Goal: Task Accomplishment & Management: Manage account settings

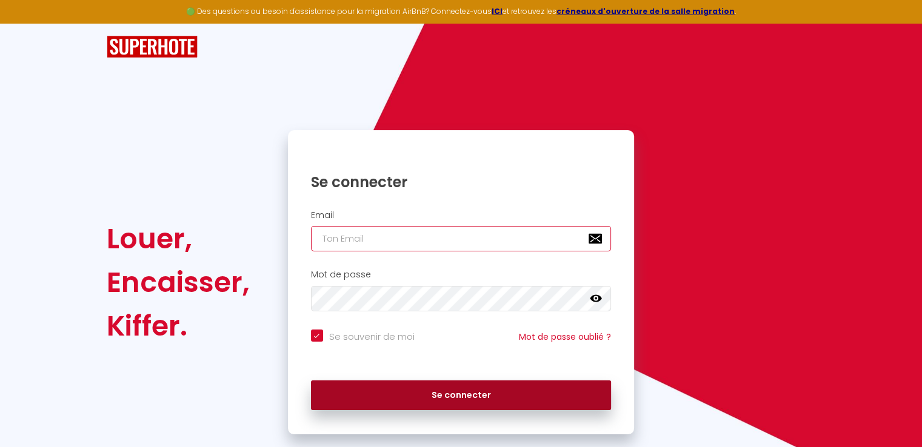
type input "[EMAIL_ADDRESS][DOMAIN_NAME]"
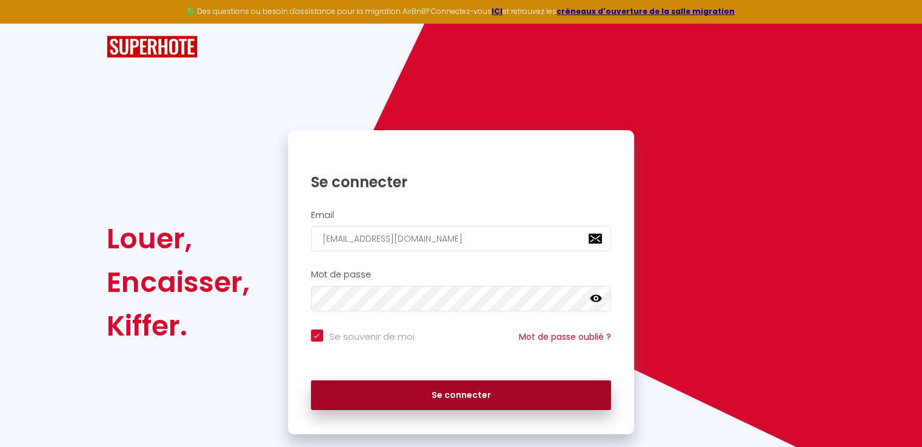
click at [476, 395] on button "Se connecter" at bounding box center [461, 396] width 301 height 30
checkbox input "true"
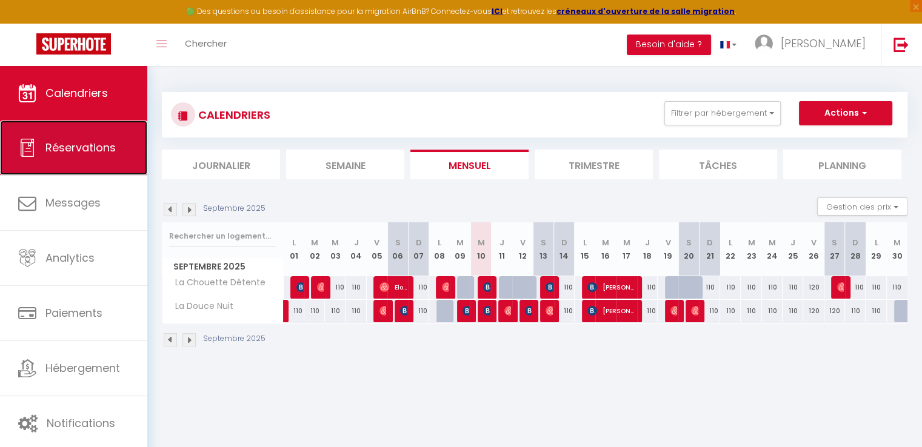
click at [57, 144] on span "Réservations" at bounding box center [80, 147] width 70 height 15
select select "not_cancelled"
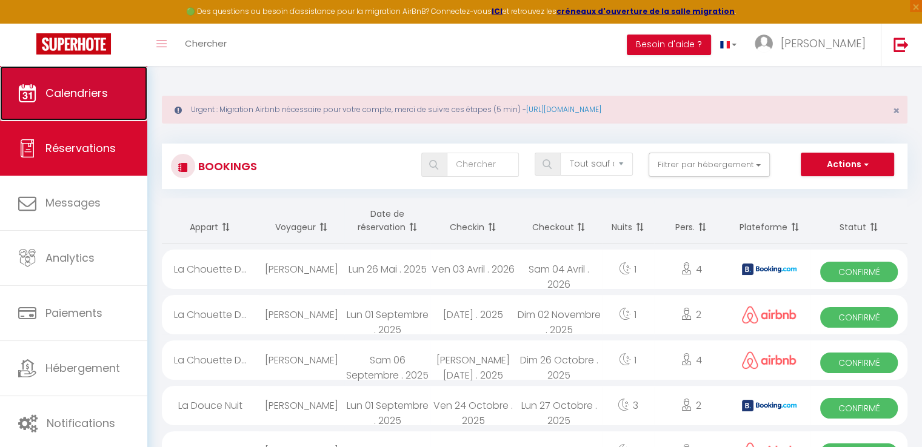
click at [85, 98] on span "Calendriers" at bounding box center [76, 92] width 62 height 15
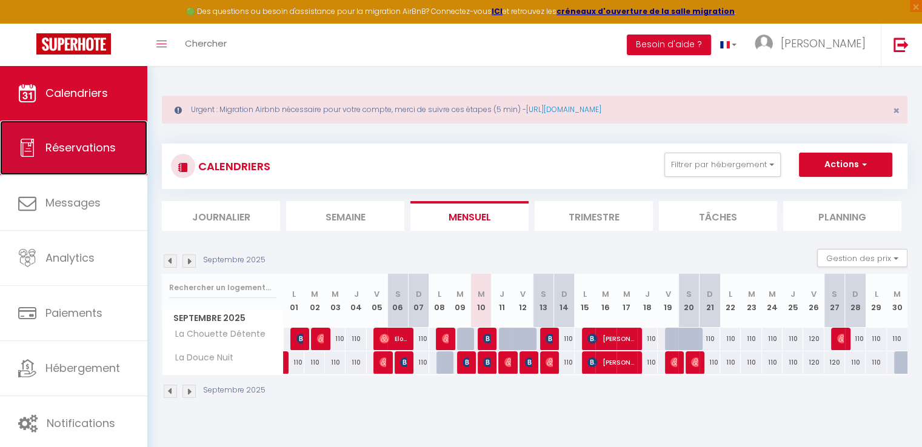
click at [87, 157] on link "Réservations" at bounding box center [73, 148] width 147 height 55
select select "not_cancelled"
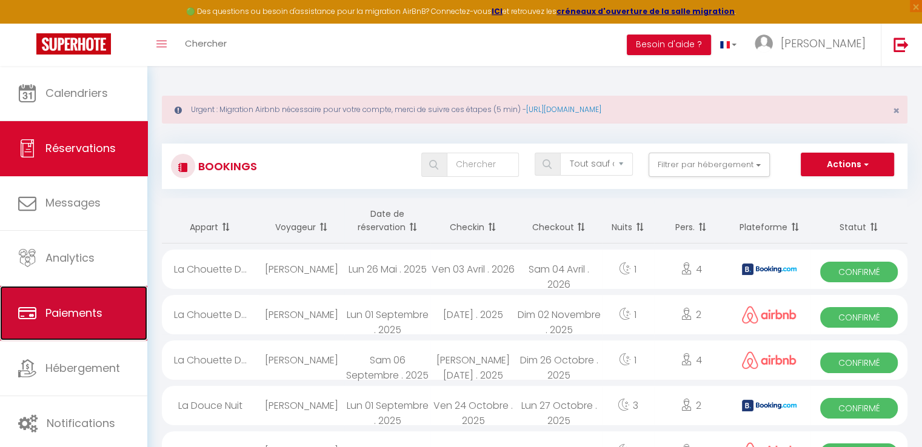
click at [89, 313] on span "Paiements" at bounding box center [73, 312] width 57 height 15
select select "2"
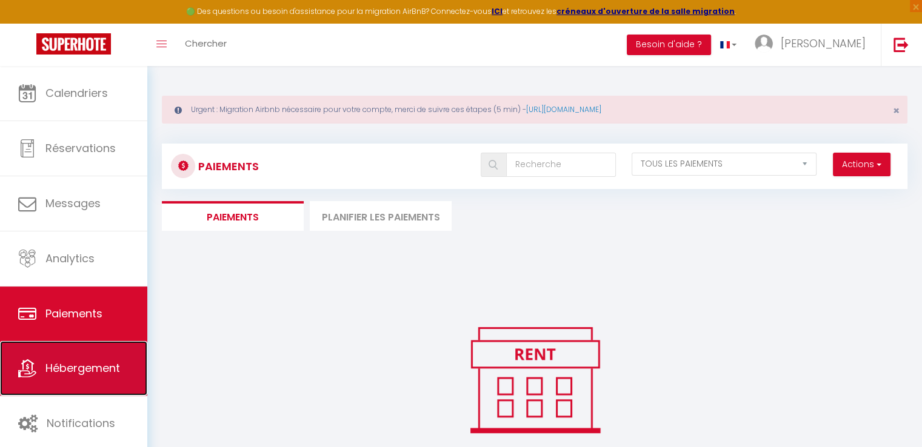
click at [91, 367] on span "Hébergement" at bounding box center [82, 368] width 75 height 15
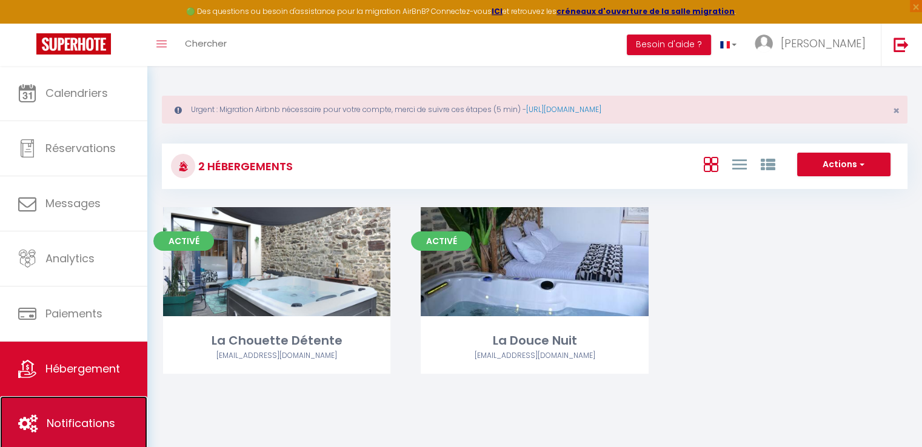
click at [90, 420] on span "Notifications" at bounding box center [81, 423] width 68 height 15
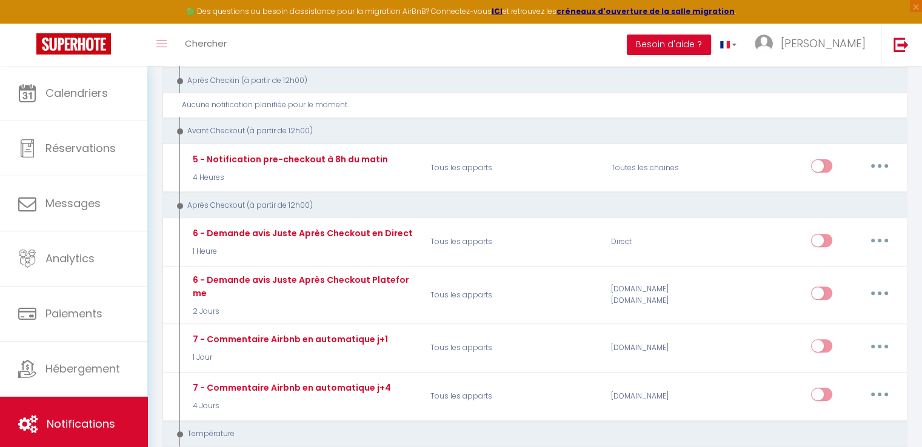
scroll to position [398, 0]
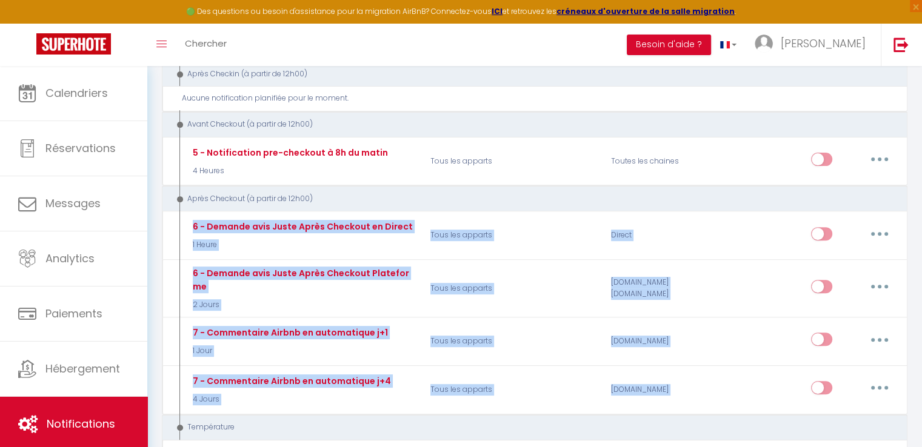
drag, startPoint x: 150, startPoint y: 223, endPoint x: 147, endPoint y: 431, distance: 208.5
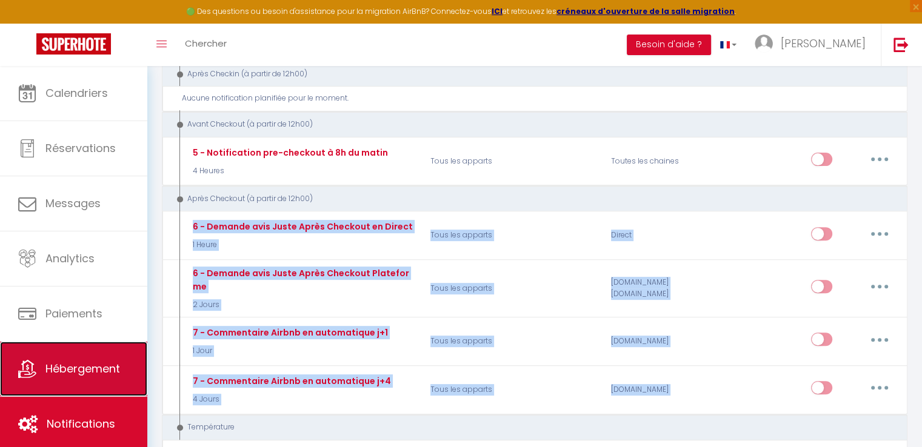
click at [95, 377] on link "Hébergement" at bounding box center [73, 369] width 147 height 55
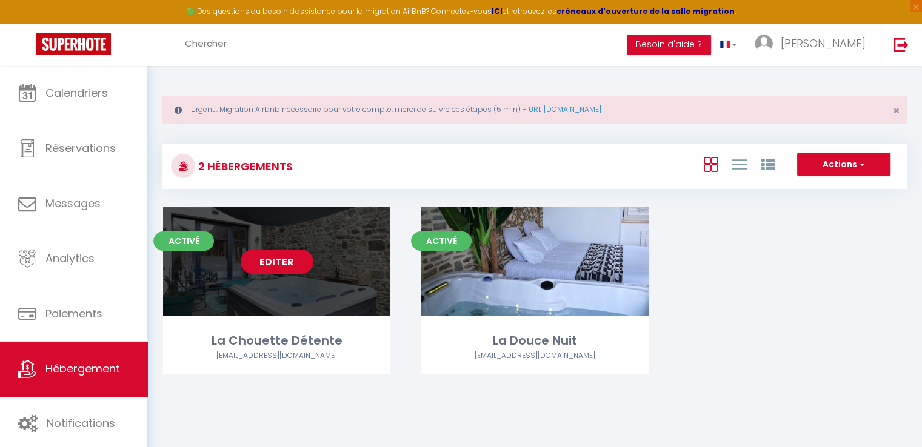
click at [267, 283] on div "Editer" at bounding box center [276, 261] width 227 height 109
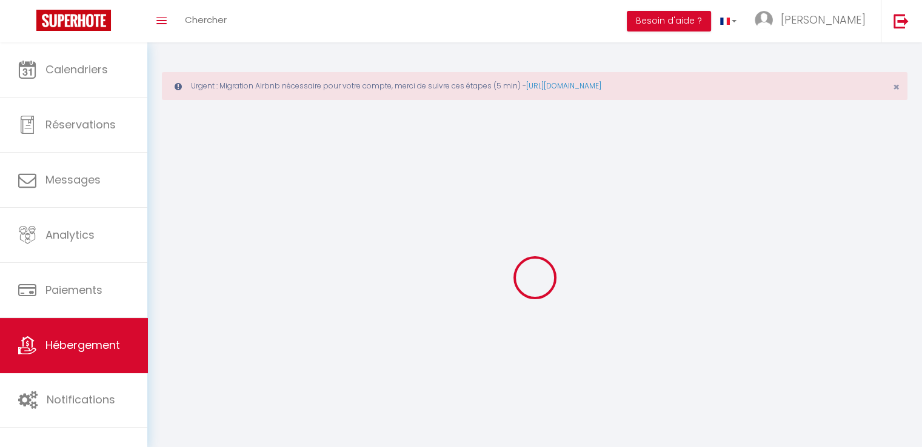
select select
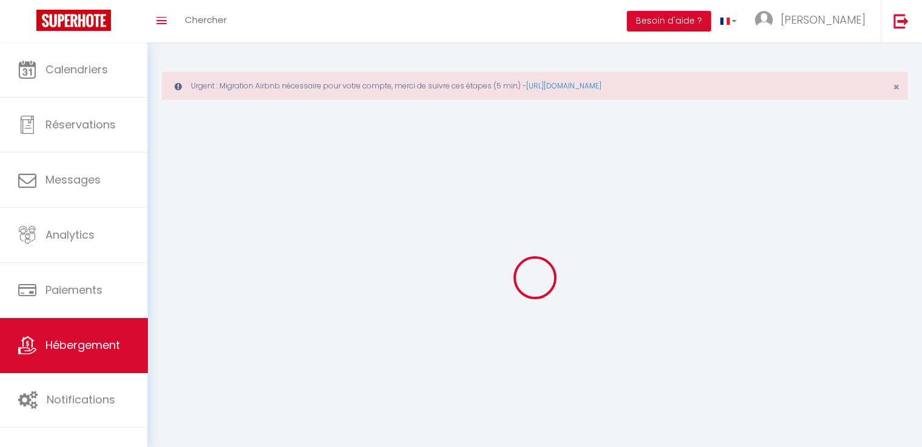
select select "1"
select select
checkbox input "false"
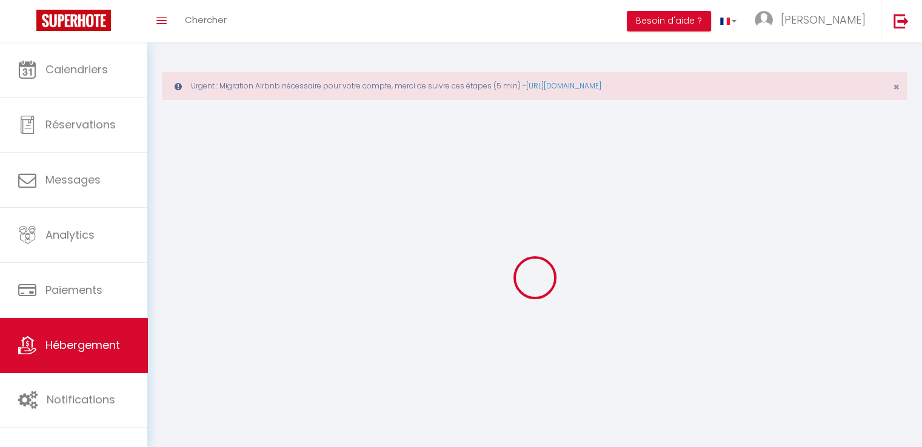
checkbox input "false"
select select "28"
select select
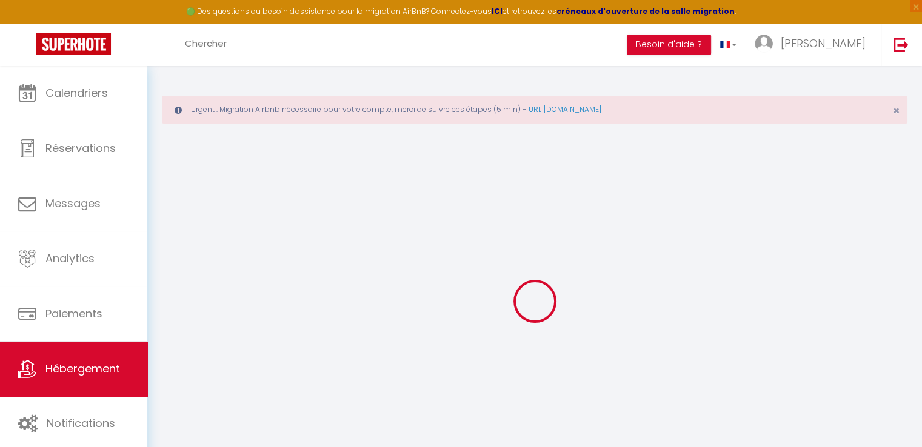
select select
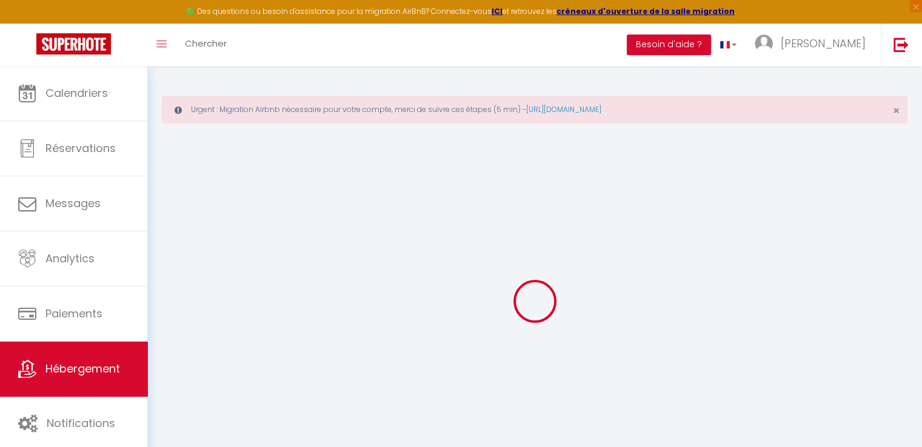
select select
checkbox input "false"
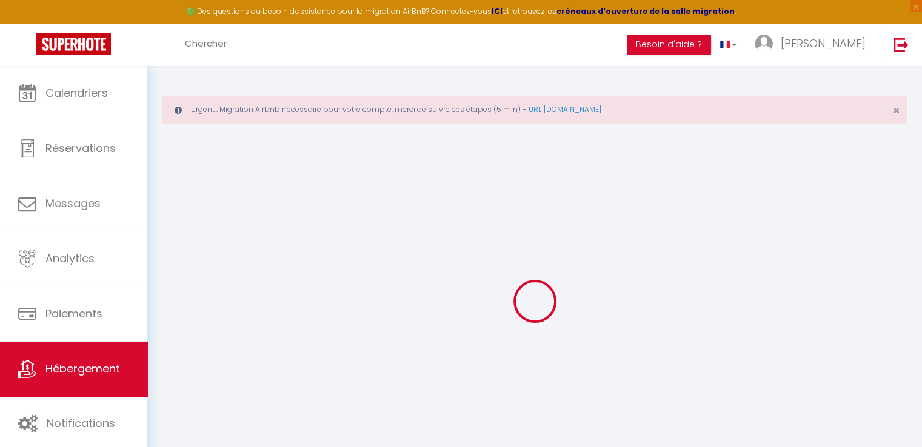
select select
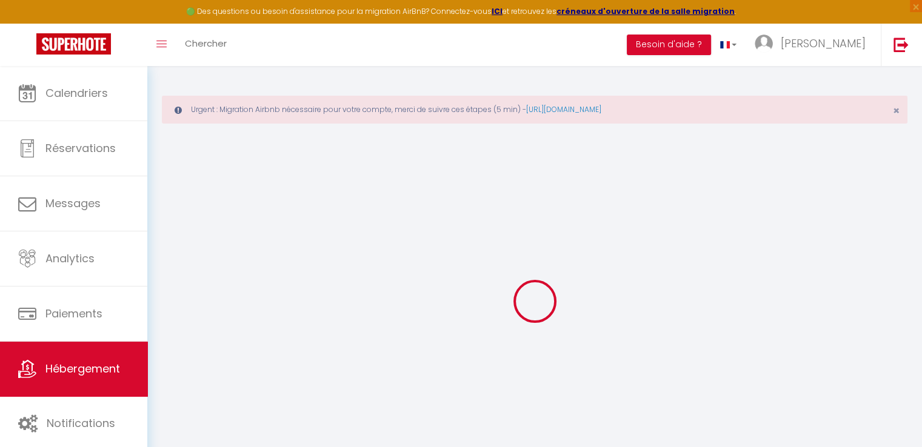
select select
checkbox input "false"
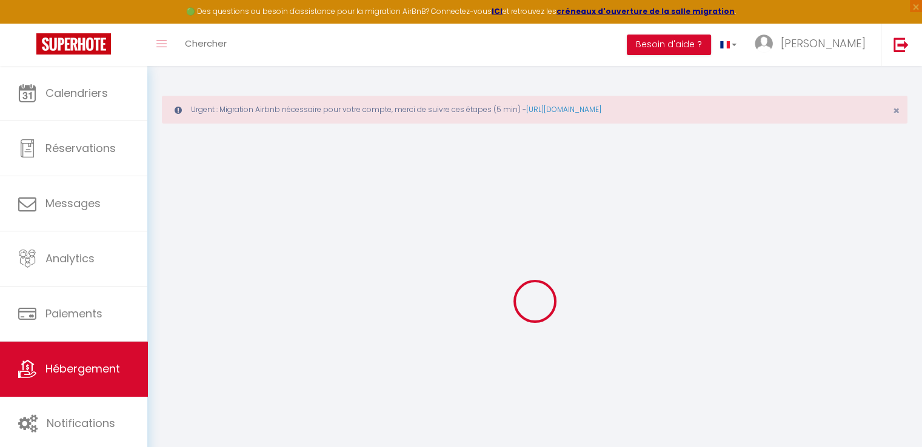
checkbox input "false"
select select
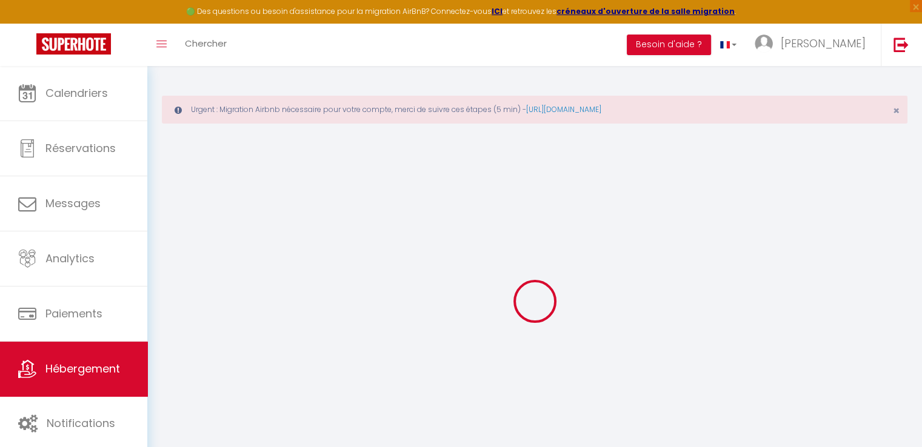
select select
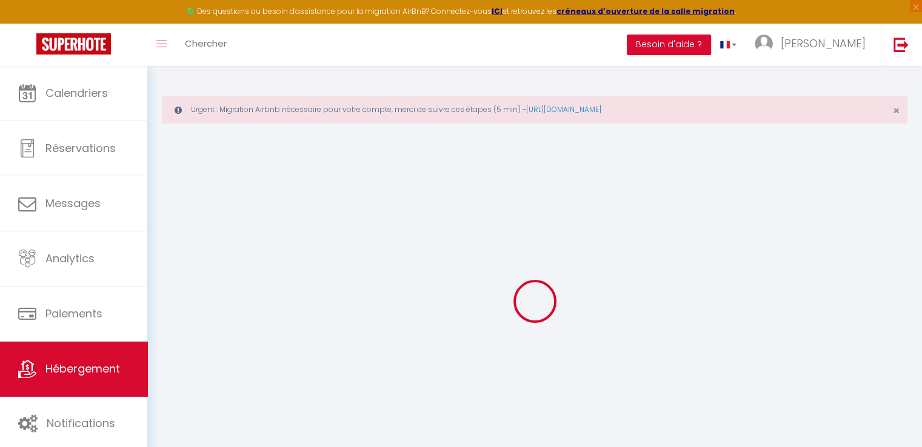
checkbox input "false"
select select
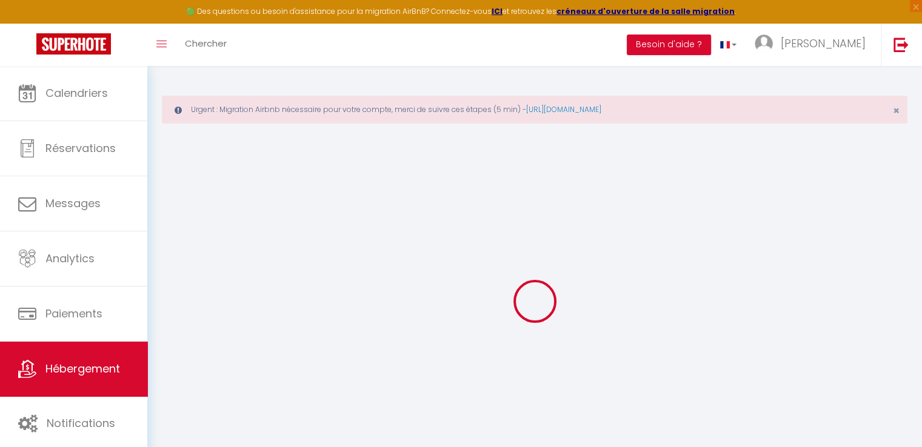
select select
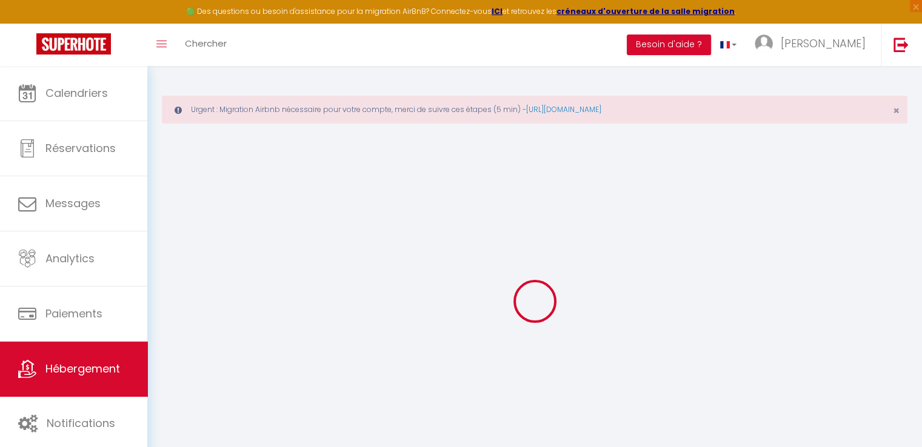
select select
checkbox input "false"
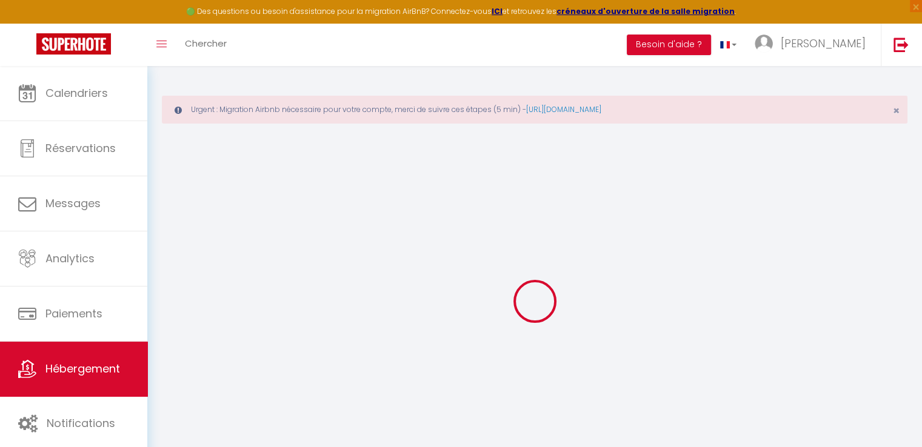
checkbox input "false"
select select
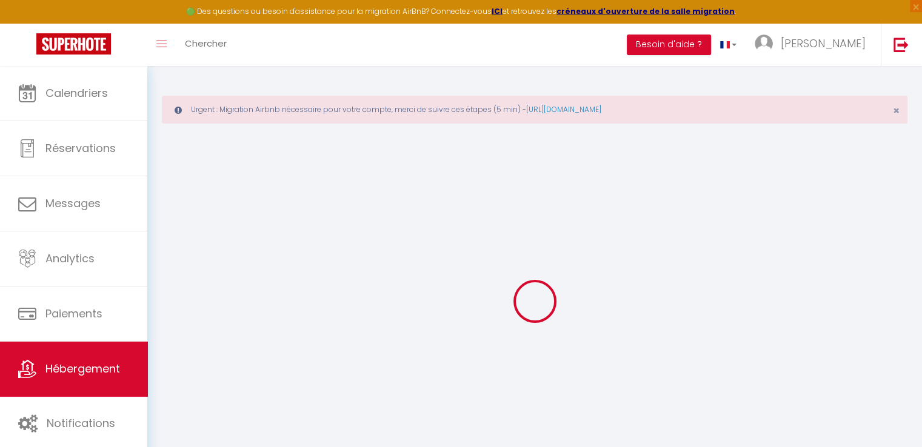
select select
checkbox input "false"
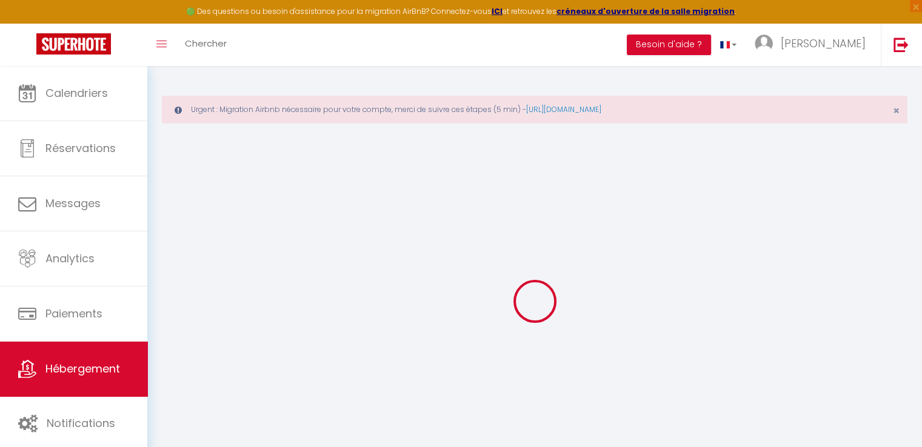
checkbox input "false"
select select
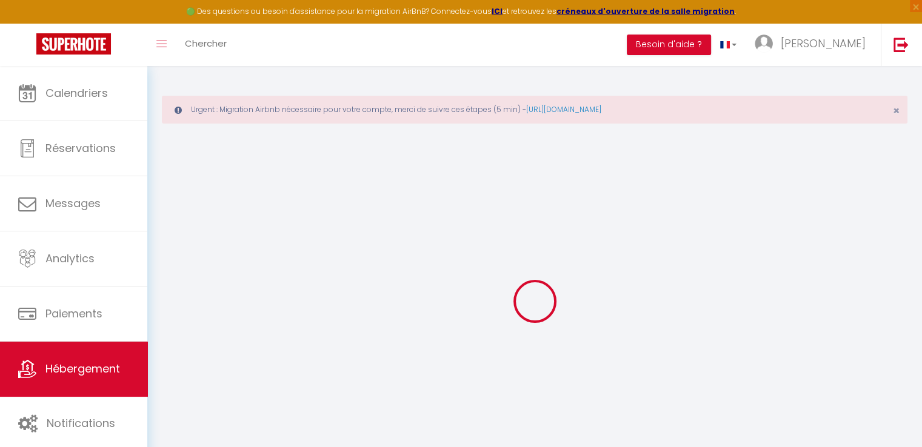
type input "La Chouette Détente"
type input "[PERSON_NAME]"
type input "35300"
type input "fougeres"
type input "90"
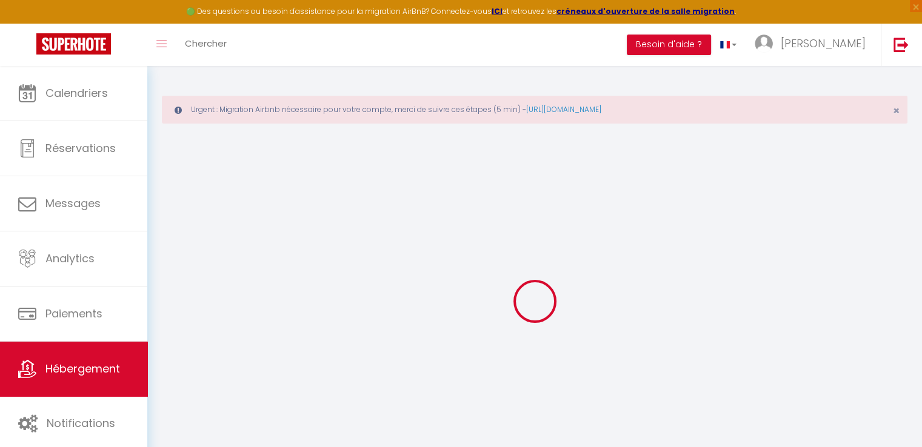
type input "10"
type input "20"
type input "0"
type input "800"
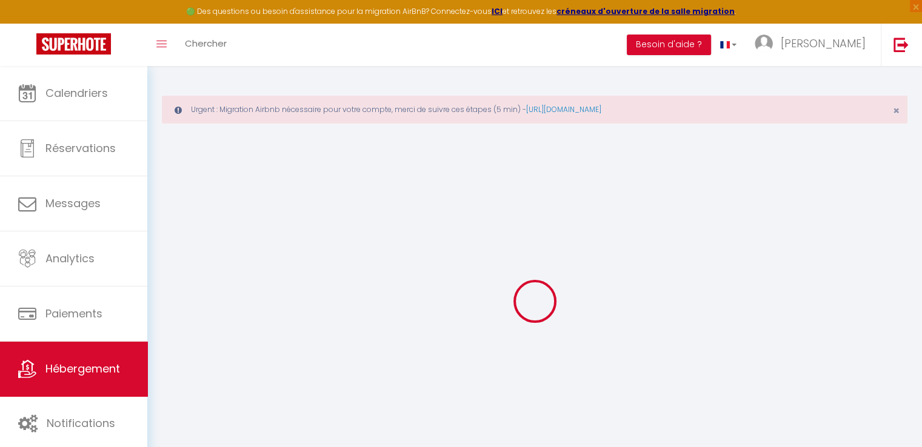
type input "3"
select select
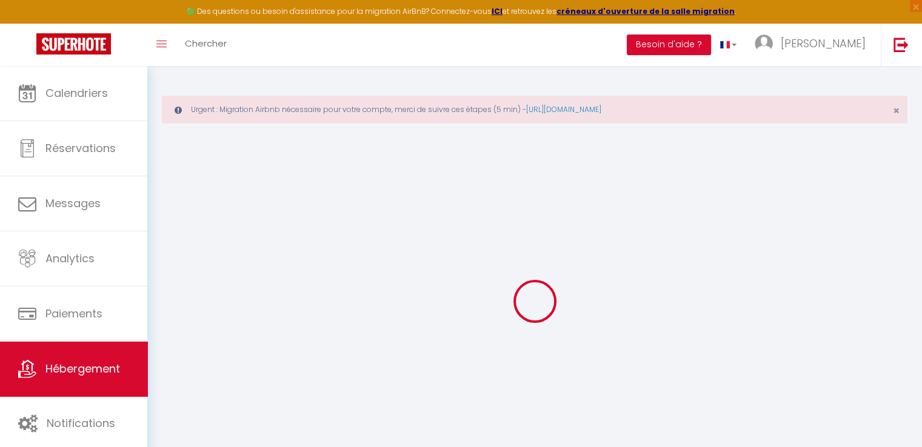
select select
type input "[STREET_ADDRESS]"
type input "35300"
type input "Fougères"
type input "[EMAIL_ADDRESS][DOMAIN_NAME]"
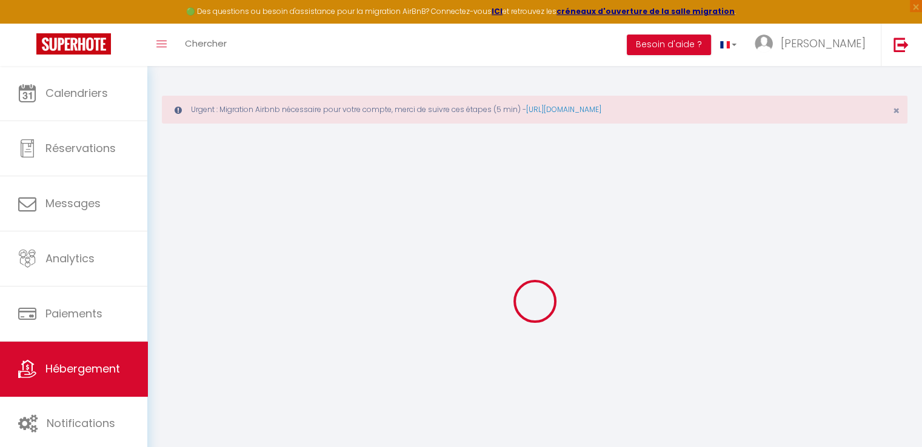
select select
checkbox input "false"
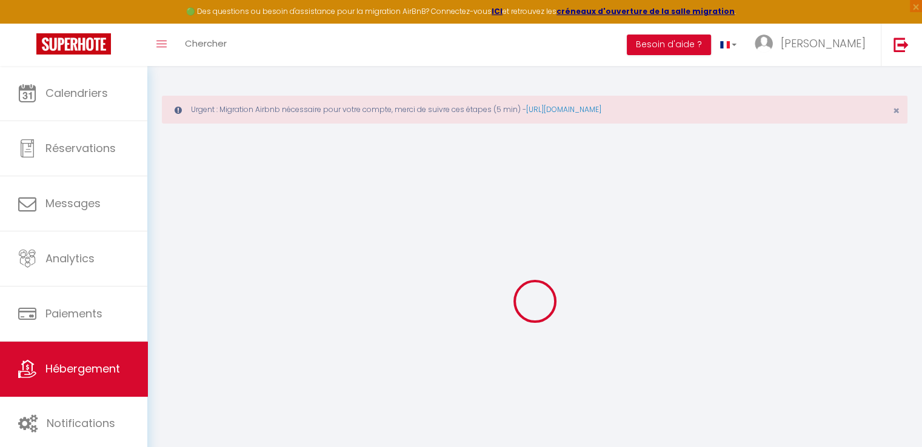
radio input "true"
type input "0"
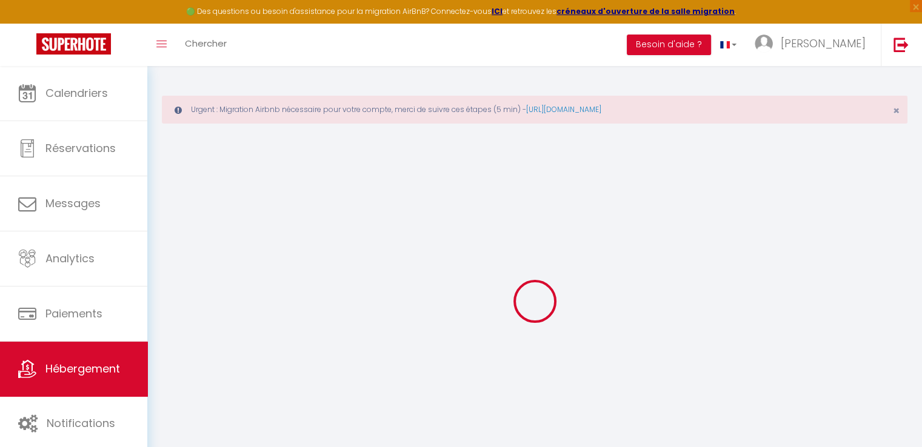
select select
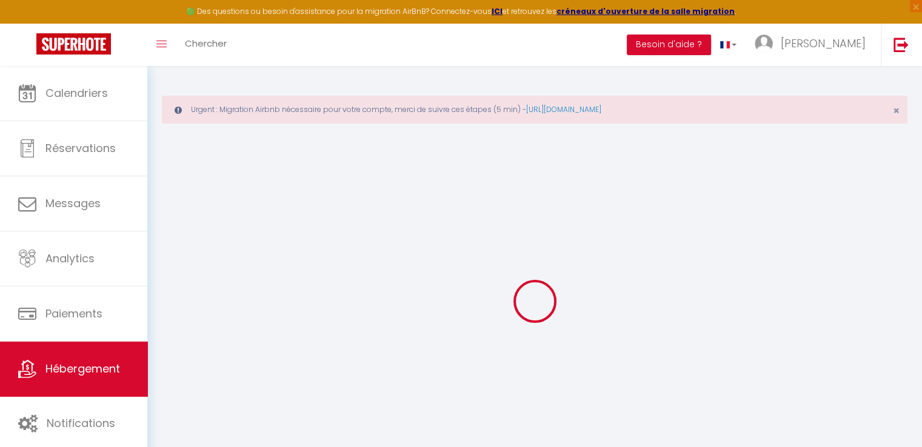
select select
checkbox input "false"
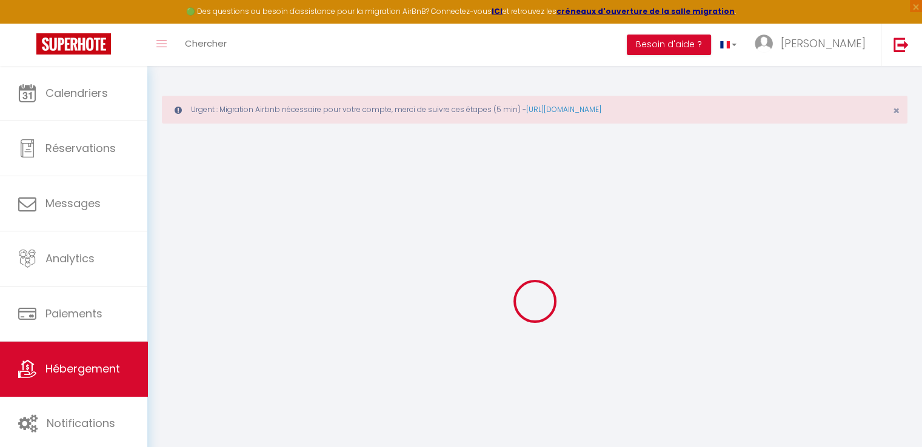
select select
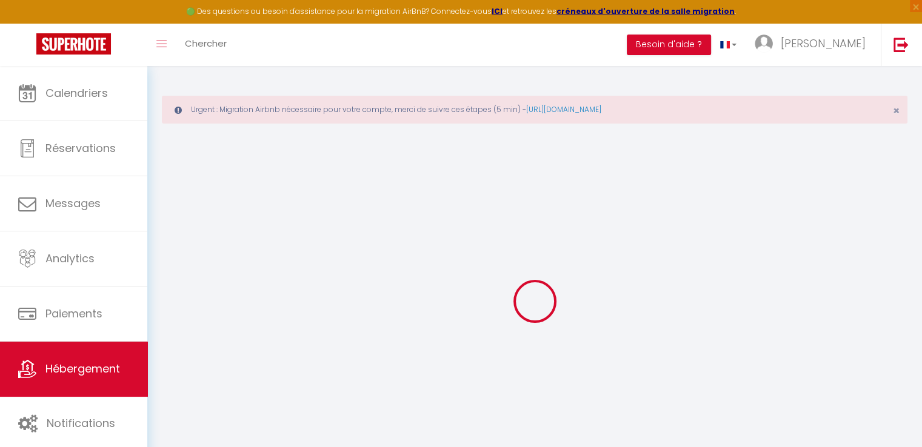
select select
checkbox input "false"
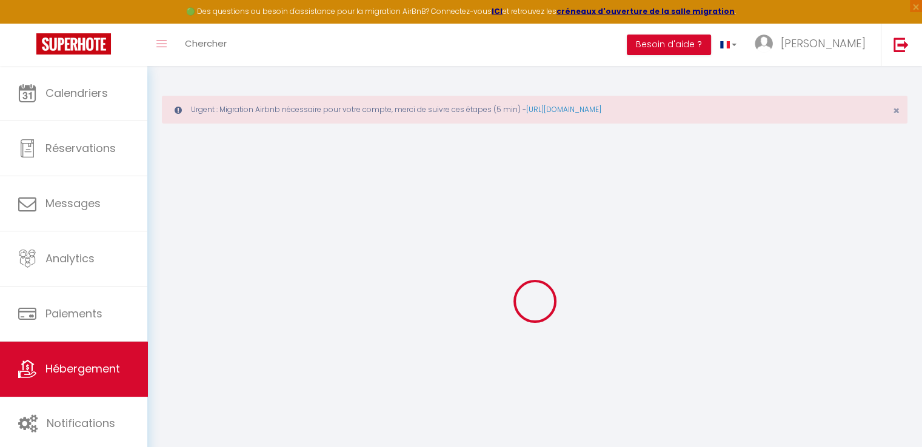
select select
checkbox input "false"
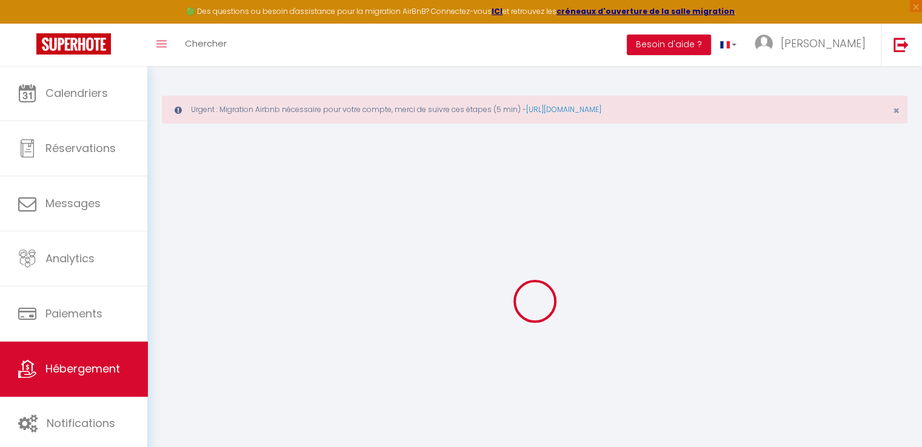
select select "16:00"
select select
select select "11:00"
select select "30"
select select "120"
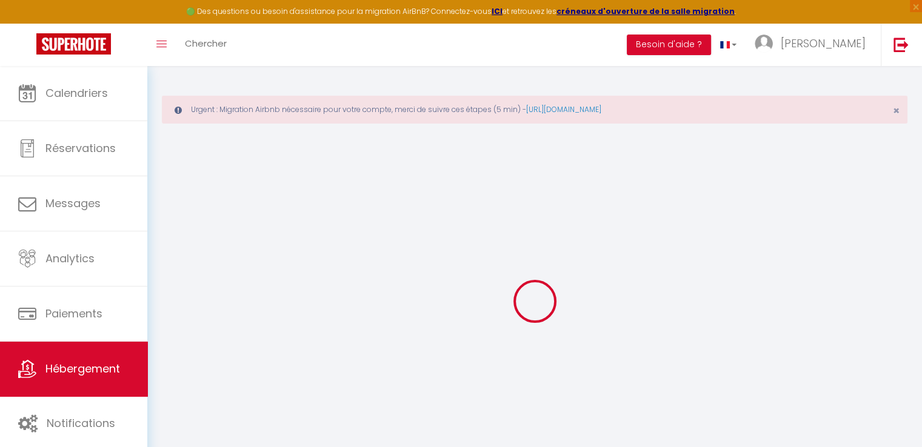
select select
checkbox input "false"
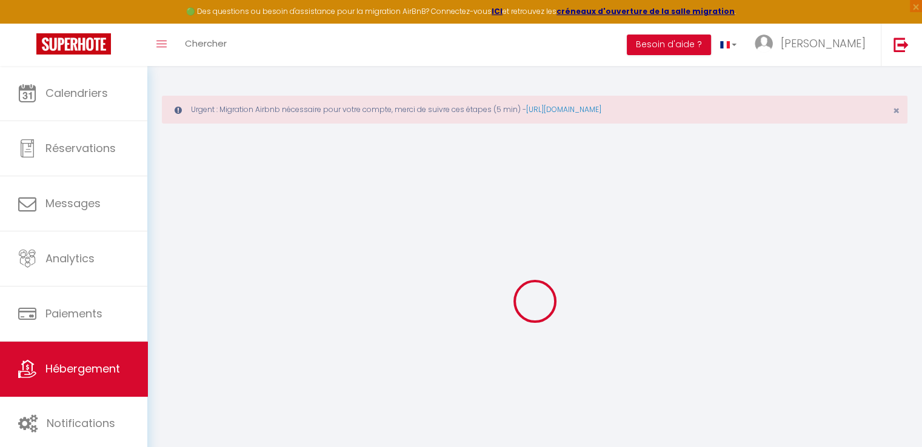
checkbox input "false"
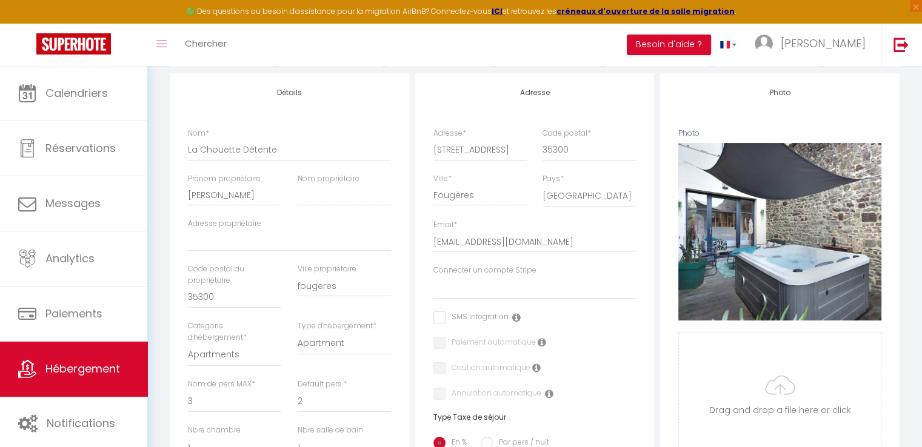
scroll to position [280, 0]
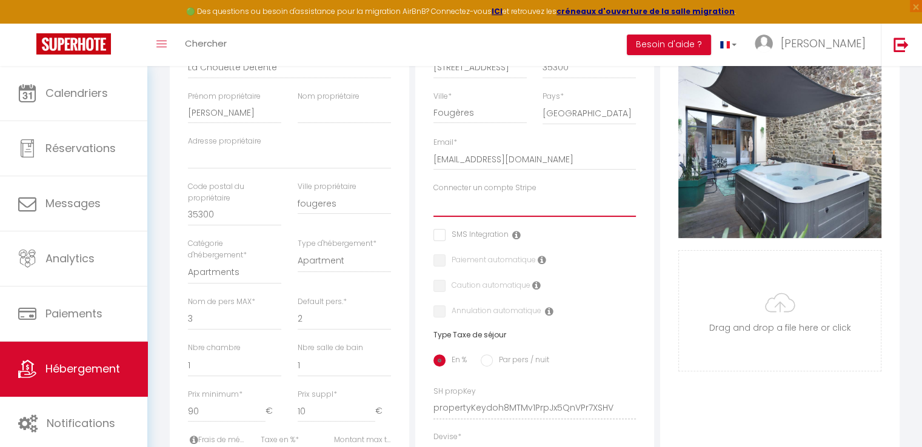
click at [516, 214] on select "La chouette détente La douce nuit" at bounding box center [534, 205] width 203 height 23
select select "15346"
click at [433, 202] on select "La chouette détente La douce nuit" at bounding box center [534, 205] width 203 height 23
select select
checkbox input "false"
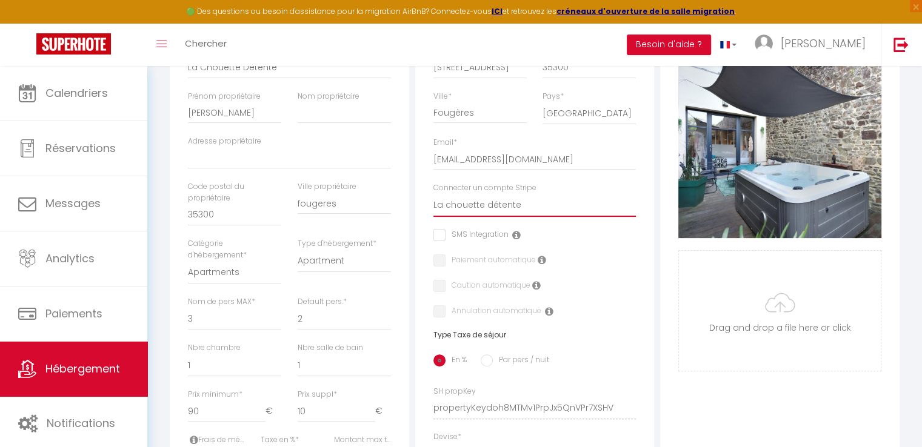
checkbox input "false"
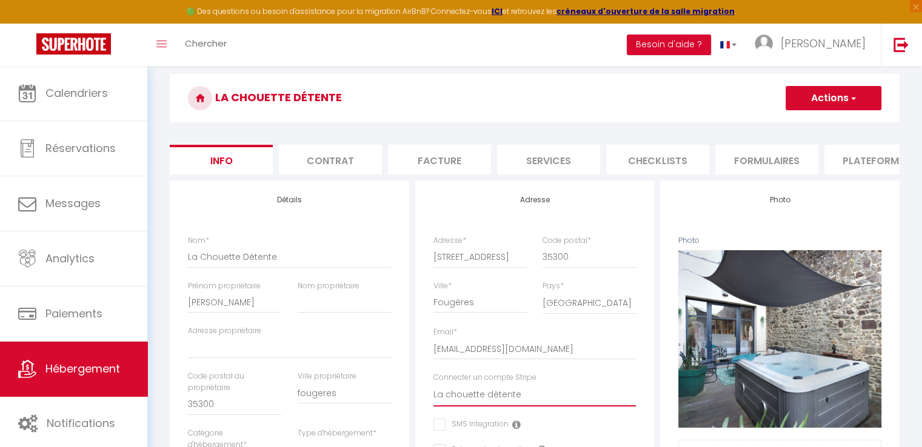
scroll to position [80, 0]
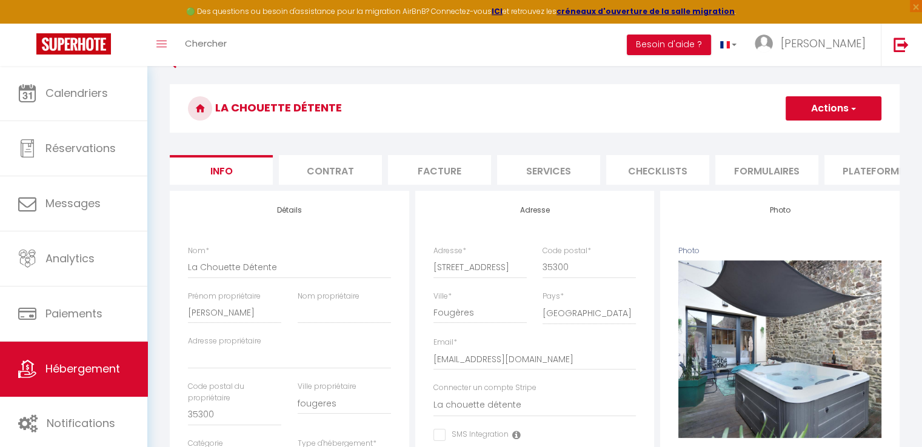
click at [851, 110] on span "button" at bounding box center [852, 108] width 8 height 12
click at [790, 136] on input "Enregistrer" at bounding box center [785, 135] width 45 height 12
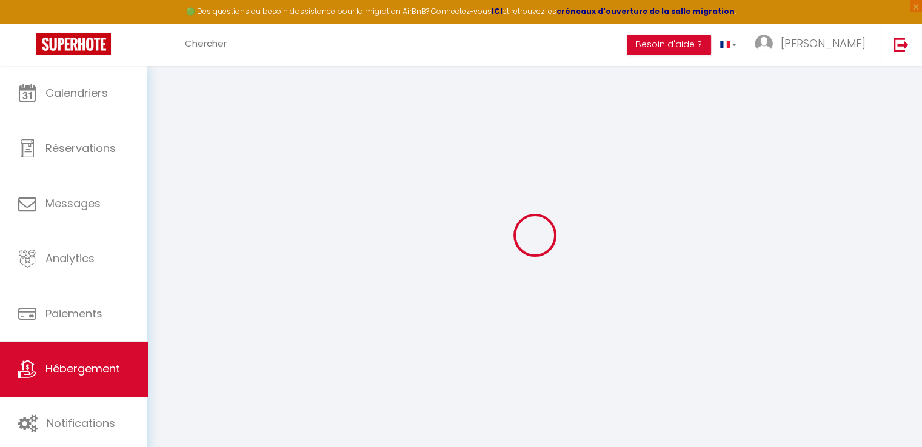
scroll to position [65, 0]
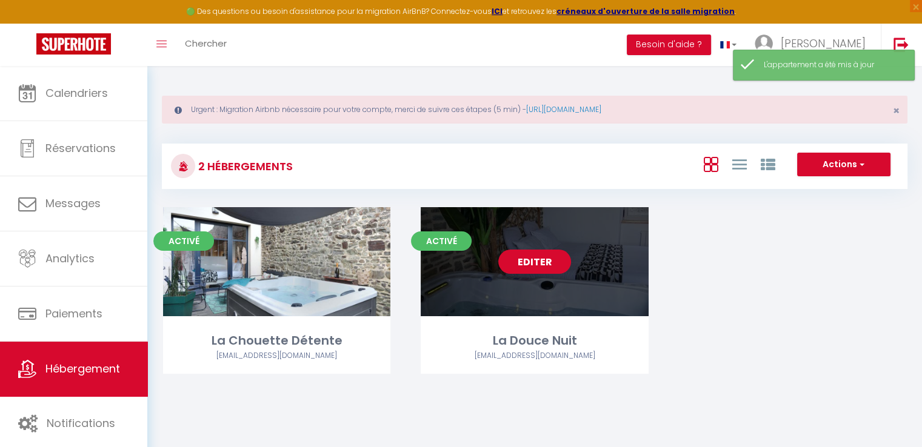
click at [559, 264] on link "Editer" at bounding box center [534, 262] width 73 height 24
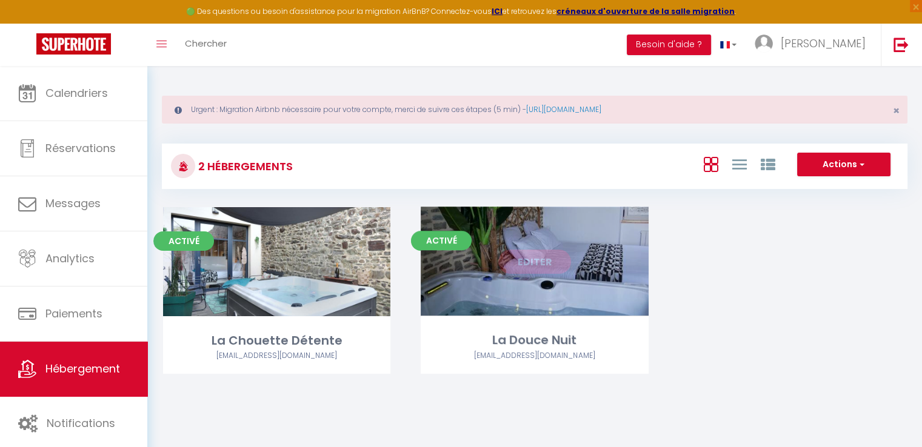
click at [529, 265] on link "Editer" at bounding box center [534, 262] width 73 height 24
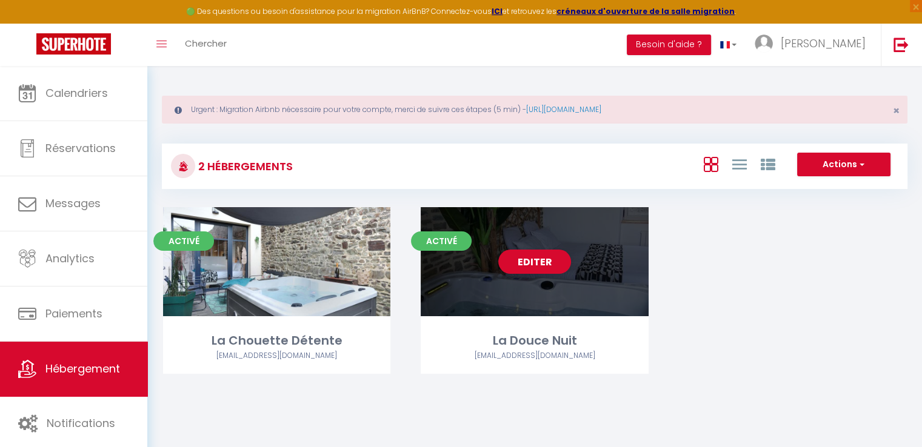
click at [544, 300] on div "Editer" at bounding box center [534, 261] width 227 height 109
select select "3"
select select "2"
select select "1"
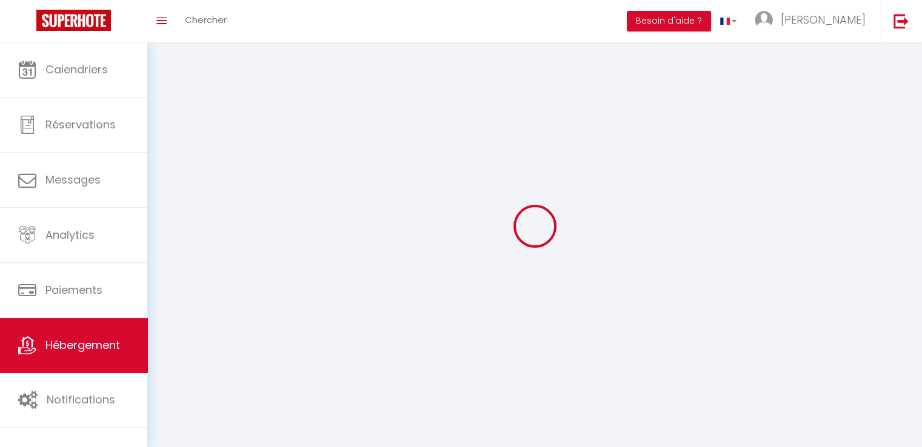
select select
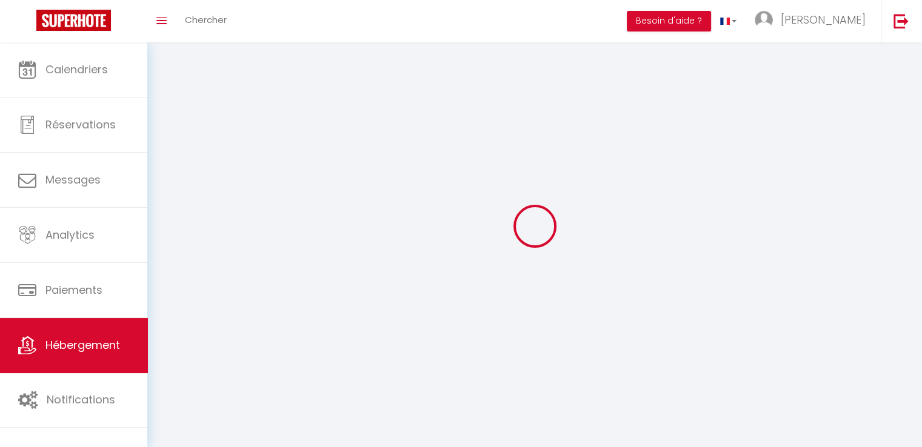
checkbox input "false"
select select
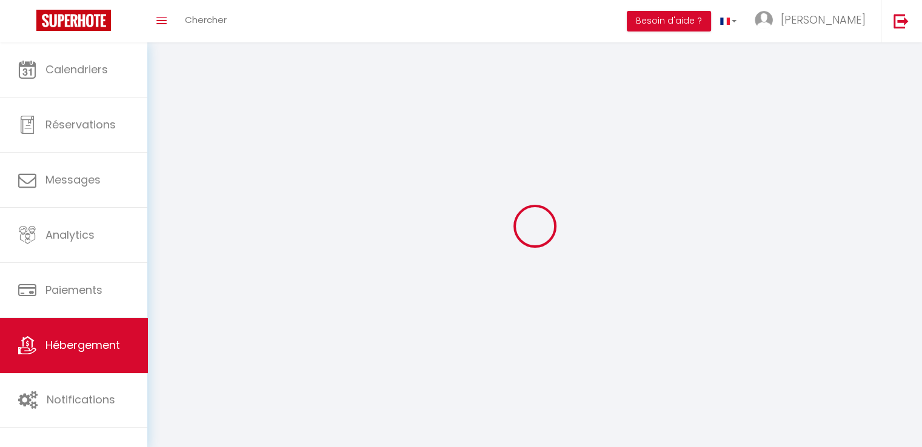
select select
select select "1"
select select
select select "28"
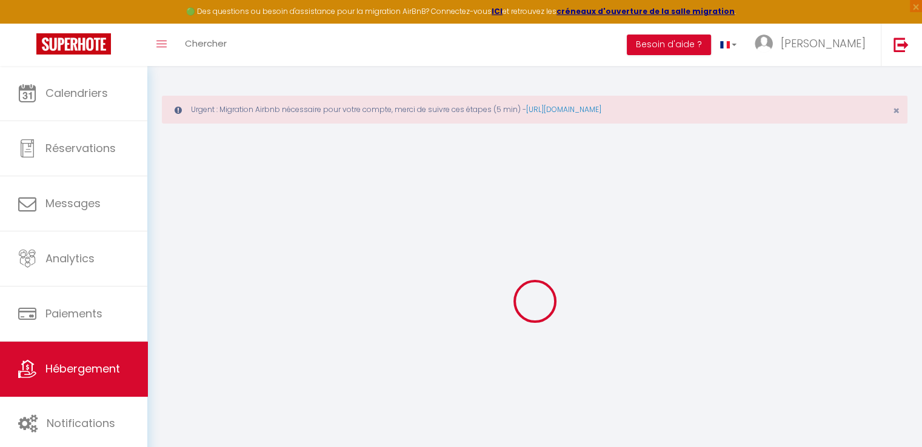
select select
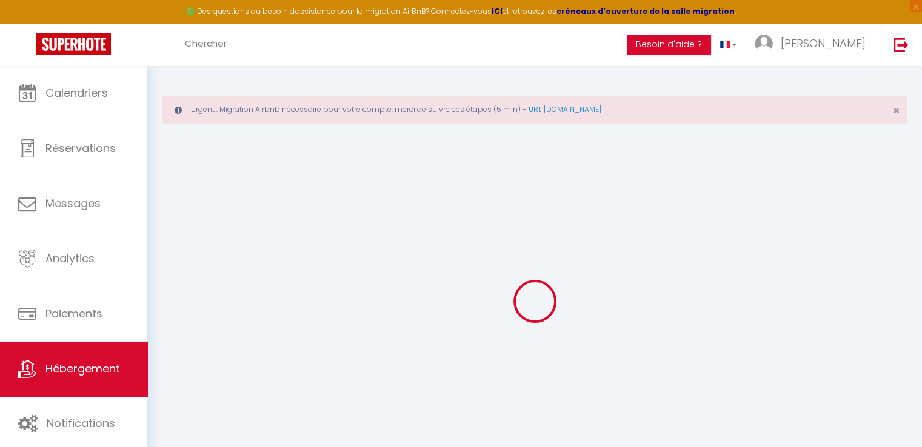
select select
checkbox input "false"
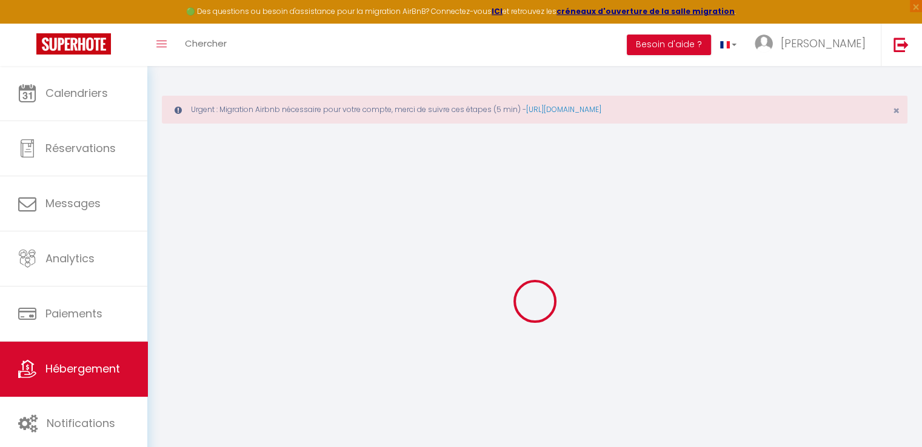
select select
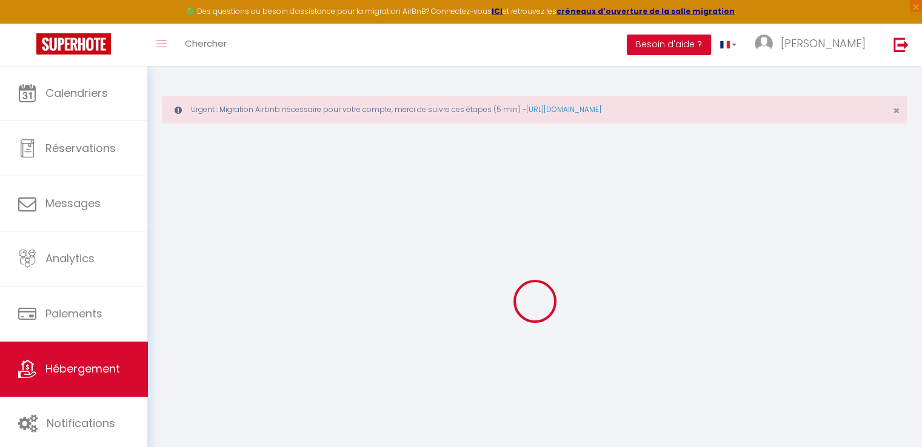
select select
checkbox input "false"
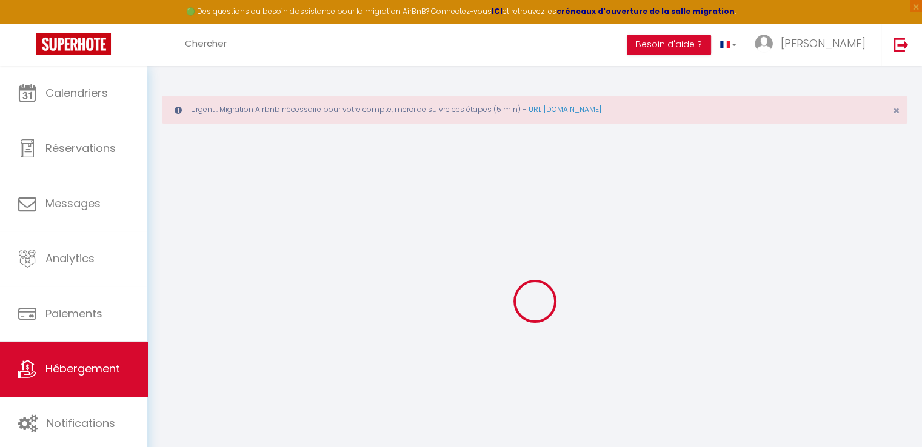
checkbox input "false"
select select
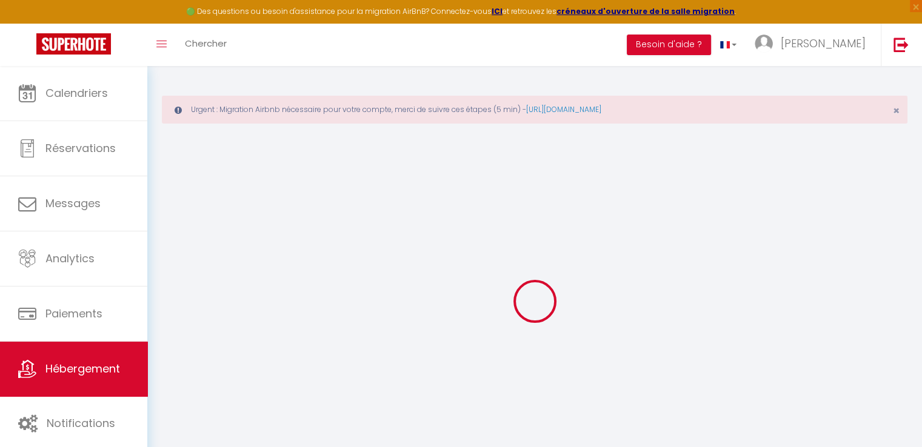
select select
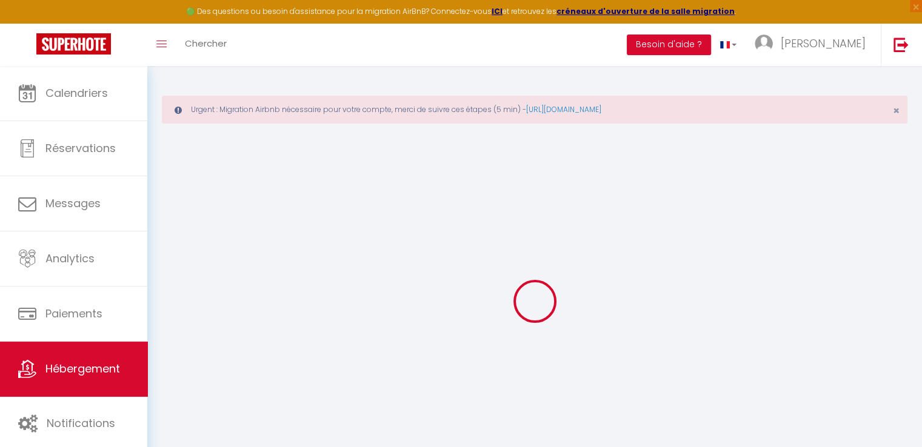
checkbox input "false"
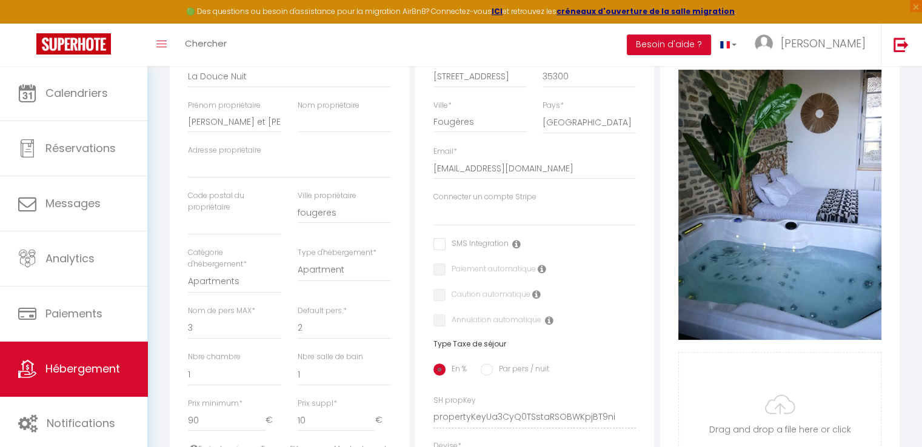
scroll to position [272, 0]
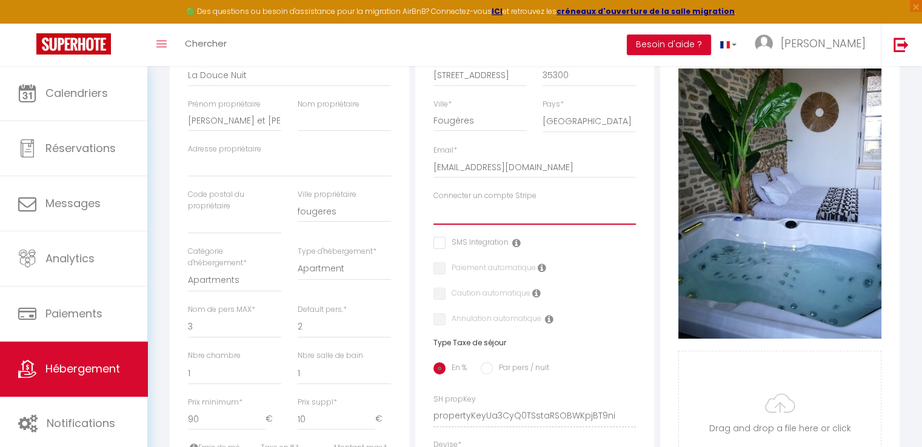
click at [499, 225] on select "La chouette détente La douce nuit" at bounding box center [534, 213] width 203 height 23
click at [433, 210] on select "La chouette détente La douce nuit" at bounding box center [534, 213] width 203 height 23
click at [441, 275] on input "checkbox" at bounding box center [437, 268] width 8 height 12
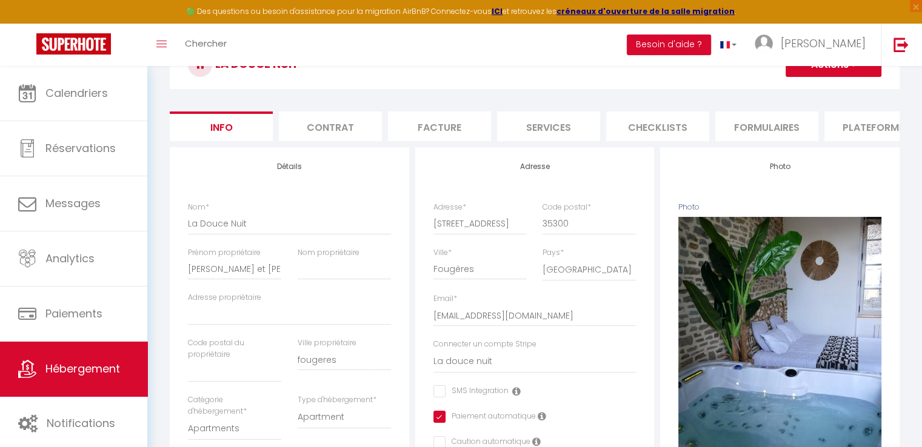
scroll to position [71, 0]
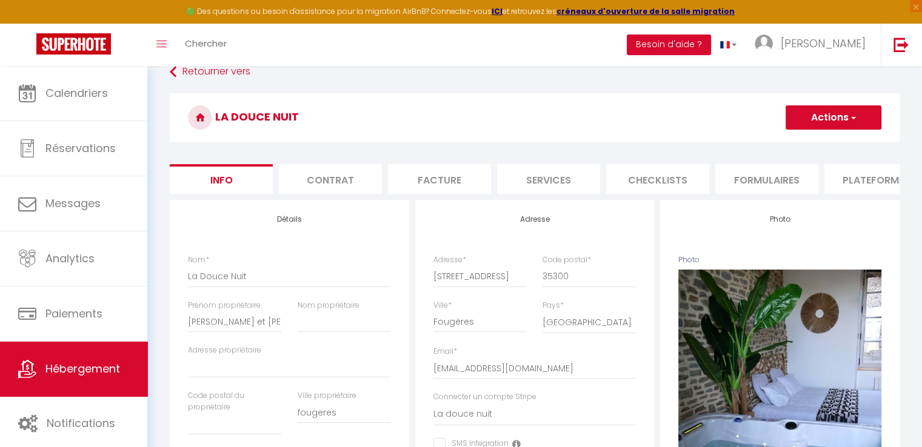
click at [847, 113] on button "Actions" at bounding box center [833, 117] width 96 height 24
click at [807, 143] on input "Enregistrer" at bounding box center [785, 144] width 45 height 12
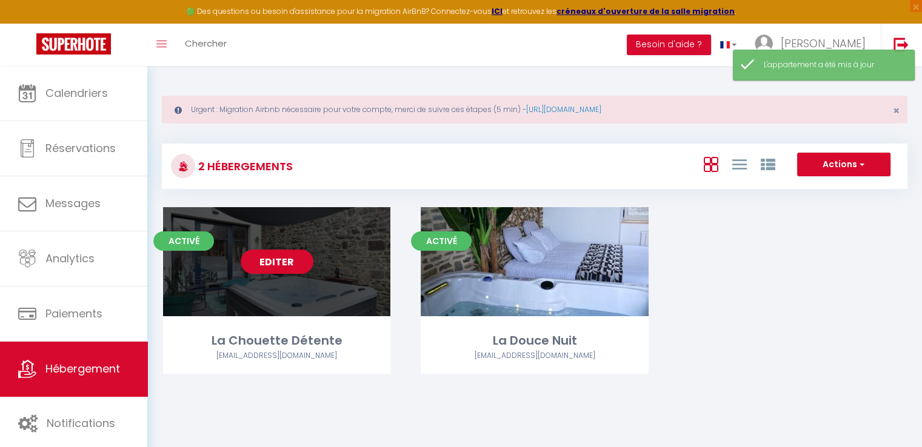
click at [293, 286] on div "Editer" at bounding box center [276, 261] width 227 height 109
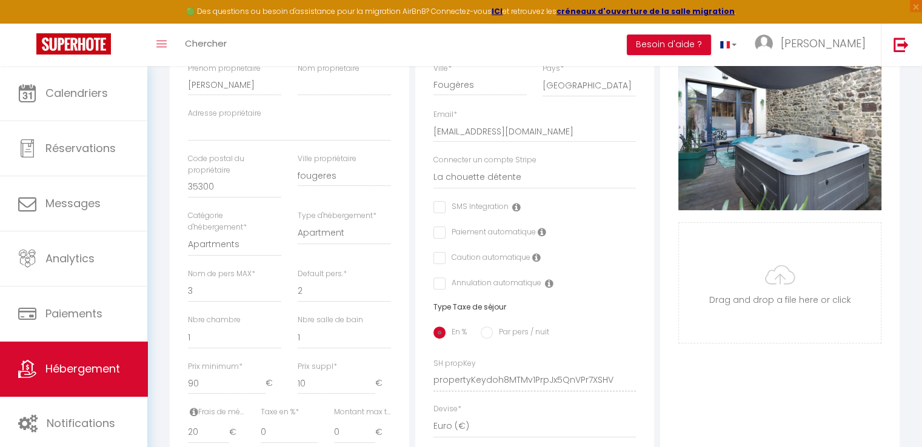
scroll to position [313, 0]
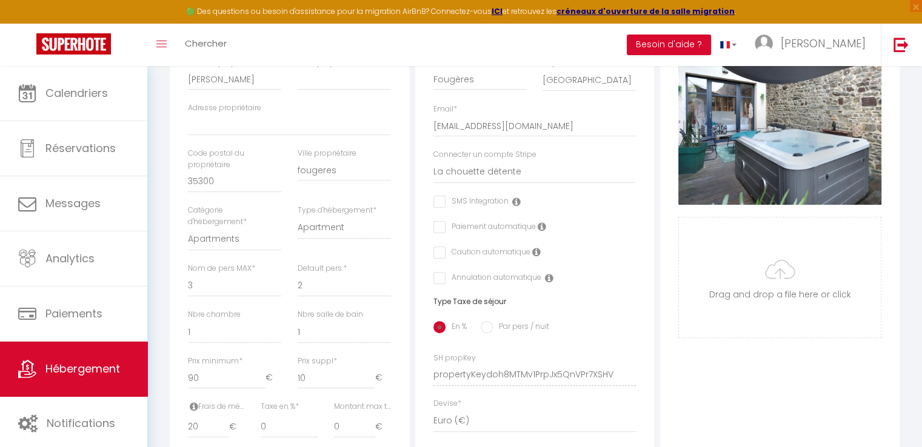
click at [445, 235] on label "Paiement automatique" at bounding box center [490, 227] width 90 height 13
click at [438, 233] on input "checkbox" at bounding box center [437, 227] width 8 height 12
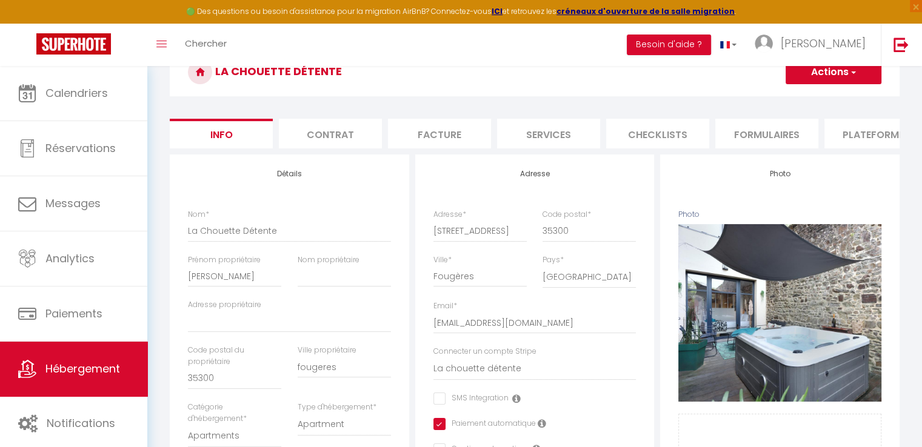
scroll to position [104, 0]
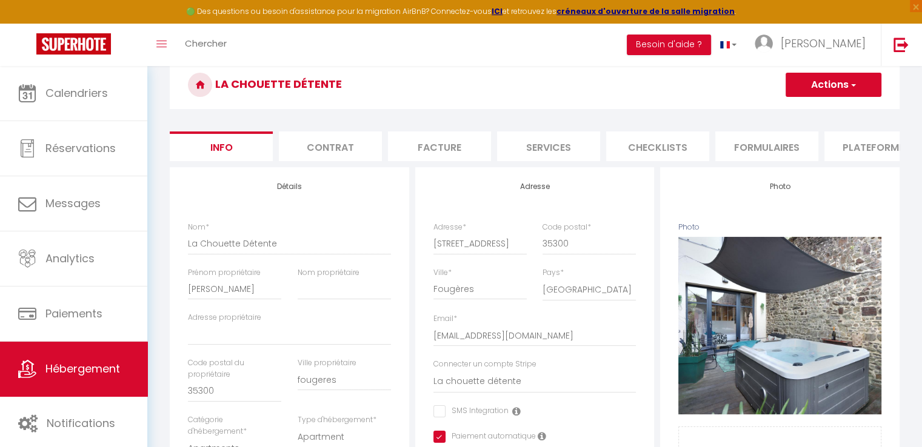
click at [836, 87] on button "Actions" at bounding box center [833, 85] width 96 height 24
click at [805, 110] on input "Enregistrer" at bounding box center [785, 111] width 45 height 12
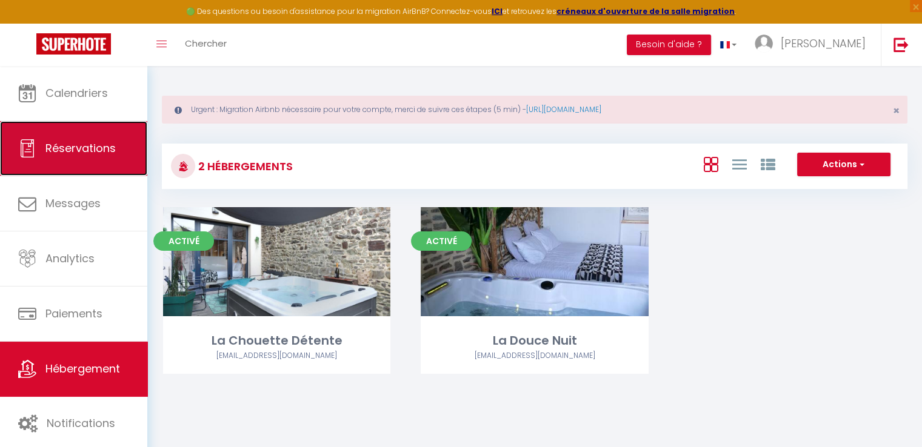
click at [78, 156] on link "Réservations" at bounding box center [73, 148] width 147 height 55
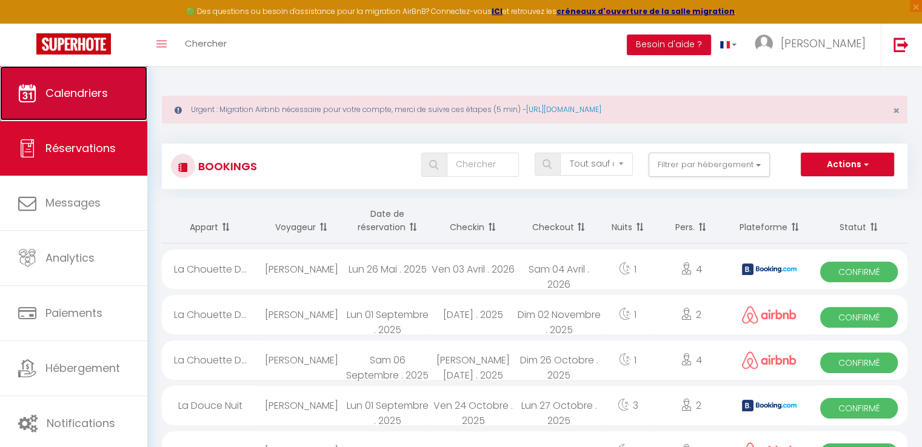
click at [90, 95] on span "Calendriers" at bounding box center [76, 92] width 62 height 15
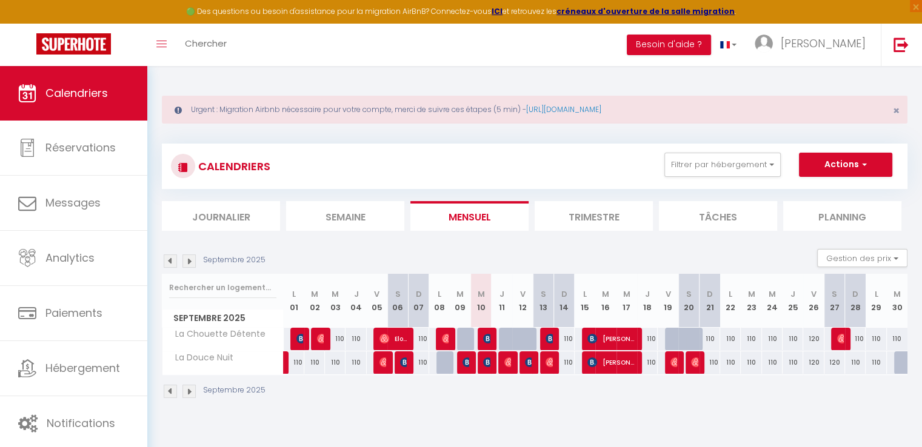
click at [907, 218] on div "Urgent : Migration Airbnb nécessaire pour votre compte, merci de suivre ces éta…" at bounding box center [534, 245] width 774 height 359
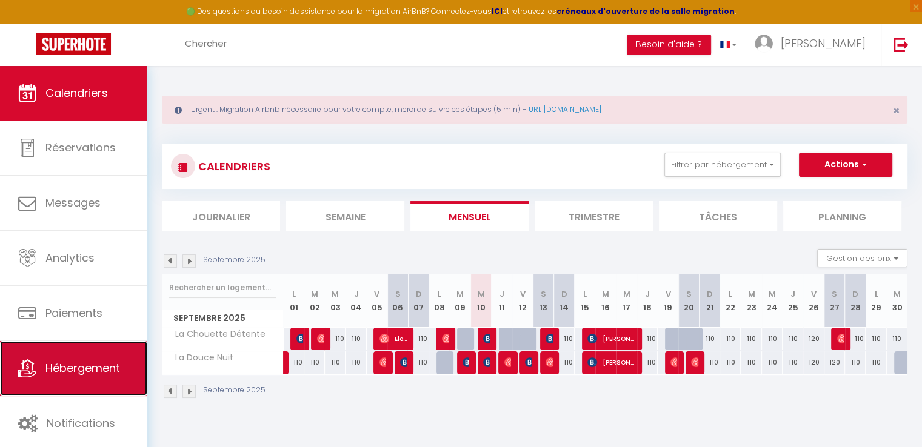
click at [106, 379] on link "Hébergement" at bounding box center [73, 368] width 147 height 55
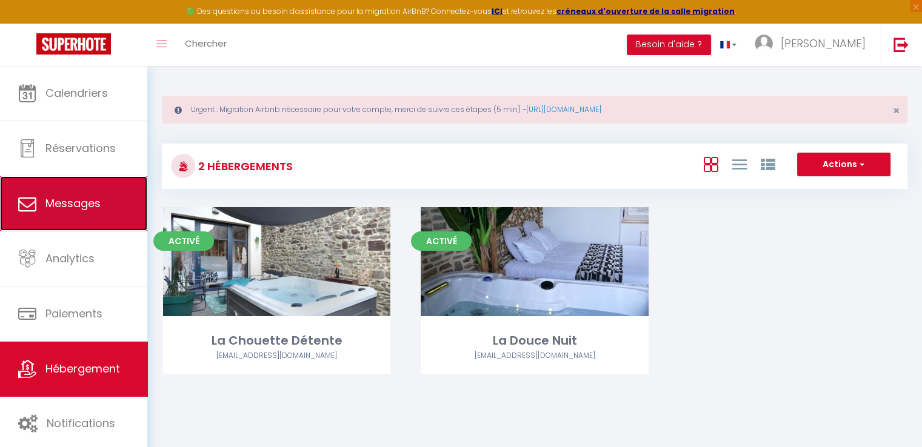
click at [92, 208] on span "Messages" at bounding box center [72, 203] width 55 height 15
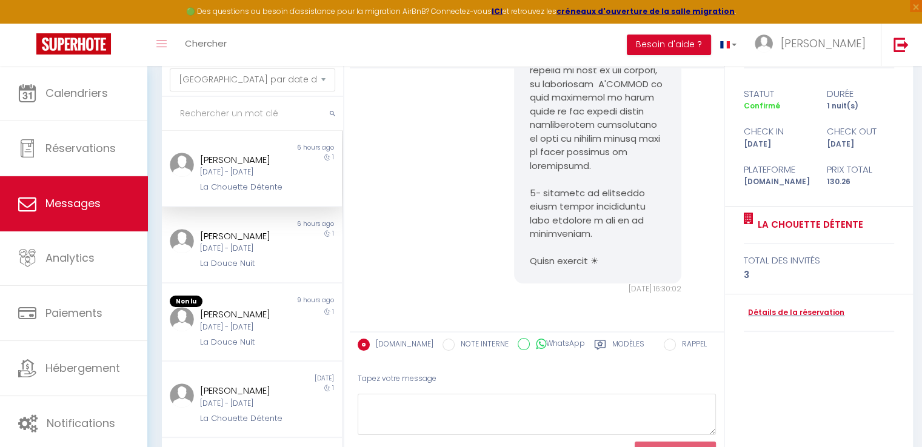
scroll to position [122, 0]
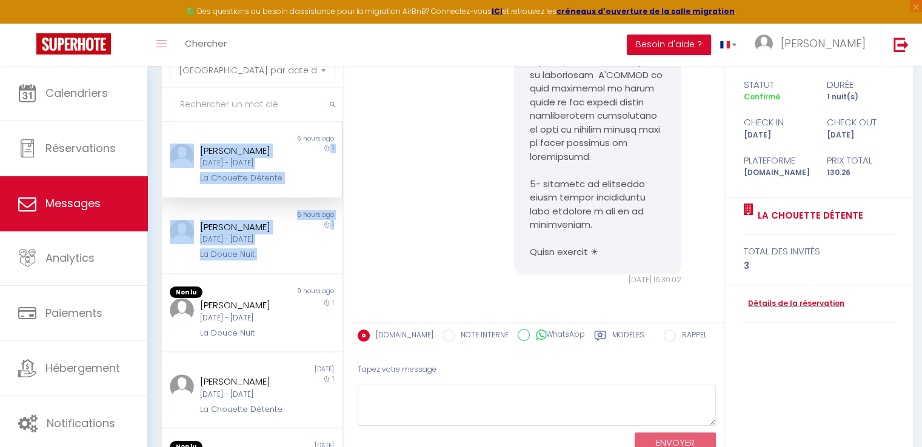
drag, startPoint x: 156, startPoint y: 158, endPoint x: 150, endPoint y: 277, distance: 118.9
click at [150, 277] on div "Urgent : Migration Airbnb nécessaire pour votre compte, merci de suivre ces éta…" at bounding box center [534, 221] width 774 height 554
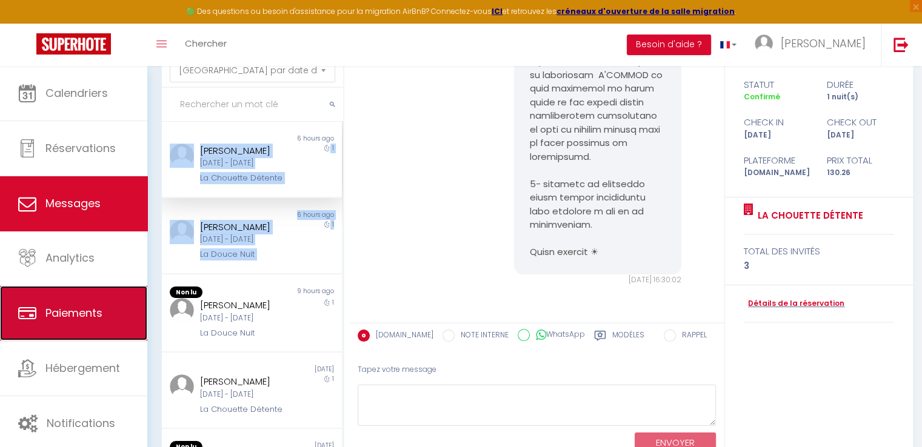
click at [101, 308] on span "Paiements" at bounding box center [73, 312] width 57 height 15
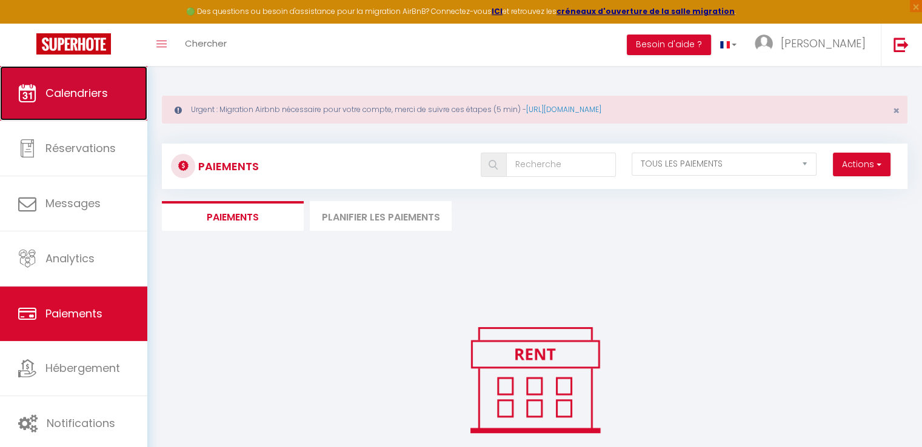
click at [92, 88] on span "Calendriers" at bounding box center [76, 92] width 62 height 15
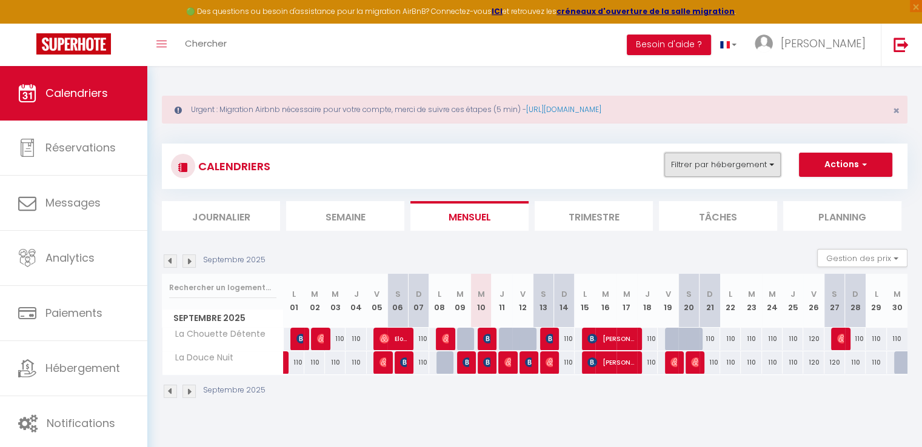
click at [771, 175] on button "Filtrer par hébergement" at bounding box center [722, 165] width 116 height 24
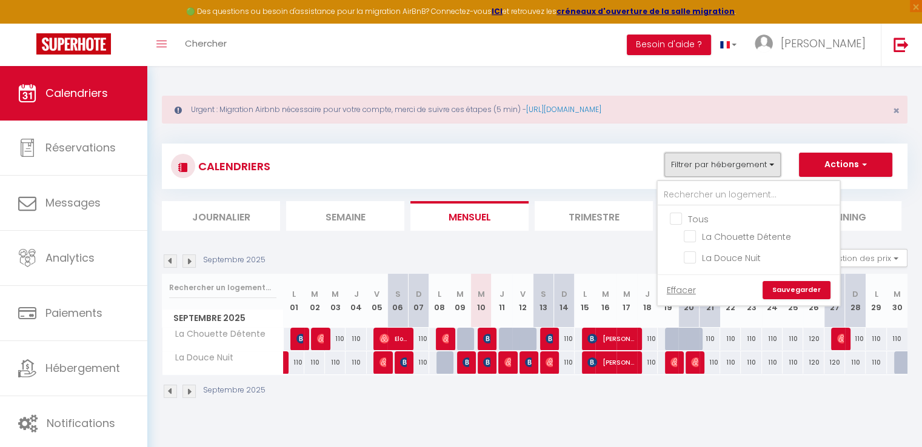
click at [771, 175] on button "Filtrer par hébergement" at bounding box center [722, 165] width 116 height 24
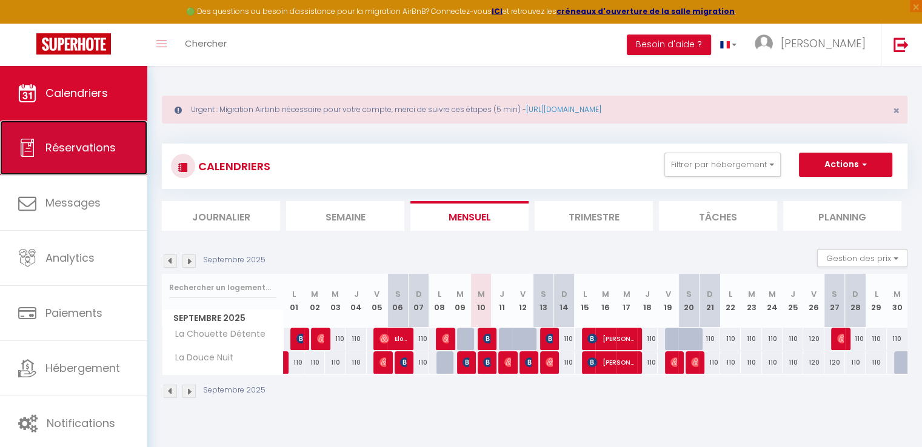
click at [76, 146] on span "Réservations" at bounding box center [80, 147] width 70 height 15
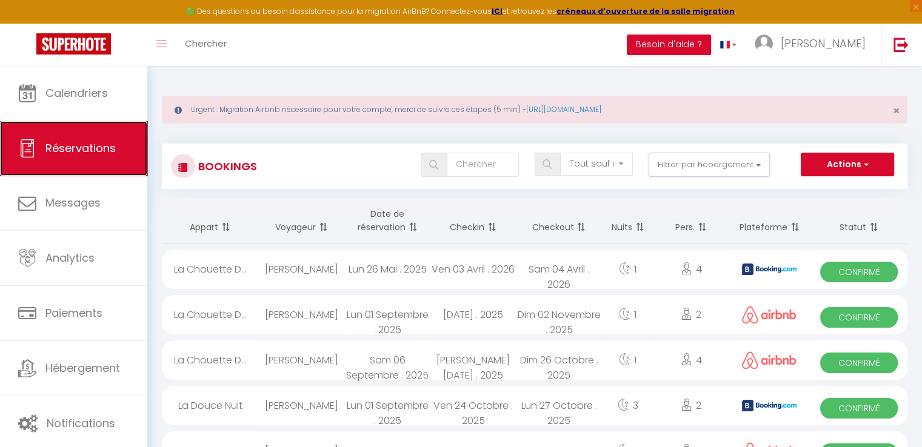
click at [76, 147] on span "Réservations" at bounding box center [80, 148] width 70 height 15
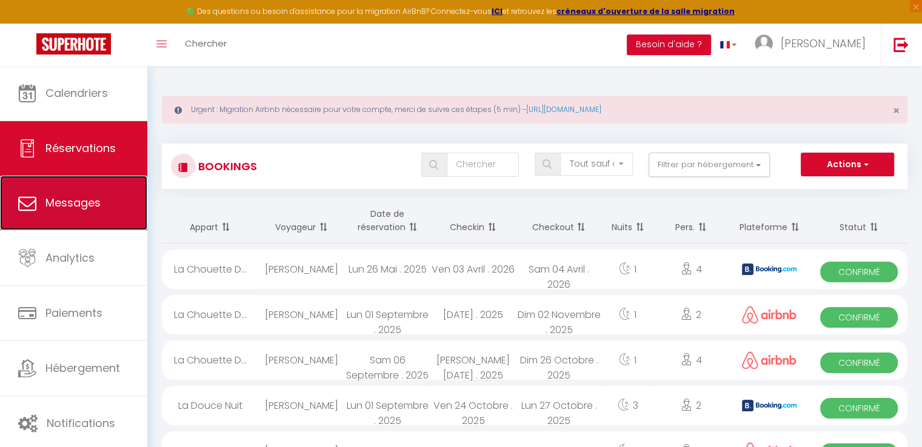
click at [78, 194] on link "Messages" at bounding box center [73, 203] width 147 height 55
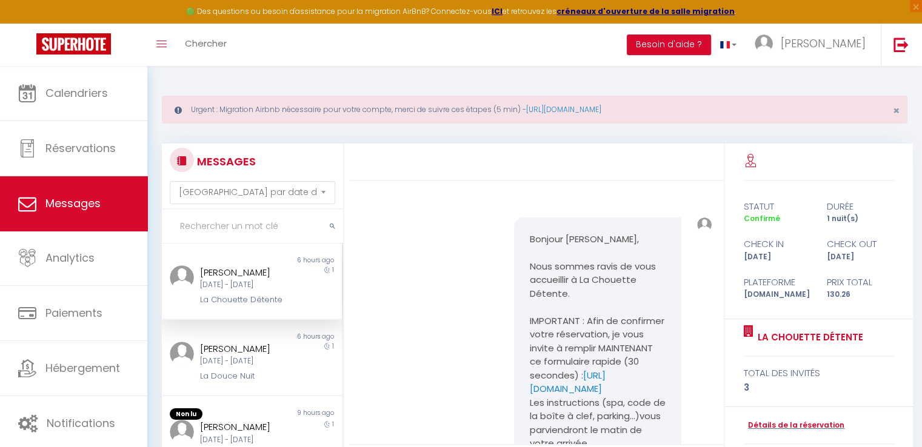
scroll to position [1803, 0]
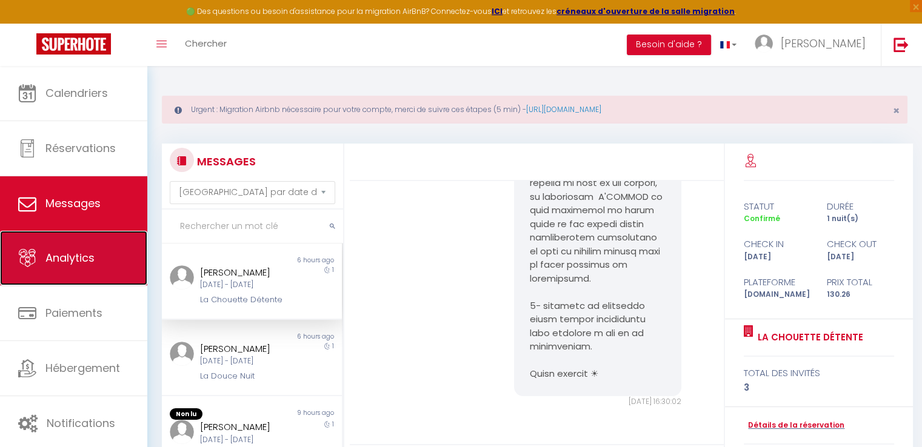
click at [78, 244] on link "Analytics" at bounding box center [73, 258] width 147 height 55
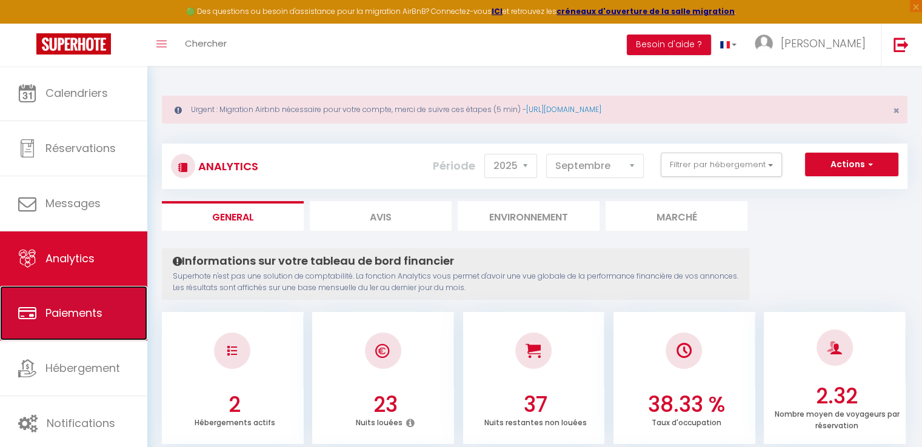
click at [83, 306] on span "Paiements" at bounding box center [73, 312] width 57 height 15
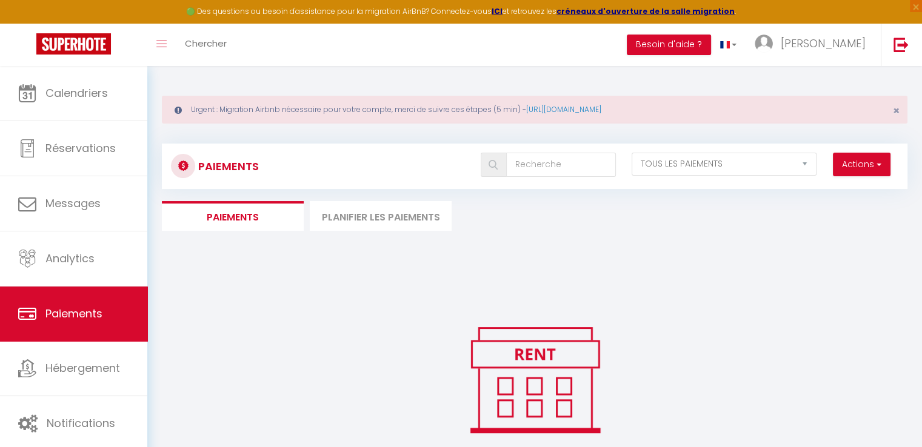
click at [406, 214] on li "Planifier les paiements" at bounding box center [381, 216] width 142 height 30
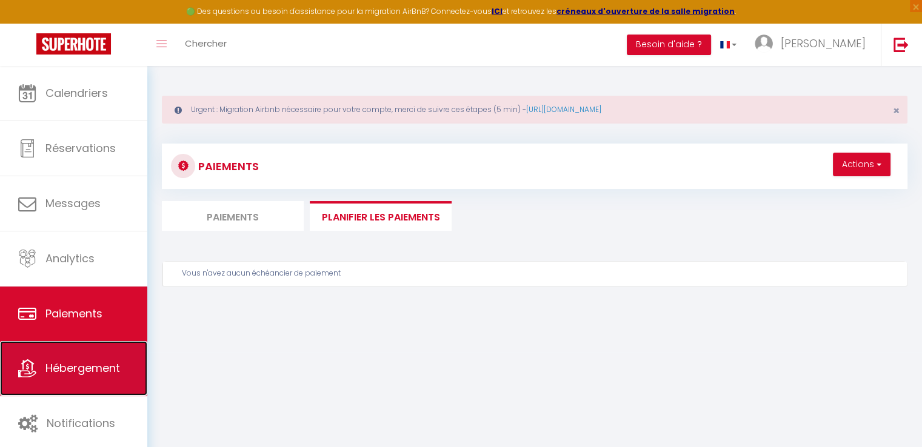
click at [119, 375] on span "Hébergement" at bounding box center [82, 368] width 75 height 15
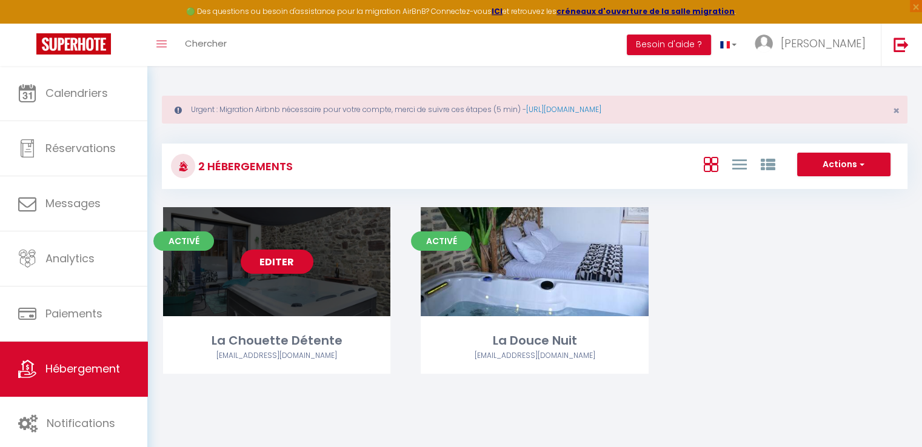
click at [287, 290] on div "Editer" at bounding box center [276, 261] width 227 height 109
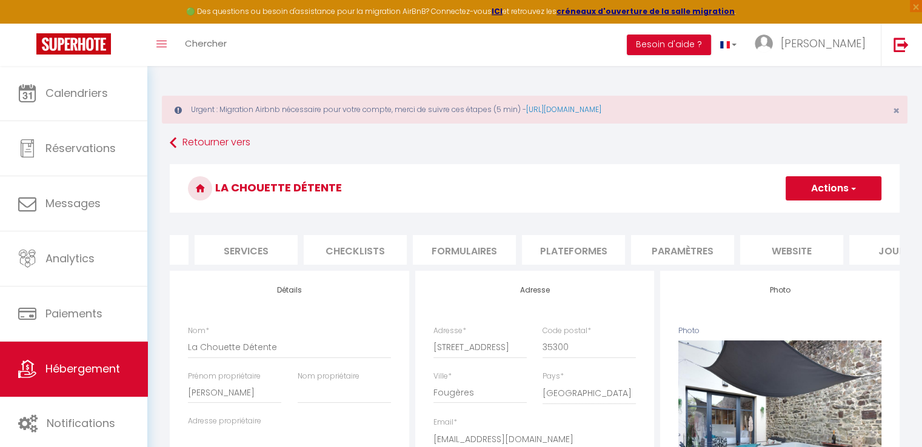
scroll to position [0, 315]
click at [815, 258] on li "website" at bounding box center [778, 250] width 103 height 30
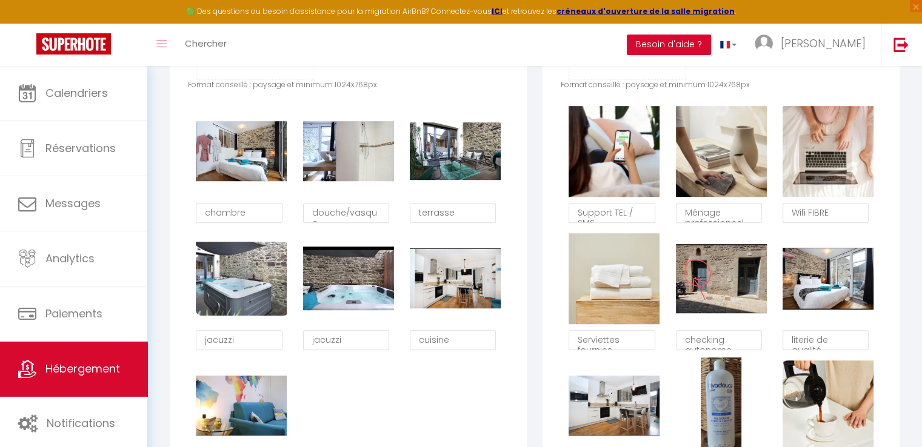
scroll to position [753, 0]
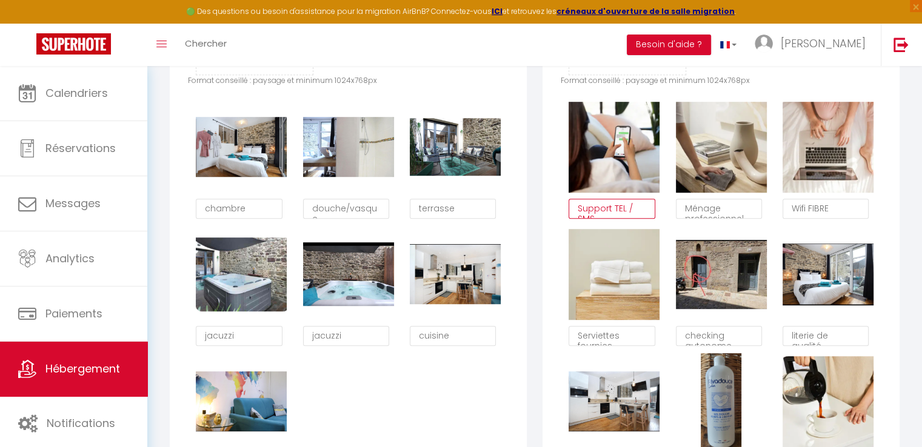
click at [609, 217] on textarea "Support TEL / SMS" at bounding box center [611, 209] width 87 height 21
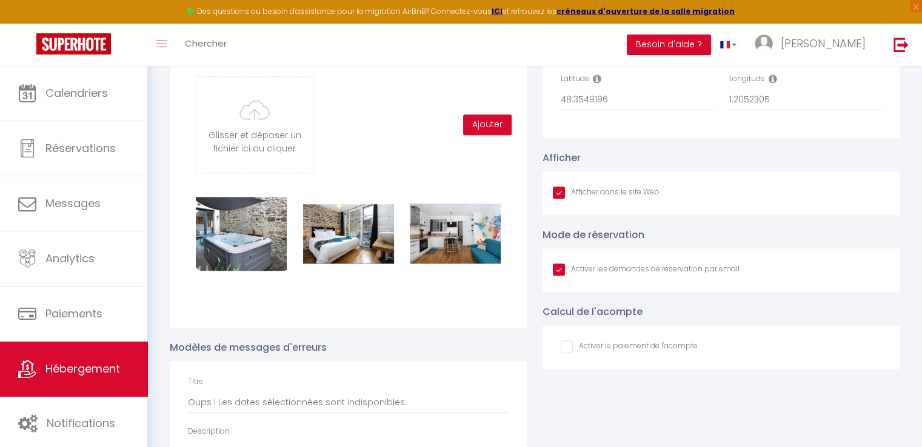
scroll to position [1252, 0]
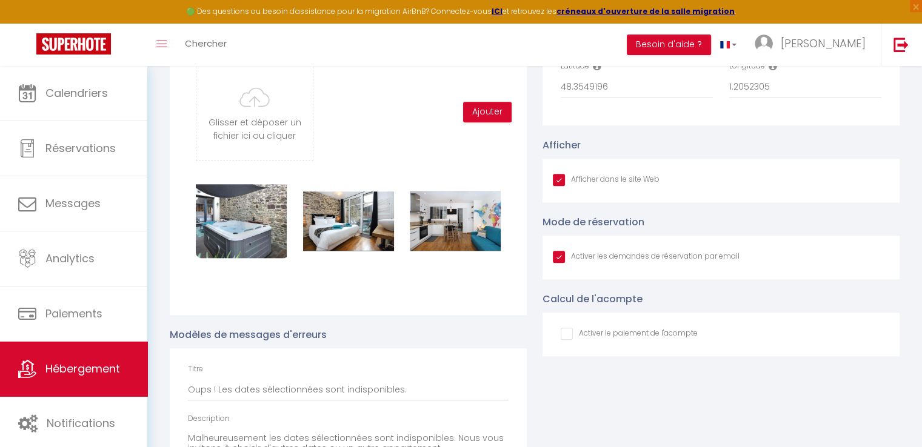
click at [568, 340] on input "checkbox" at bounding box center [629, 334] width 137 height 12
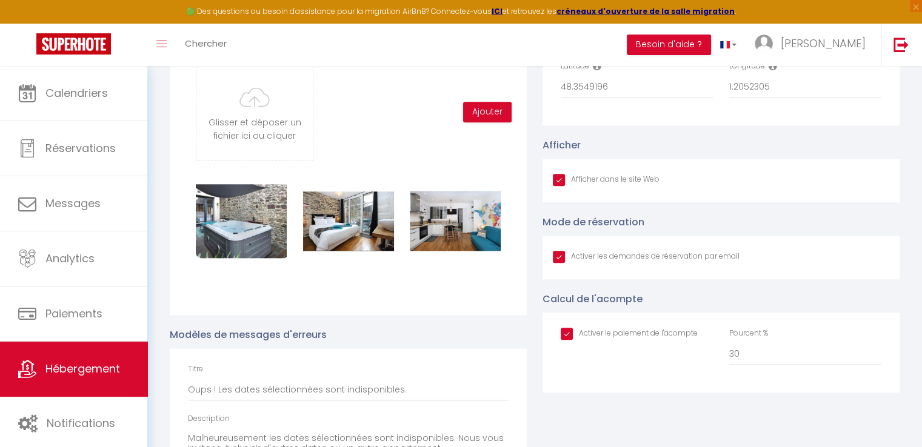
click at [568, 340] on input "checkbox" at bounding box center [629, 334] width 137 height 12
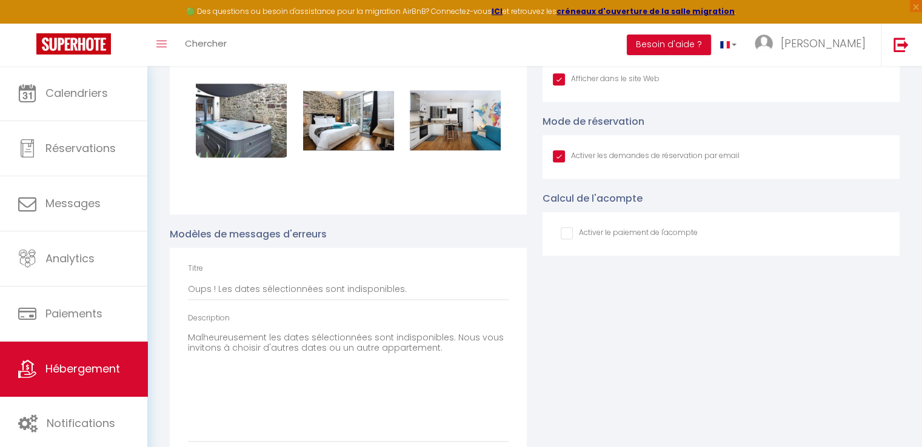
scroll to position [1376, 0]
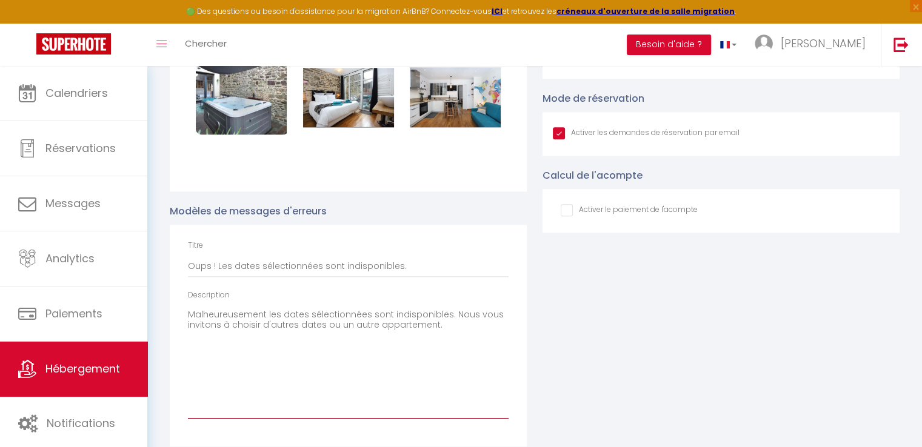
click at [306, 326] on textarea "Malheureusement les dates sélectionnées sont indisponibles. Nous vous invitons …" at bounding box center [348, 362] width 321 height 114
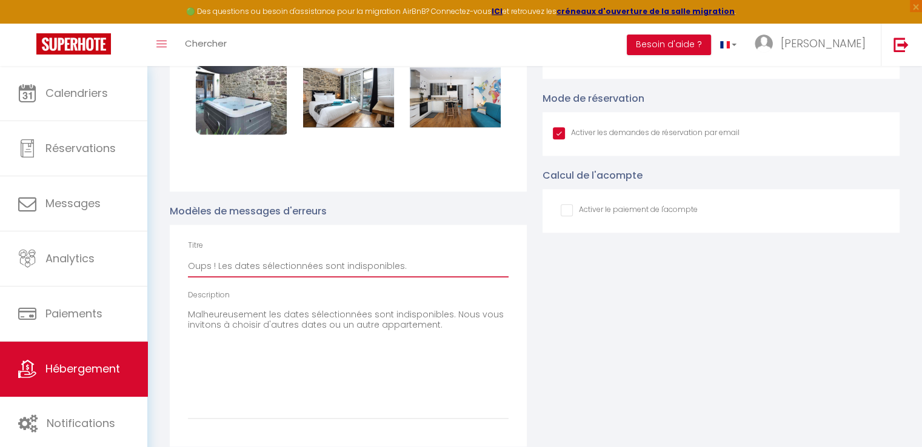
click at [315, 273] on input "Oups ! Les dates sélectionnées sont indisponibles." at bounding box center [348, 267] width 321 height 22
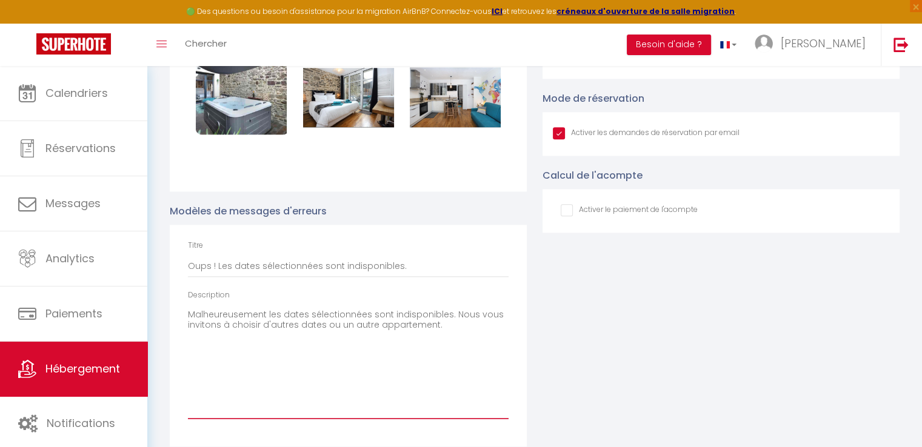
click at [353, 323] on textarea "Malheureusement les dates sélectionnées sont indisponibles. Nous vous invitons …" at bounding box center [348, 362] width 321 height 114
click at [561, 136] on input "Afficher dans le site Web" at bounding box center [646, 133] width 187 height 12
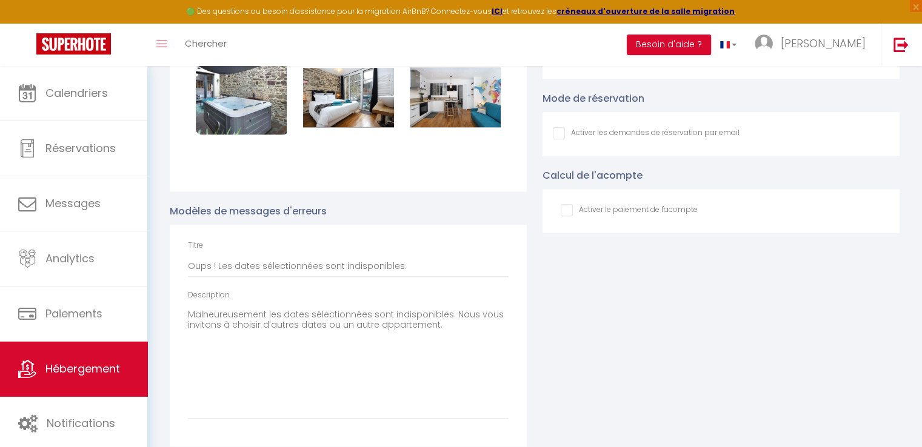
click at [561, 136] on input "Afficher dans le site Web" at bounding box center [646, 133] width 187 height 12
click at [564, 136] on input "Afficher dans le site Web" at bounding box center [646, 133] width 187 height 12
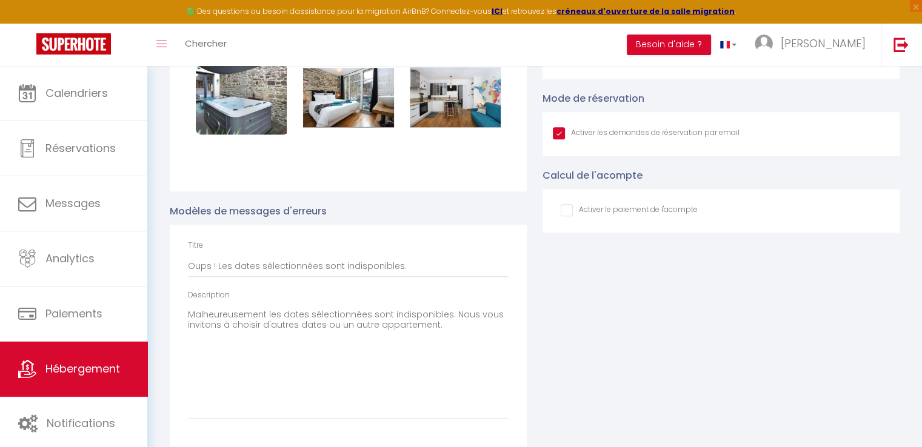
click at [564, 136] on input "Afficher dans le site Web" at bounding box center [646, 133] width 187 height 12
click at [562, 216] on input "checkbox" at bounding box center [629, 210] width 137 height 12
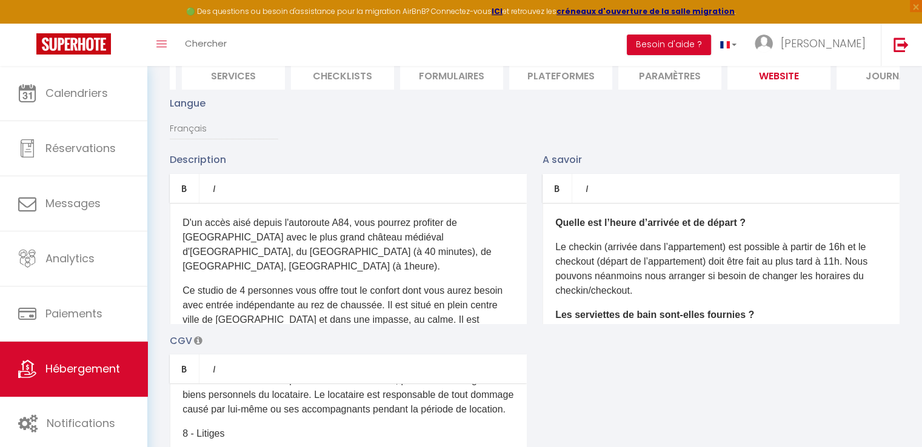
scroll to position [179, 0]
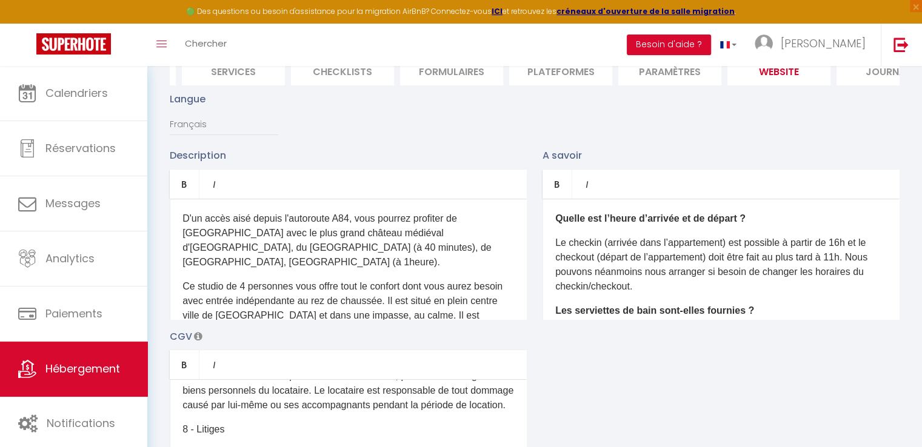
click at [386, 246] on p "D'un accès aisé depuis l'autoroute A84, vous pourrez profiter de [GEOGRAPHIC_DA…" at bounding box center [347, 240] width 331 height 58
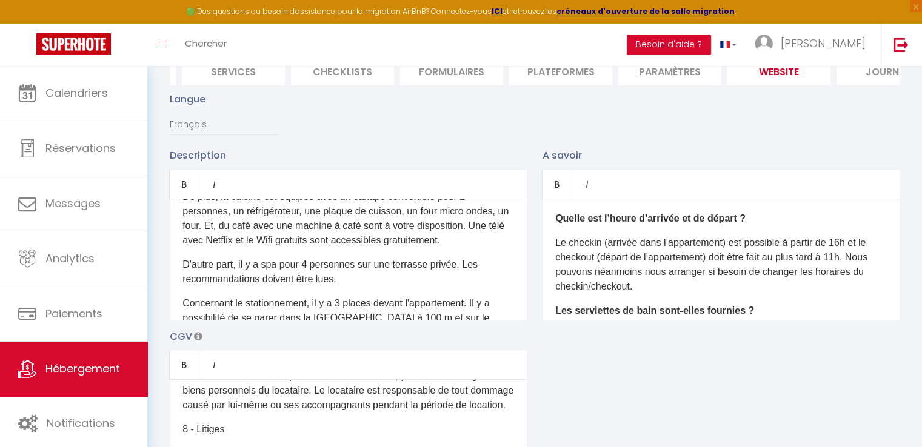
scroll to position [208, 0]
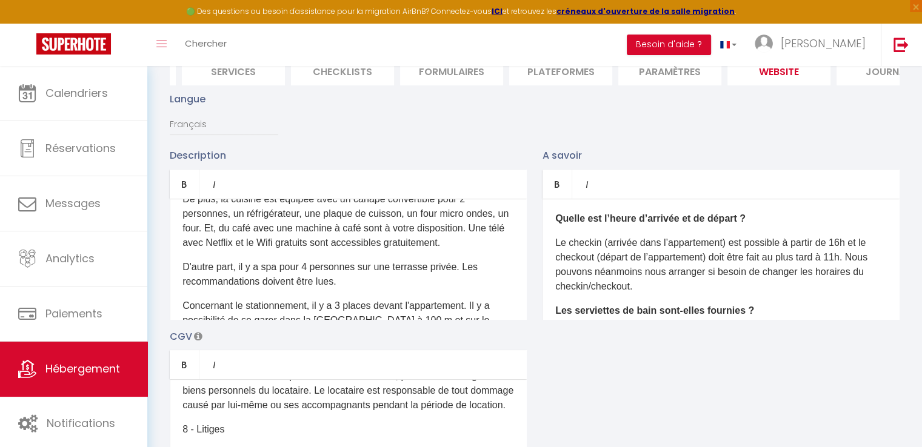
click at [319, 280] on p "D'autre part, il y a spa pour 4 personnes sur une terrasse privée. Les recomman…" at bounding box center [347, 274] width 331 height 29
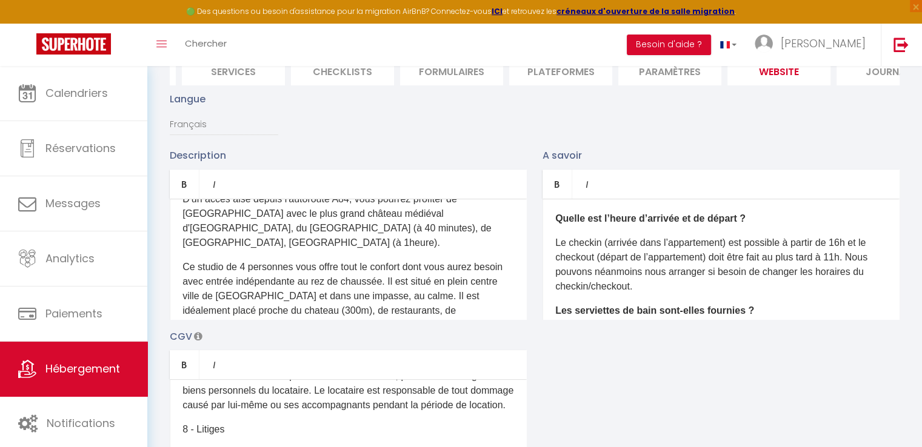
scroll to position [0, 0]
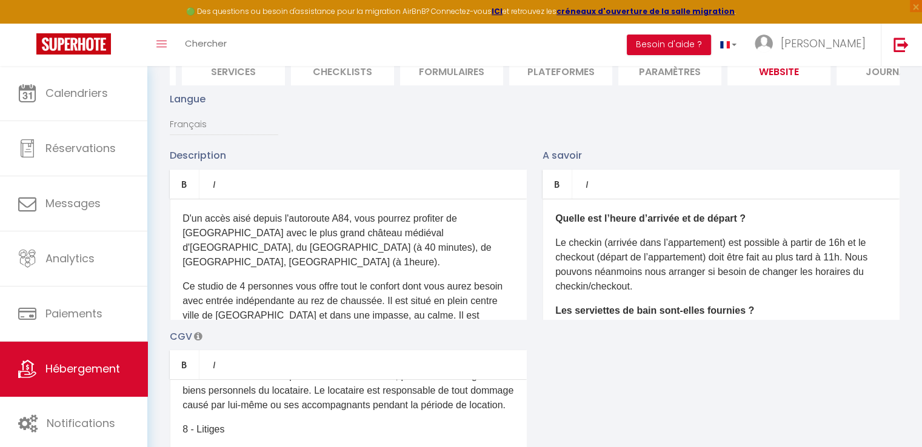
click at [385, 241] on p "D'un accès aisé depuis l'autoroute A84, vous pourrez profiter de [GEOGRAPHIC_DA…" at bounding box center [347, 240] width 331 height 58
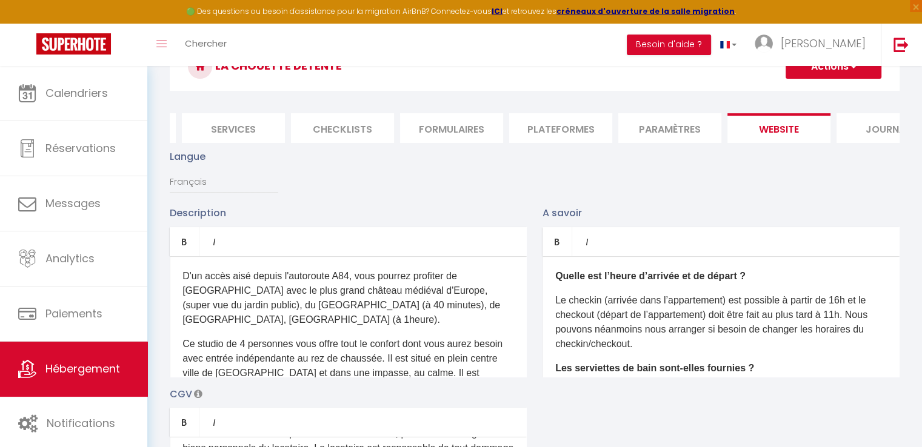
scroll to position [40, 0]
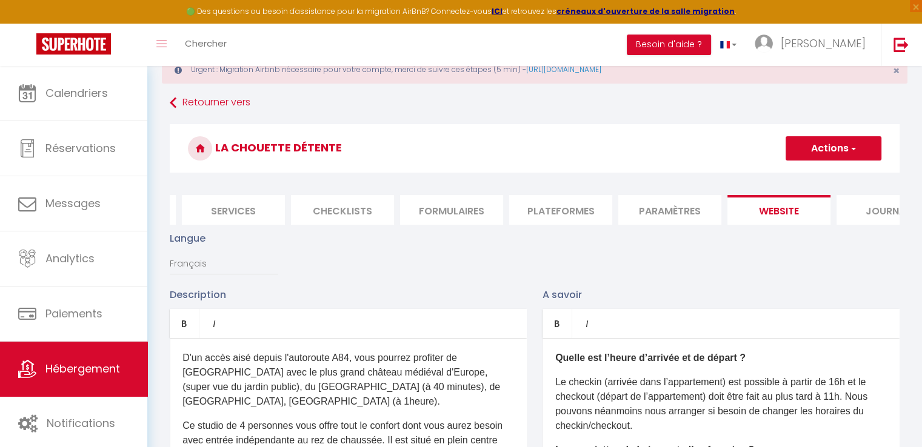
click at [844, 144] on button "Actions" at bounding box center [833, 148] width 96 height 24
click at [828, 177] on input "Enregistrer" at bounding box center [819, 175] width 45 height 12
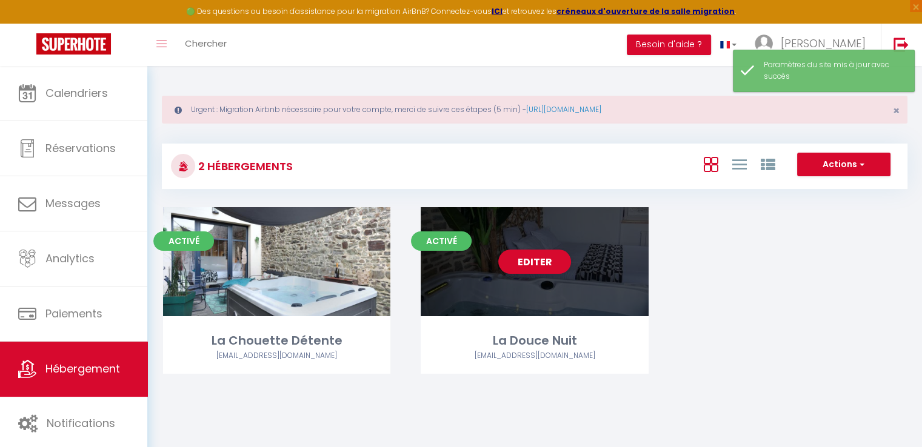
click at [583, 255] on div "Editer" at bounding box center [534, 261] width 227 height 109
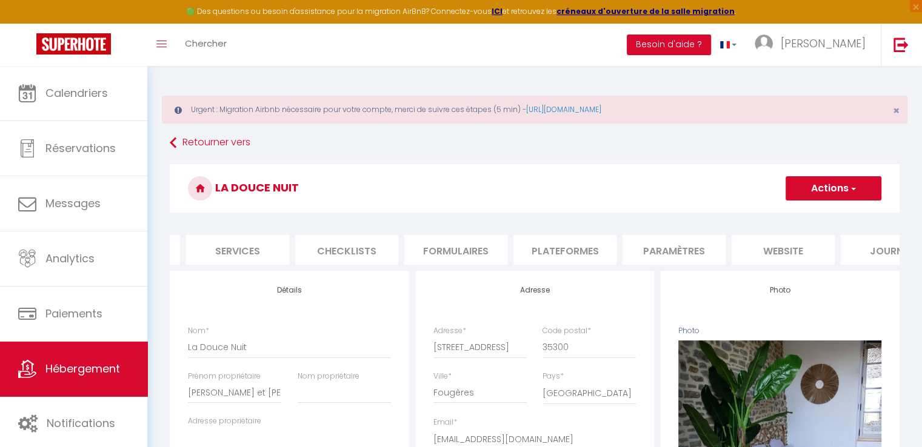
scroll to position [0, 361]
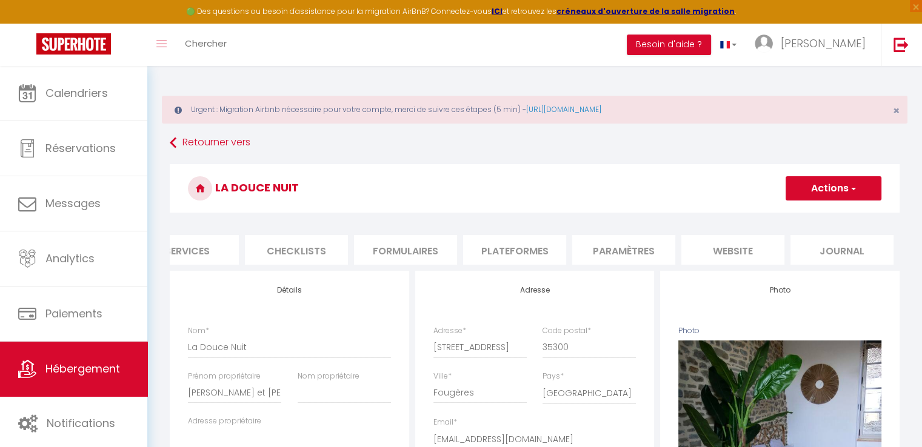
click at [756, 249] on li "website" at bounding box center [732, 250] width 103 height 30
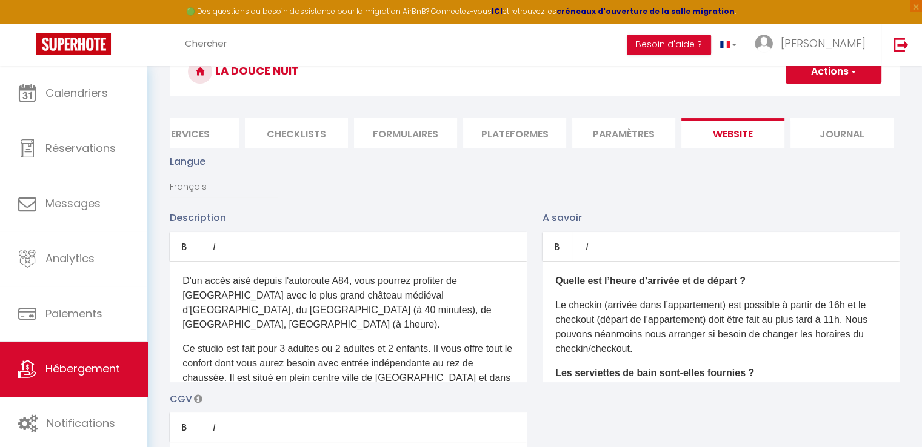
scroll to position [161, 0]
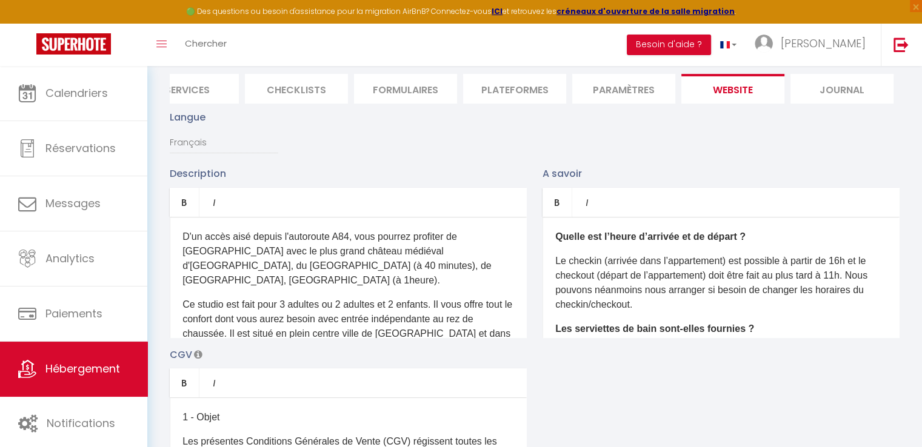
click at [383, 260] on p "​D'un accès aisé depuis l'autoroute A84, vous pourrez profiter de [GEOGRAPHIC_D…" at bounding box center [347, 259] width 331 height 58
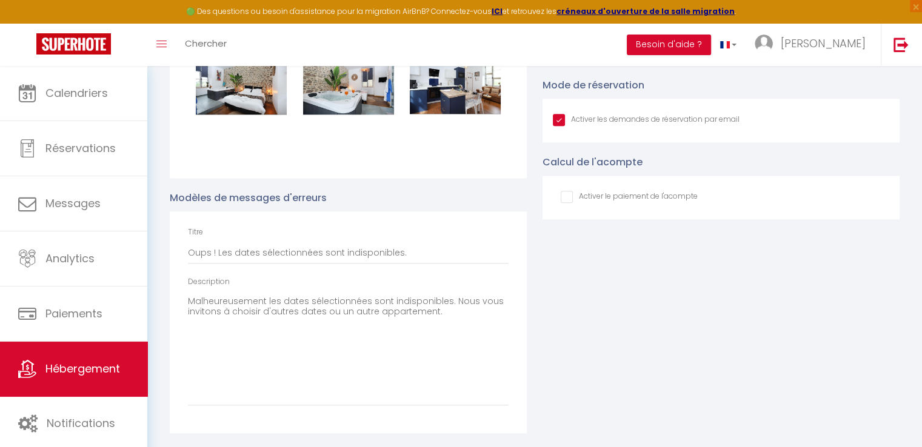
scroll to position [1399, 0]
click at [569, 197] on input "checkbox" at bounding box center [629, 196] width 137 height 12
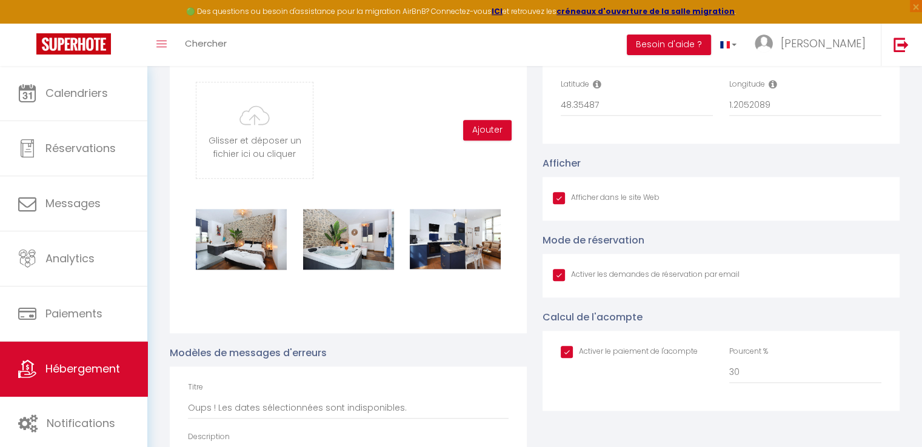
scroll to position [1227, 0]
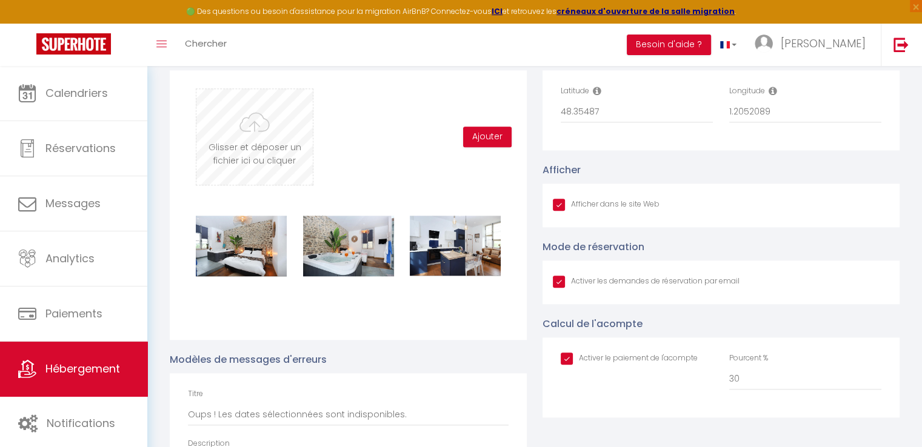
click at [247, 124] on input "file" at bounding box center [254, 137] width 116 height 96
click at [262, 142] on input "file" at bounding box center [254, 137] width 116 height 96
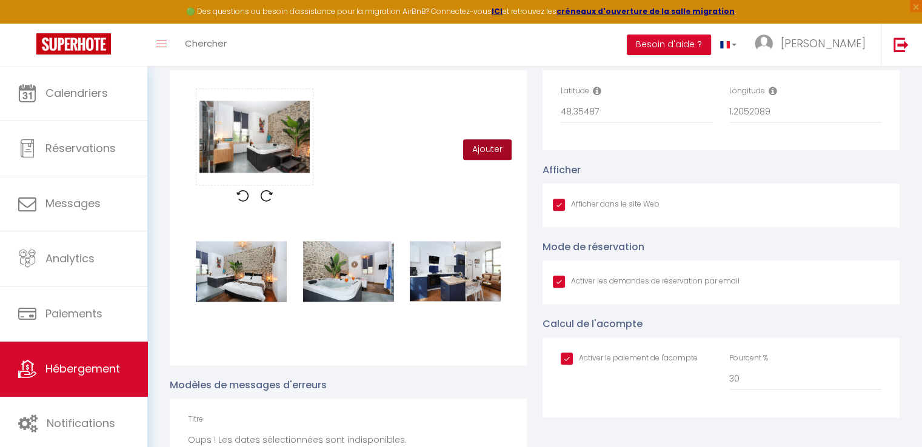
click at [495, 155] on button "Ajouter" at bounding box center [487, 149] width 48 height 21
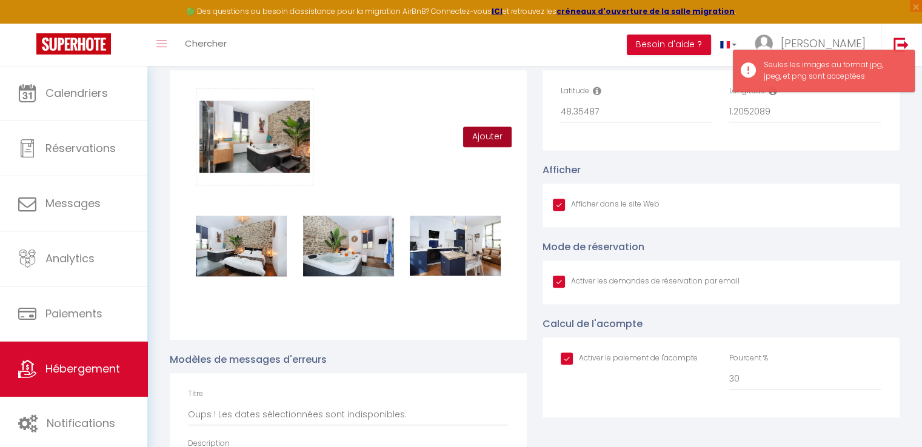
click at [482, 147] on button "Ajouter" at bounding box center [487, 137] width 48 height 21
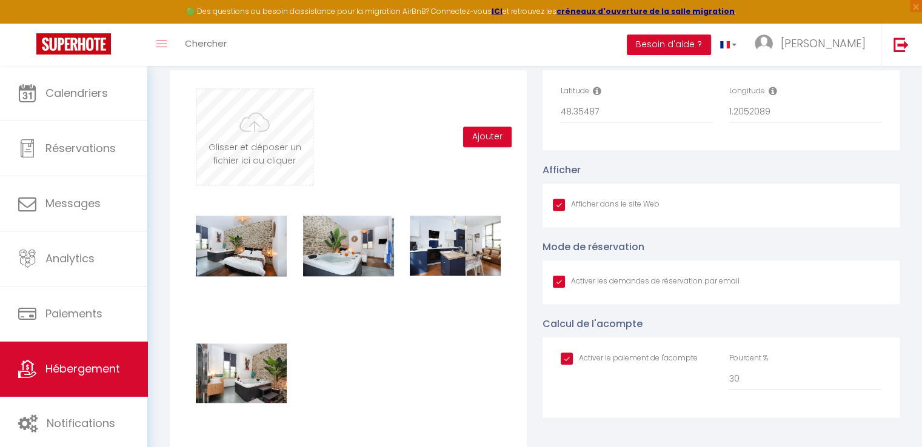
click at [257, 137] on input "file" at bounding box center [254, 137] width 116 height 96
click at [252, 144] on input "file" at bounding box center [254, 137] width 116 height 96
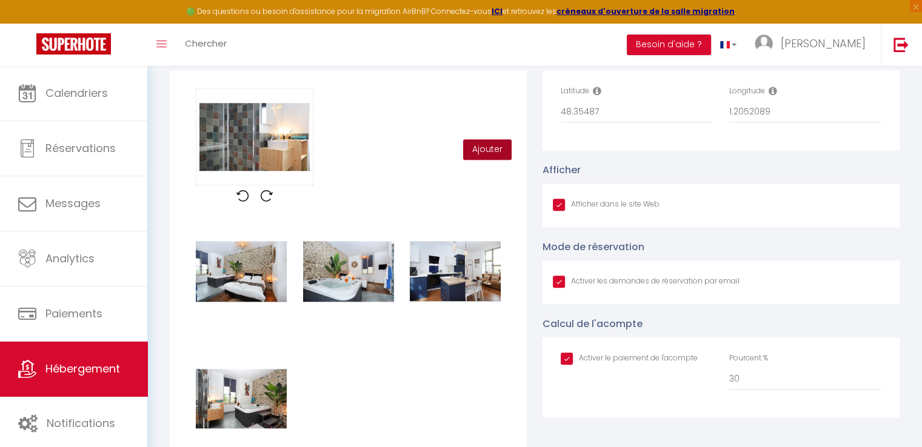
click at [494, 156] on button "Ajouter" at bounding box center [487, 149] width 48 height 21
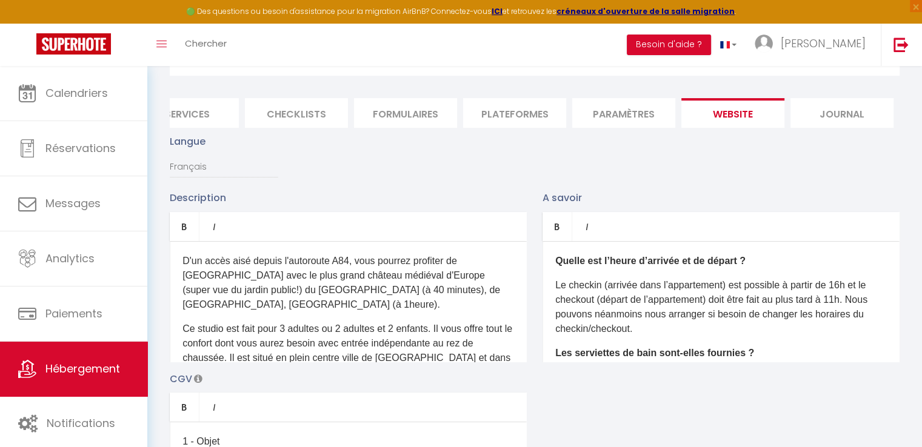
scroll to position [61, 0]
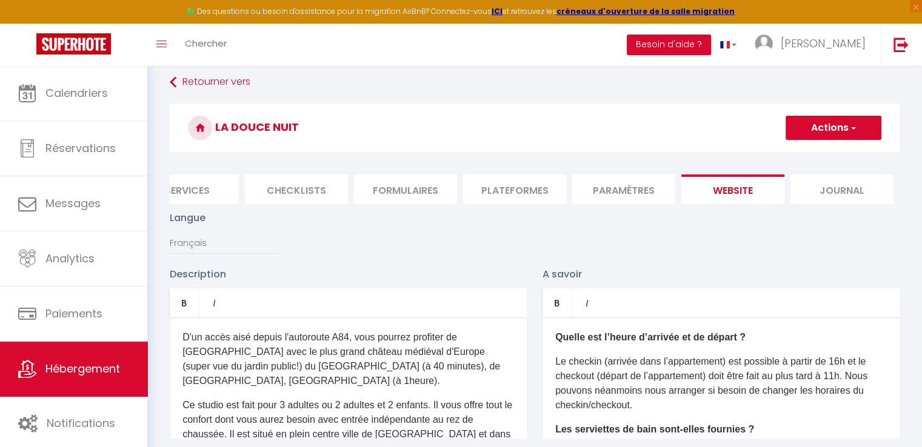
click at [854, 125] on span "button" at bounding box center [852, 128] width 8 height 12
click at [840, 151] on input "Enregistrer" at bounding box center [819, 154] width 45 height 12
click at [821, 153] on input "Enregistrer" at bounding box center [819, 154] width 45 height 12
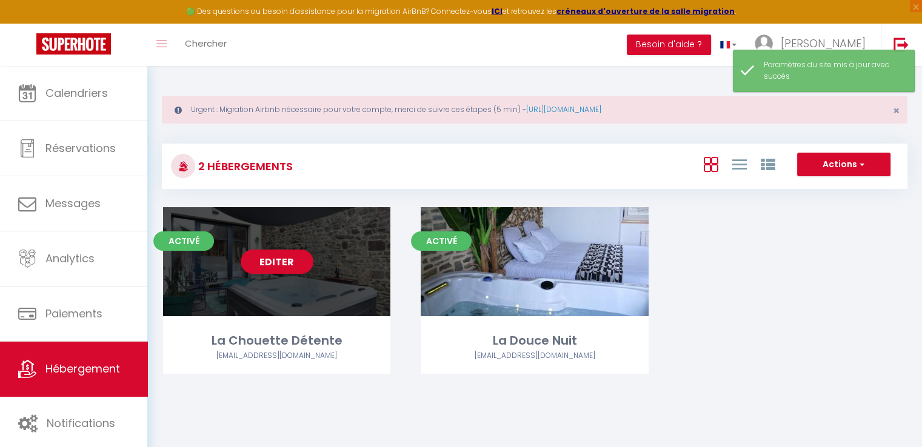
click at [336, 289] on div "Editer" at bounding box center [276, 261] width 227 height 109
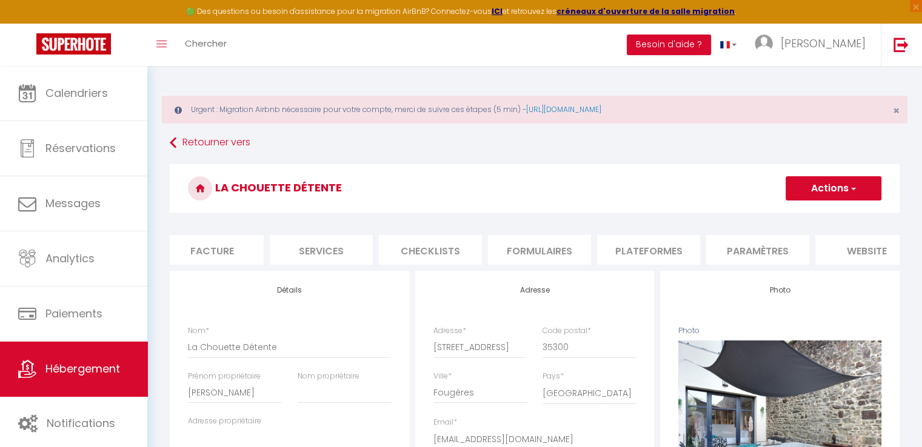
scroll to position [0, 242]
click at [861, 245] on li "website" at bounding box center [851, 250] width 103 height 30
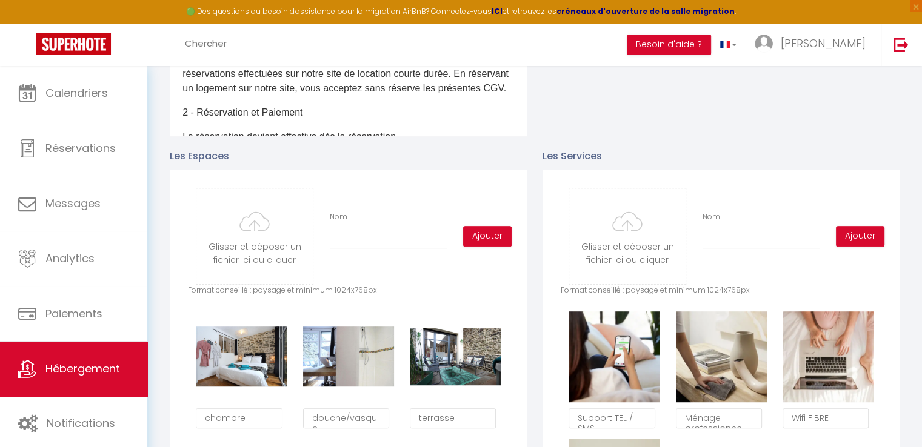
scroll to position [546, 0]
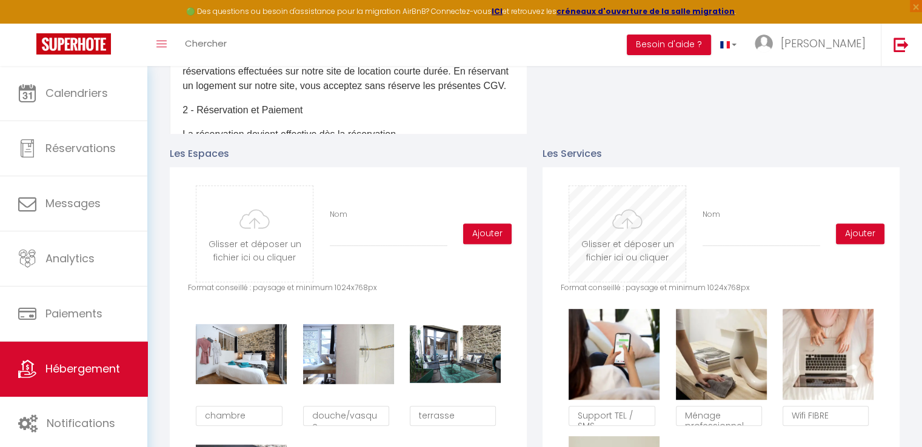
click at [628, 231] on input "file" at bounding box center [627, 234] width 116 height 96
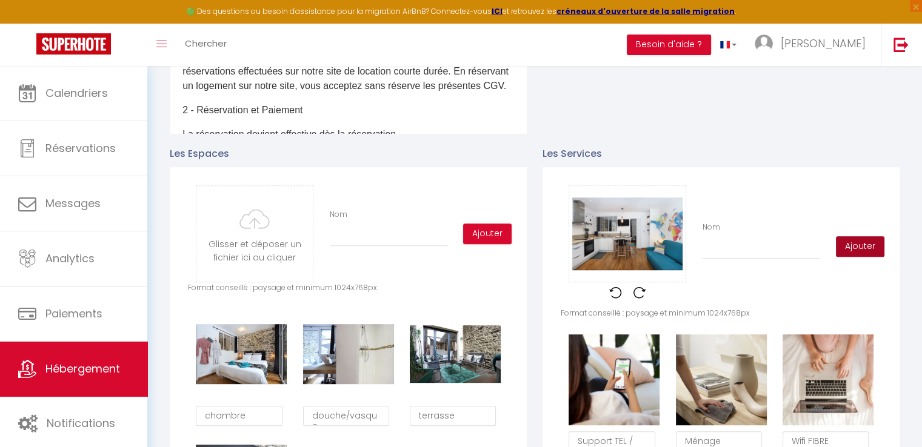
click at [864, 252] on button "Ajouter" at bounding box center [860, 246] width 48 height 21
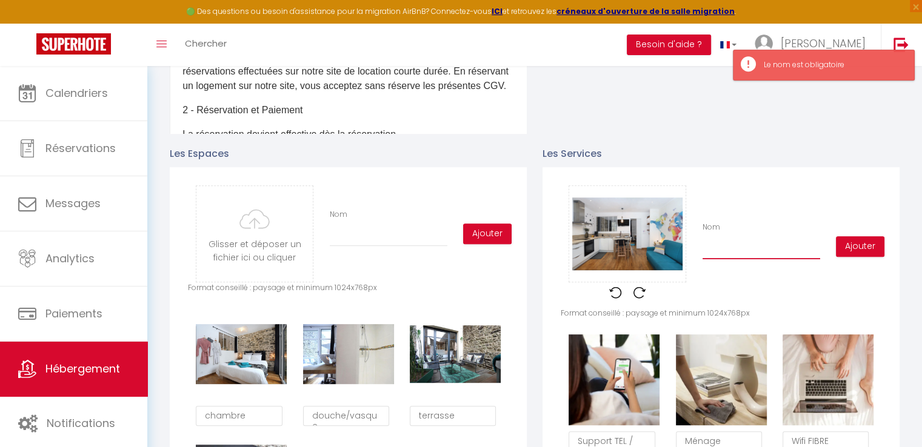
click at [716, 259] on input "Nom" at bounding box center [761, 249] width 118 height 22
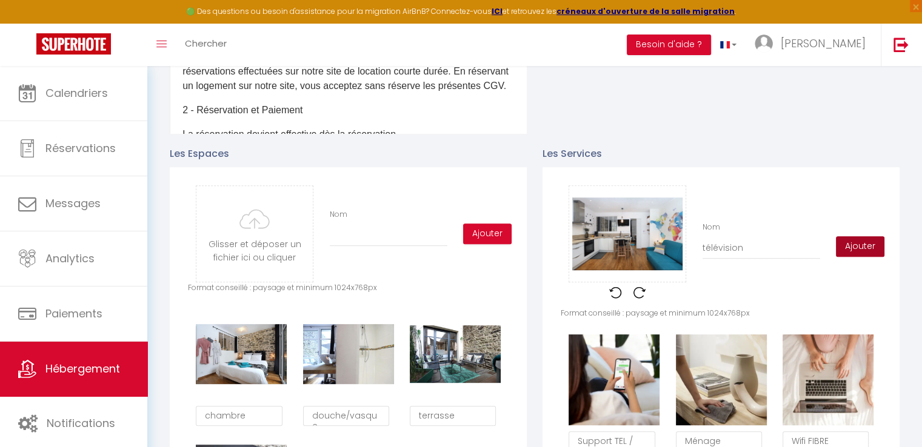
click at [851, 254] on button "Ajouter" at bounding box center [860, 246] width 48 height 21
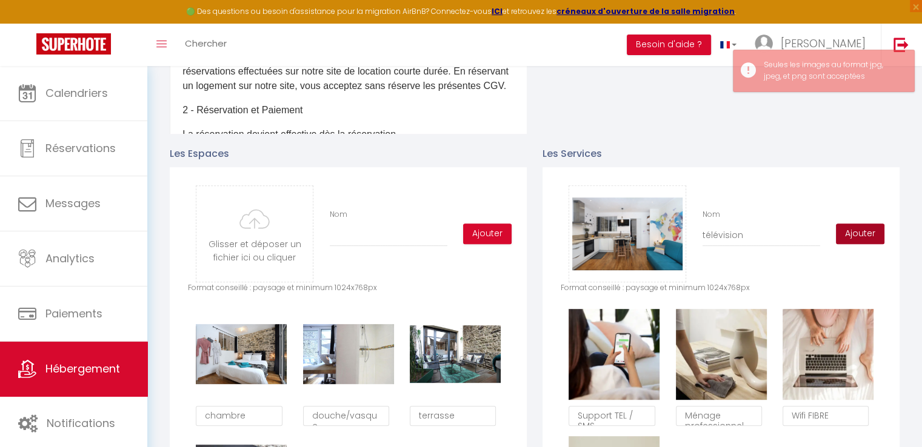
click at [851, 240] on button "Ajouter" at bounding box center [860, 234] width 48 height 21
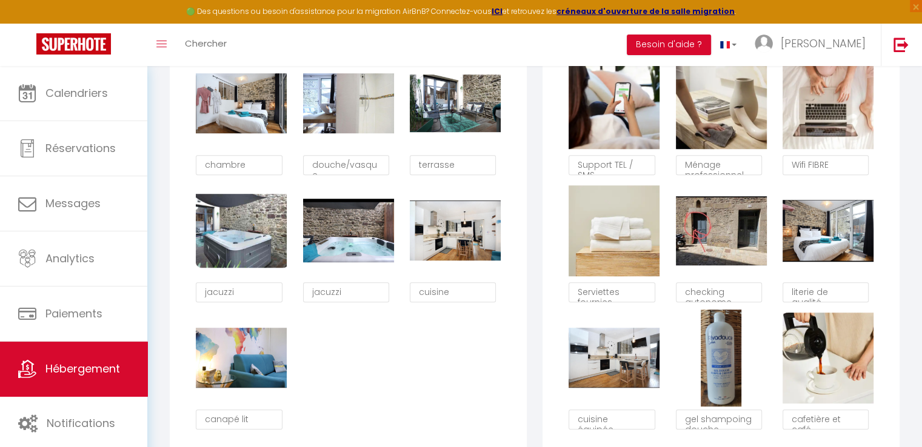
scroll to position [793, 0]
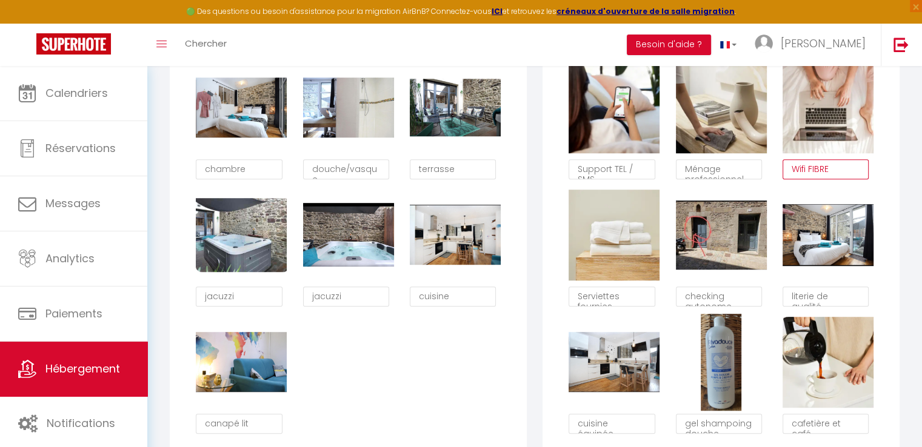
click at [829, 179] on textarea "Wifi FIBRE" at bounding box center [825, 169] width 87 height 21
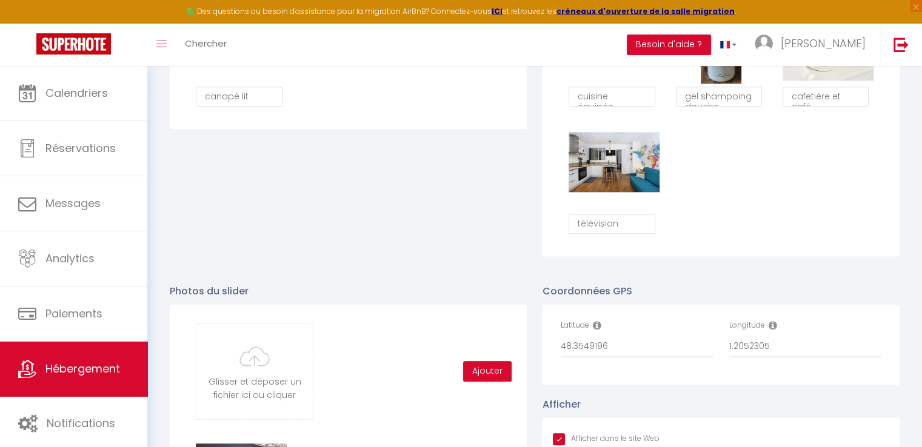
scroll to position [1116, 0]
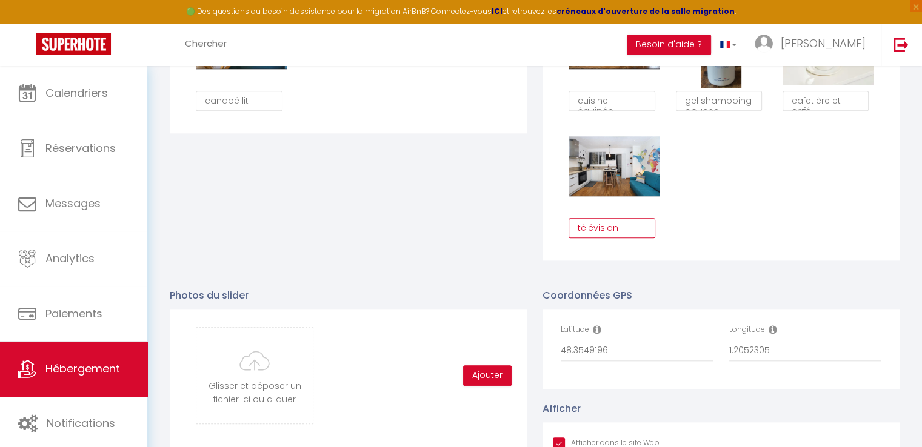
click at [623, 233] on textarea "télévision" at bounding box center [611, 228] width 87 height 21
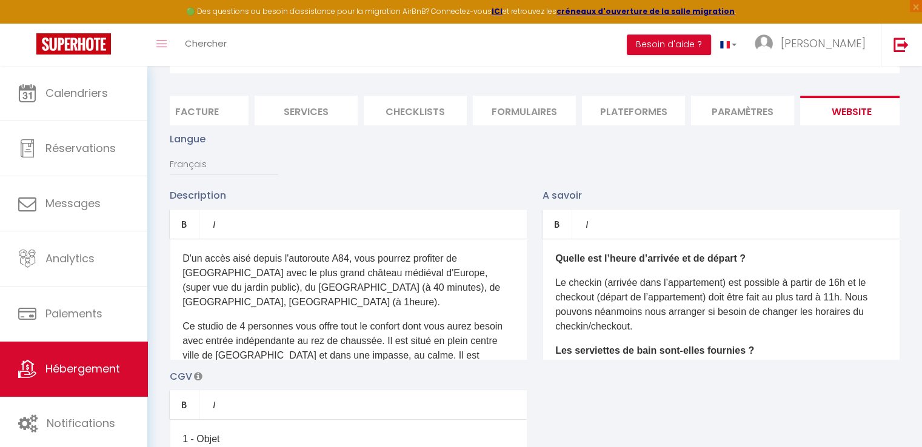
scroll to position [0, 0]
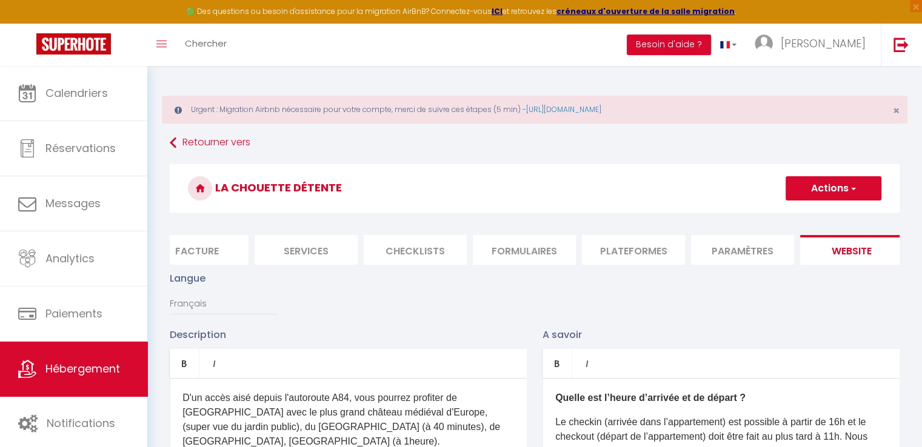
click at [839, 183] on button "Actions" at bounding box center [833, 188] width 96 height 24
click at [832, 214] on input "Enregistrer" at bounding box center [819, 215] width 45 height 12
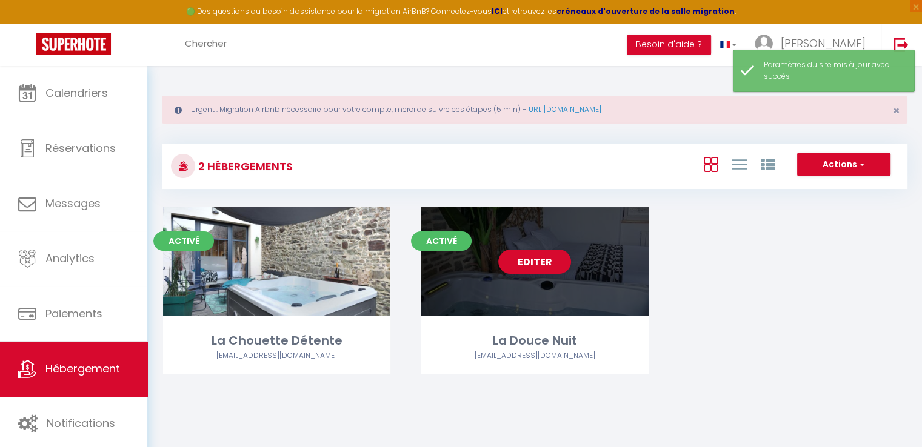
click at [588, 276] on div "Editer" at bounding box center [534, 261] width 227 height 109
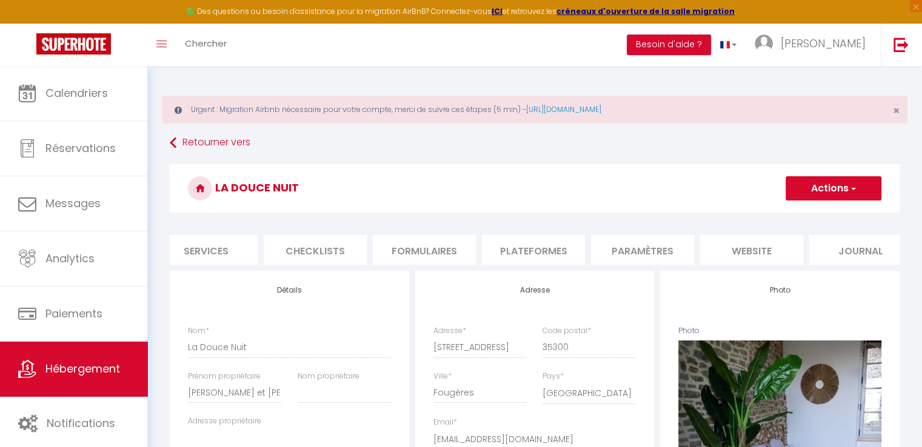
scroll to position [0, 361]
click at [734, 247] on li "website" at bounding box center [732, 250] width 103 height 30
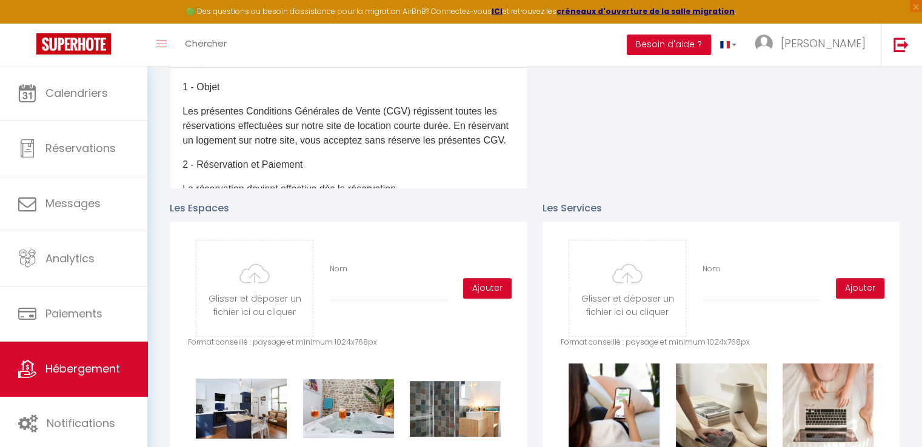
scroll to position [590, 0]
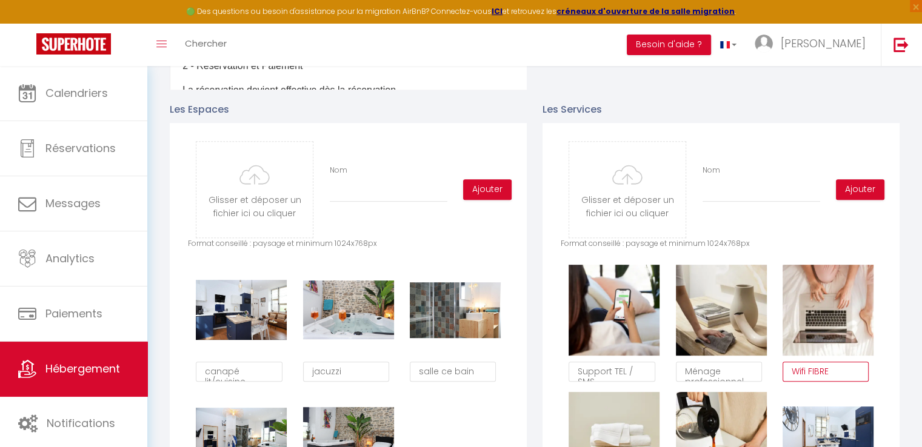
click at [837, 379] on textarea "Wifi FIBRE" at bounding box center [825, 372] width 87 height 21
click at [858, 195] on button "Ajouter" at bounding box center [860, 189] width 48 height 21
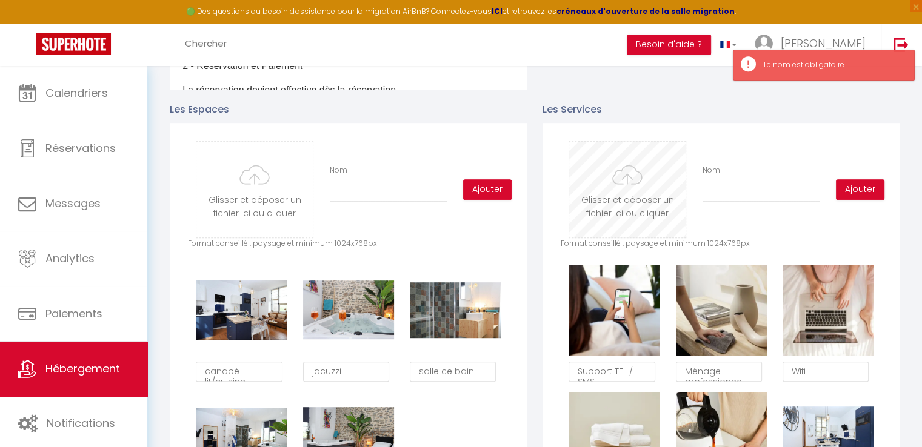
click at [637, 187] on input "file" at bounding box center [627, 190] width 116 height 96
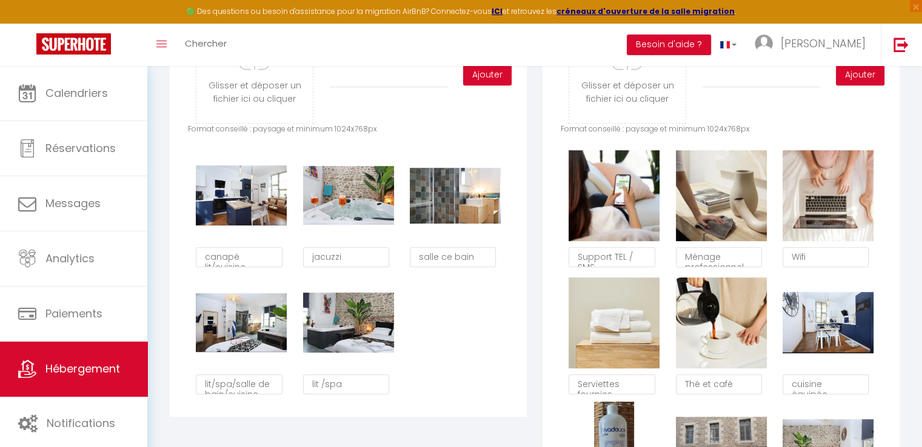
scroll to position [592, 0]
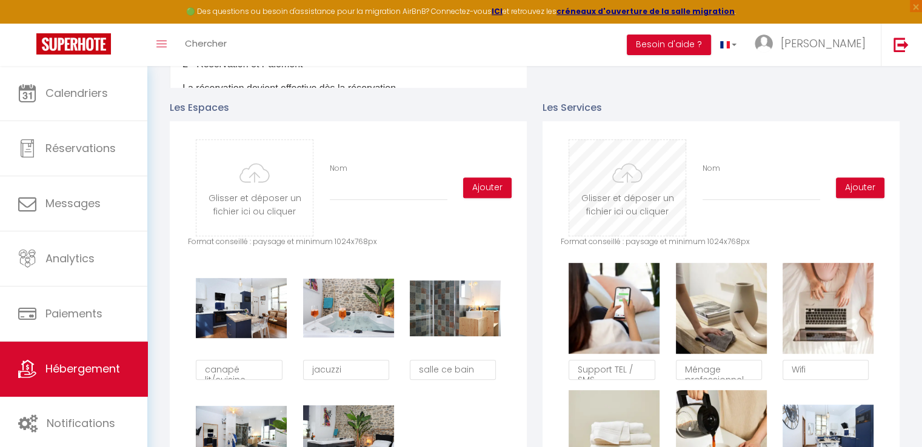
click at [626, 181] on input "file" at bounding box center [627, 188] width 116 height 96
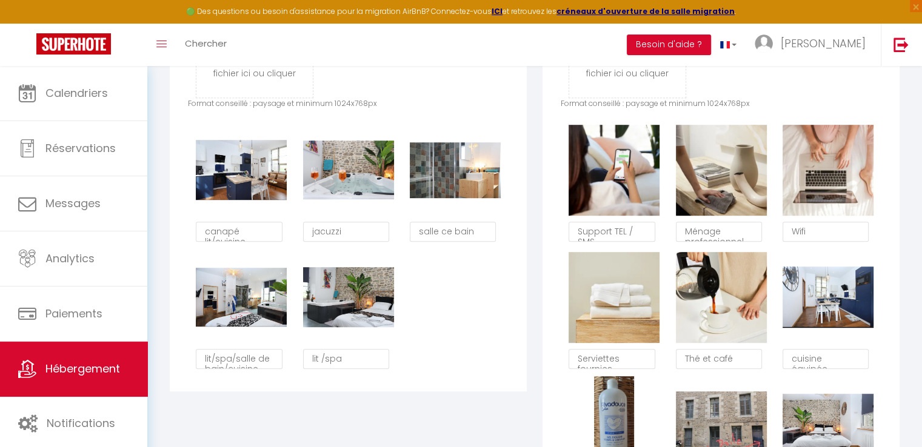
scroll to position [733, 0]
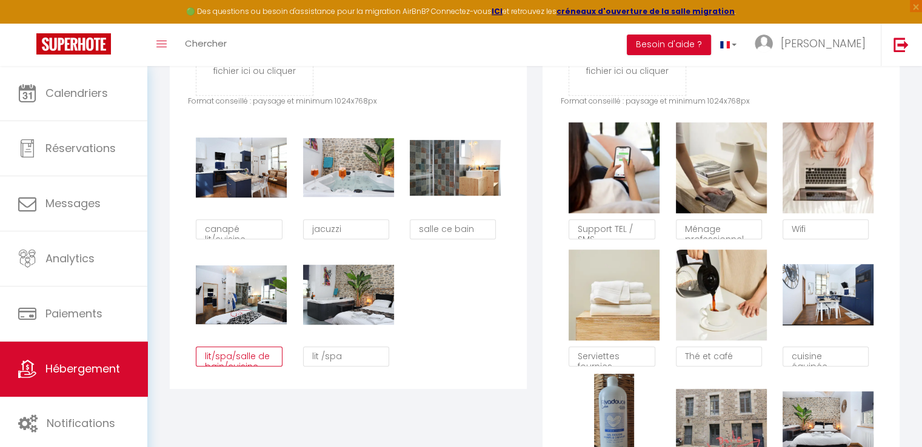
click at [227, 367] on textarea "lit/spa/salle de bain/cuisine" at bounding box center [239, 357] width 87 height 21
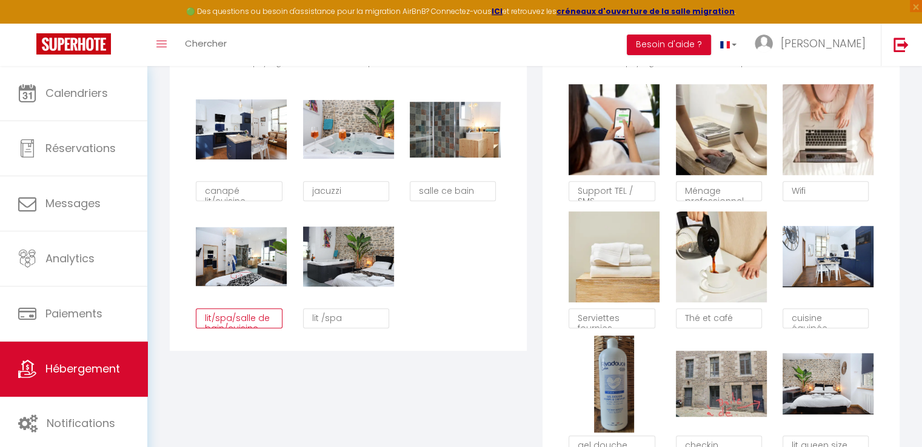
scroll to position [786, 0]
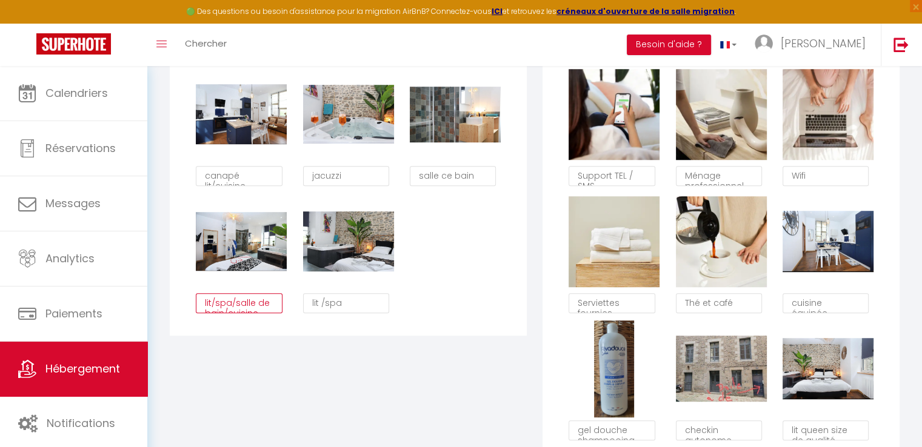
click at [267, 311] on textarea "lit/spa/salle de bain/cuisine" at bounding box center [239, 303] width 87 height 21
click at [232, 314] on textarea "lit/spa/salle de bain/cuisine" at bounding box center [239, 303] width 87 height 21
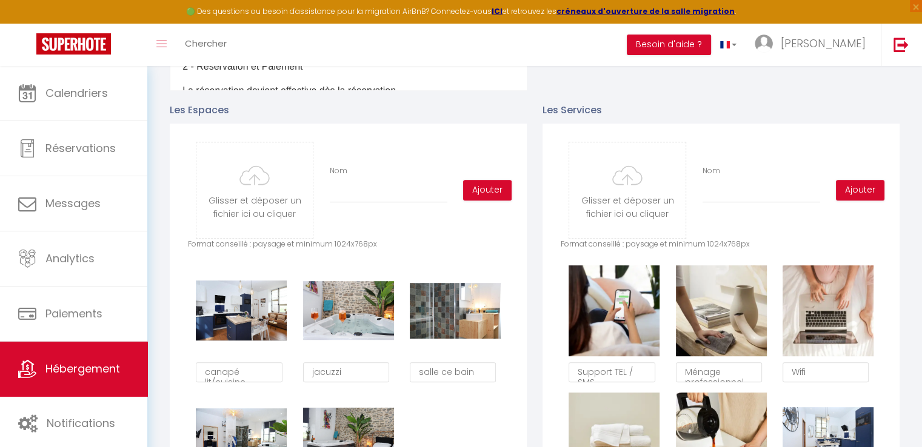
scroll to position [563, 0]
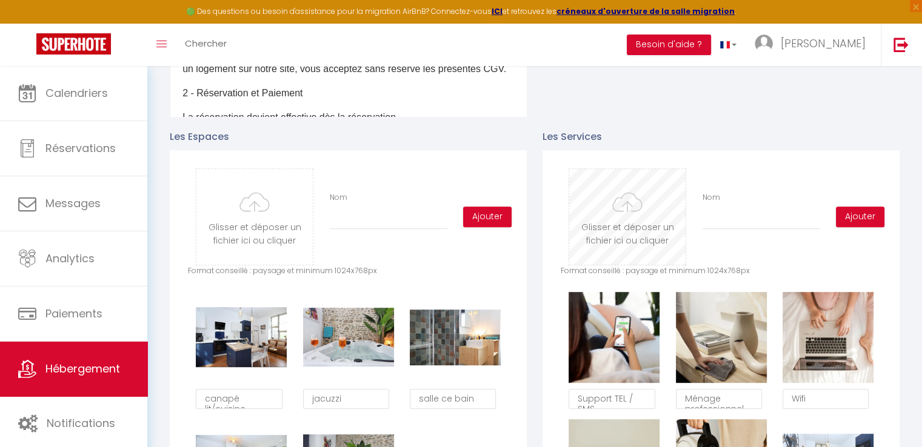
click at [628, 214] on input "file" at bounding box center [627, 217] width 116 height 96
click at [129, 376] on link "Hébergement" at bounding box center [73, 369] width 147 height 55
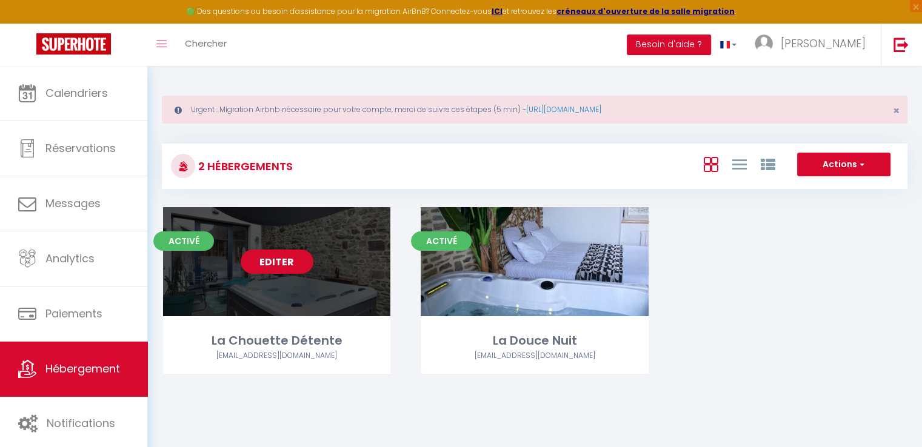
click at [301, 219] on div "Editer" at bounding box center [276, 261] width 227 height 109
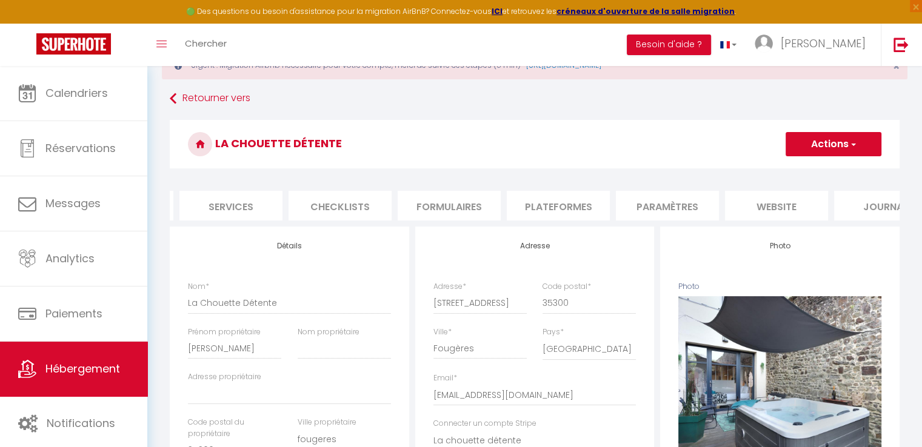
scroll to position [0, 339]
click at [752, 210] on li "website" at bounding box center [754, 206] width 103 height 30
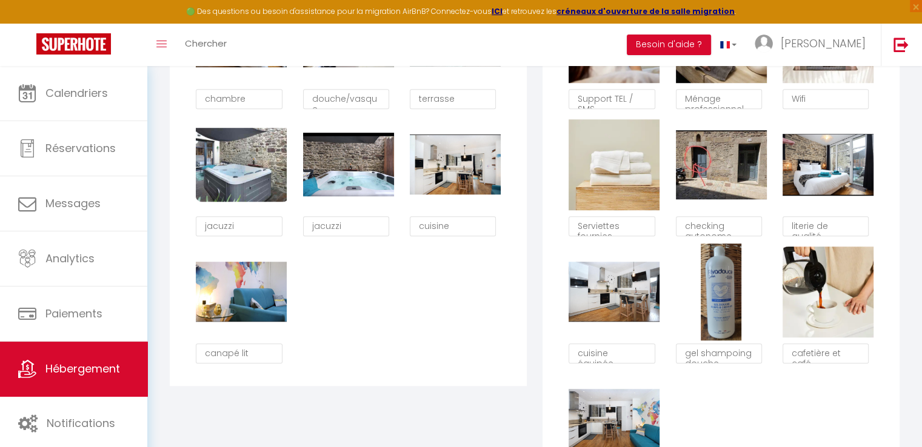
scroll to position [865, 0]
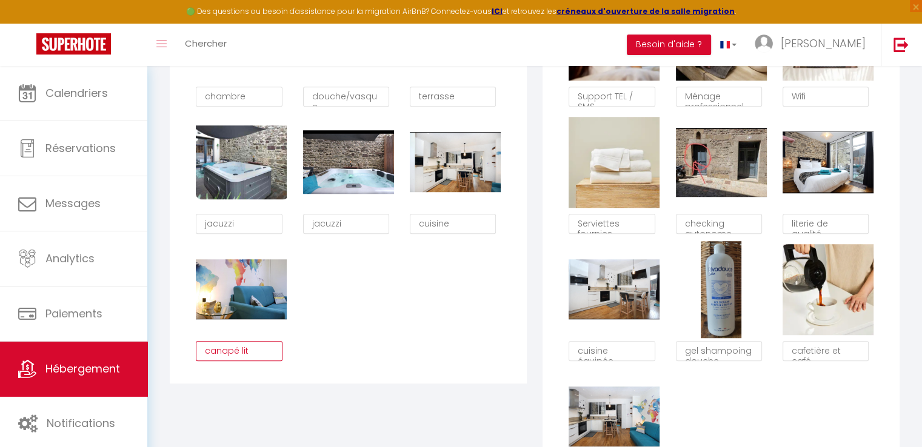
click at [204, 362] on textarea "canapé lit" at bounding box center [239, 351] width 87 height 21
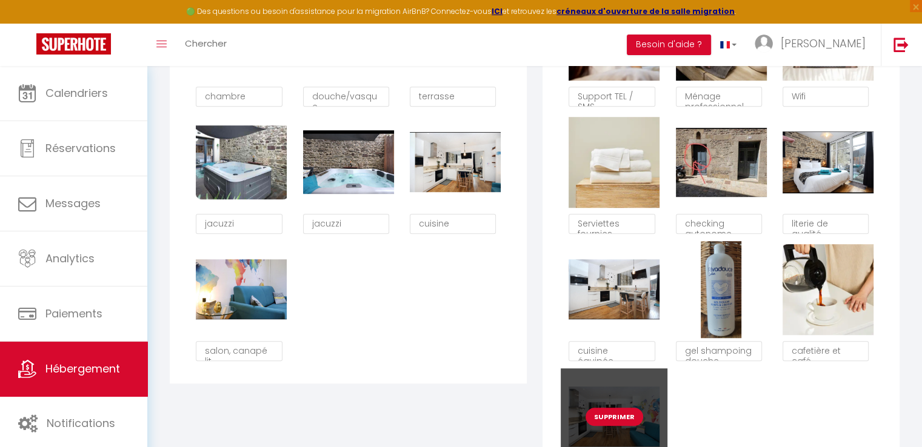
click at [599, 420] on button "Supprimer" at bounding box center [614, 417] width 58 height 18
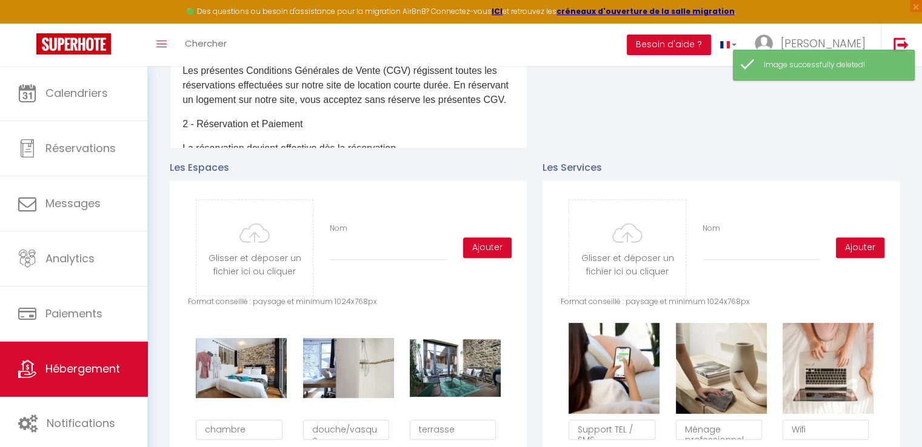
scroll to position [530, 0]
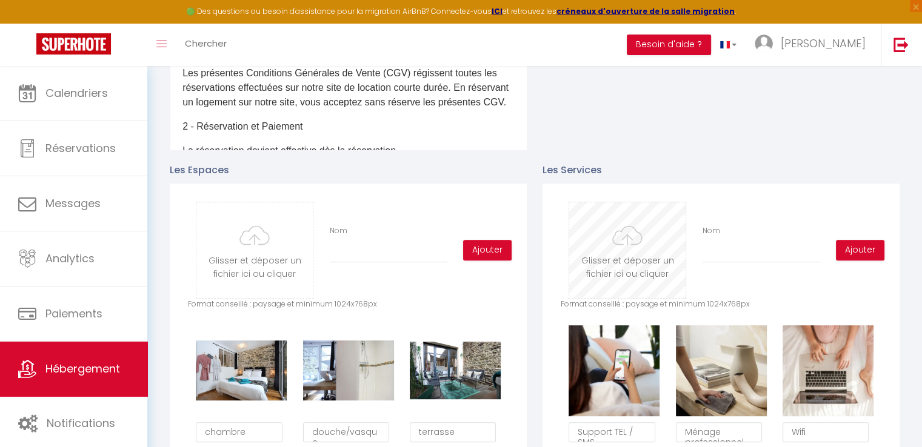
click at [614, 247] on input "file" at bounding box center [627, 250] width 116 height 96
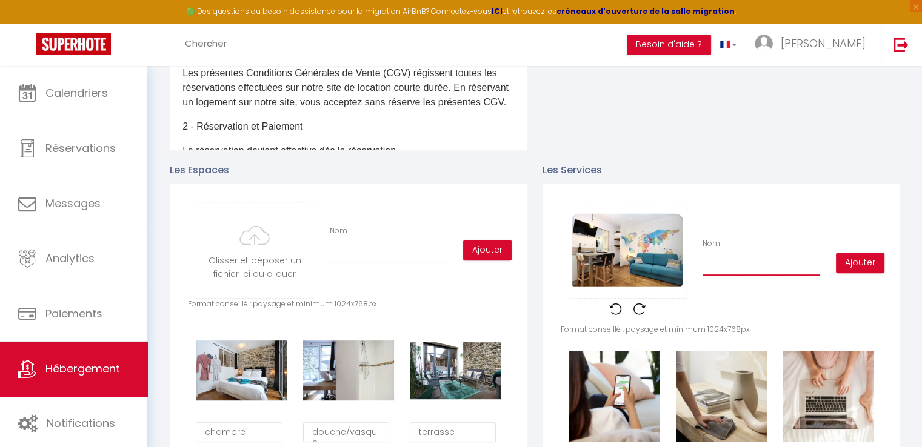
click at [711, 268] on input "Nom" at bounding box center [761, 265] width 118 height 22
click at [841, 265] on button "Ajouter" at bounding box center [860, 263] width 48 height 21
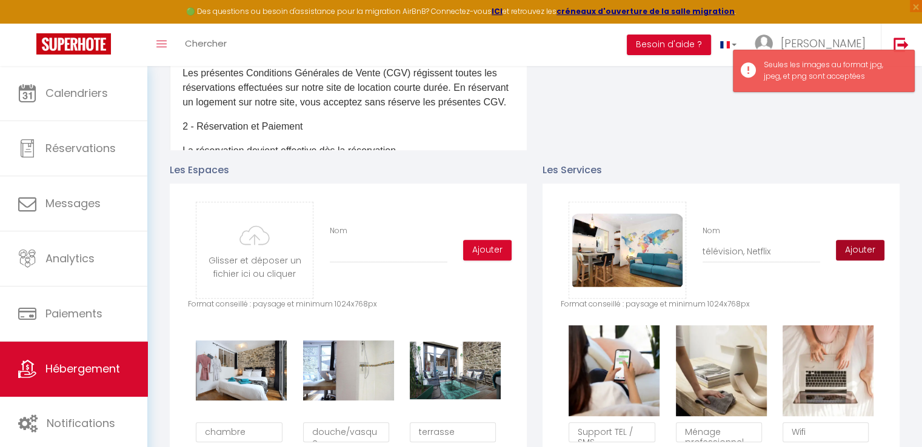
click at [850, 261] on button "Ajouter" at bounding box center [860, 250] width 48 height 21
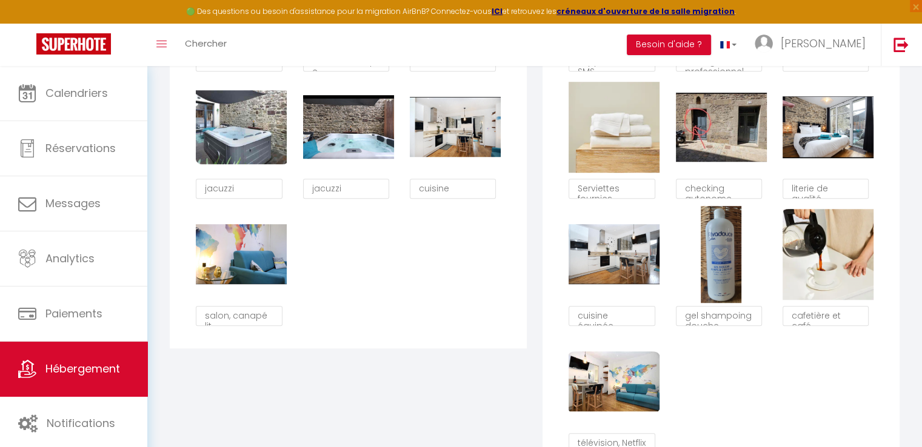
scroll to position [865, 0]
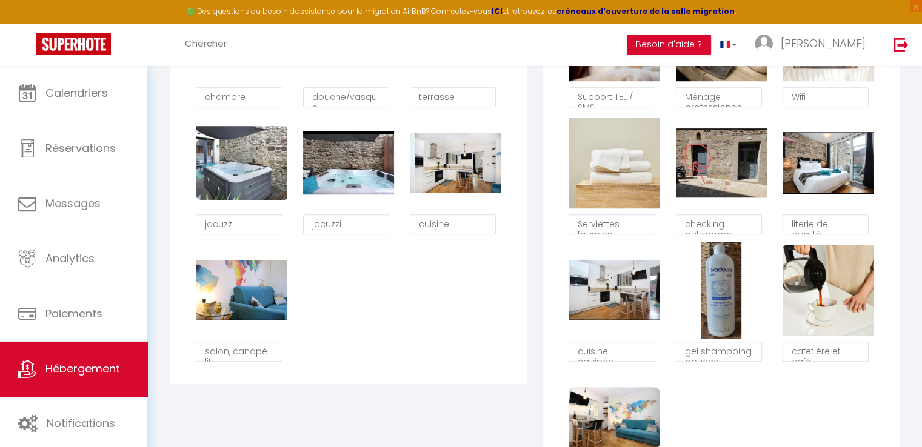
click at [701, 245] on div "Supprimer Support TEL / SMS Supprimer Ménage professionnel Supprimer [PERSON_NA…" at bounding box center [721, 241] width 321 height 509
click at [701, 231] on textarea "checking autonome" at bounding box center [719, 225] width 87 height 21
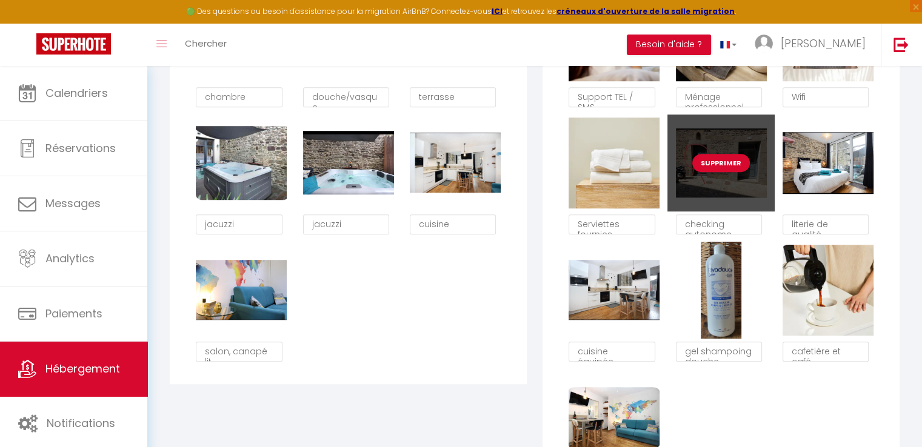
click at [715, 187] on div "Supprimer" at bounding box center [720, 163] width 107 height 97
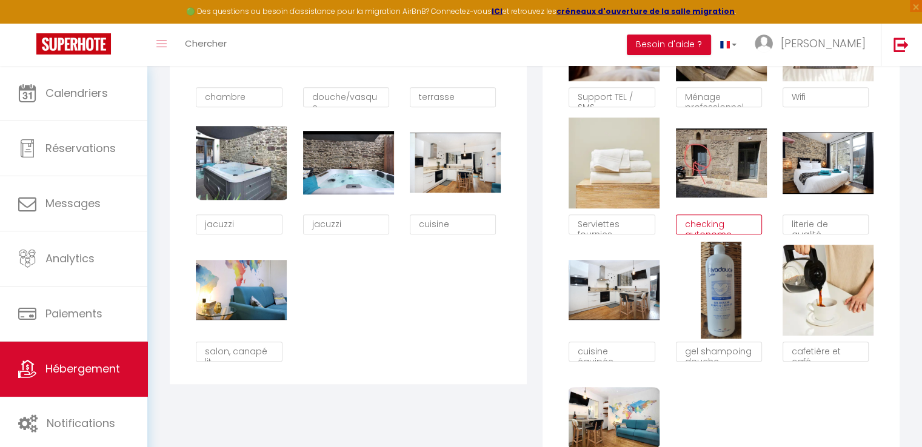
click at [725, 231] on textarea "checking autonome" at bounding box center [719, 225] width 87 height 21
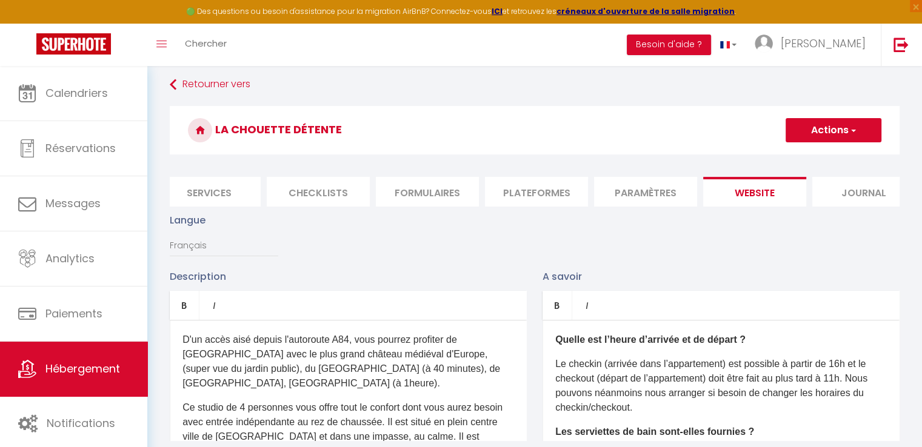
scroll to position [42, 0]
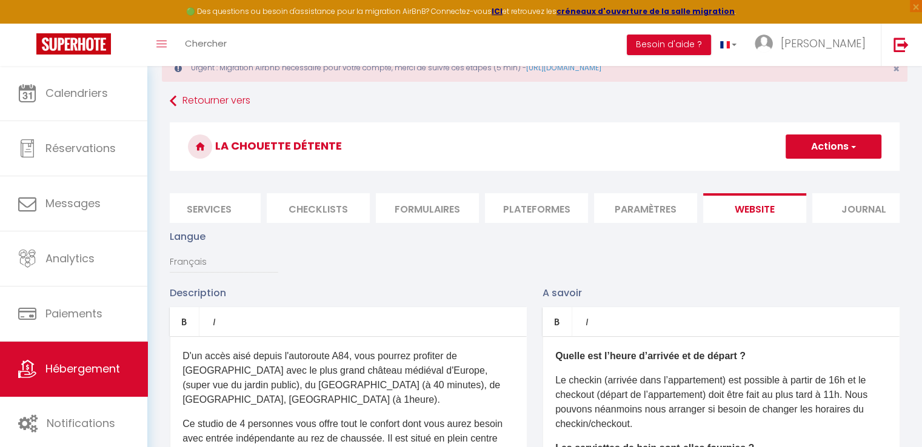
drag, startPoint x: 854, startPoint y: 139, endPoint x: 854, endPoint y: 132, distance: 7.9
click at [854, 132] on h3 "La Chouette Détente" at bounding box center [535, 146] width 730 height 48
click at [855, 145] on span "button" at bounding box center [852, 147] width 8 height 12
click at [837, 171] on input "Enregistrer" at bounding box center [819, 173] width 45 height 12
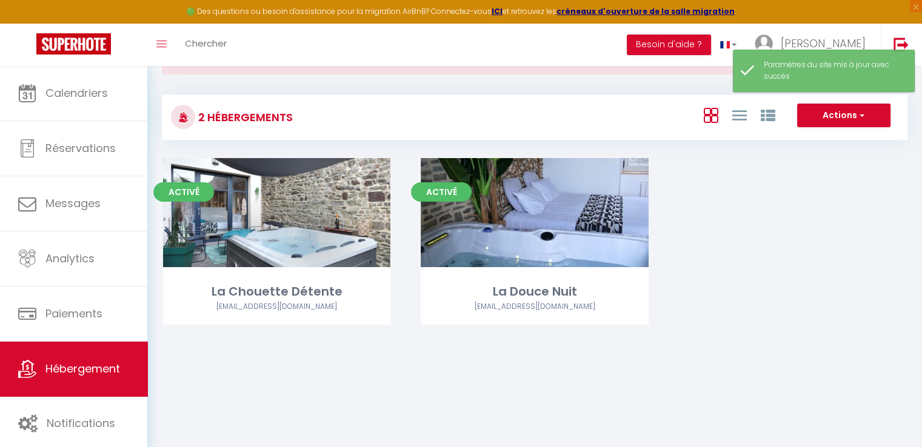
scroll to position [51, 0]
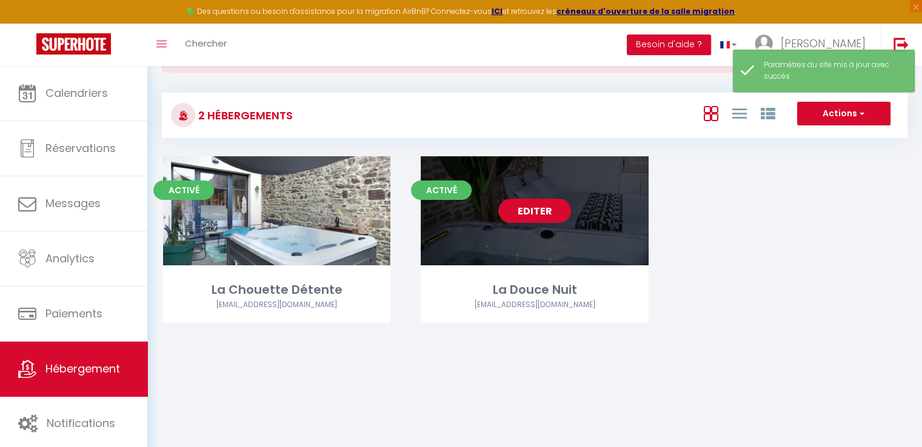
click at [475, 229] on div "Editer" at bounding box center [534, 210] width 227 height 109
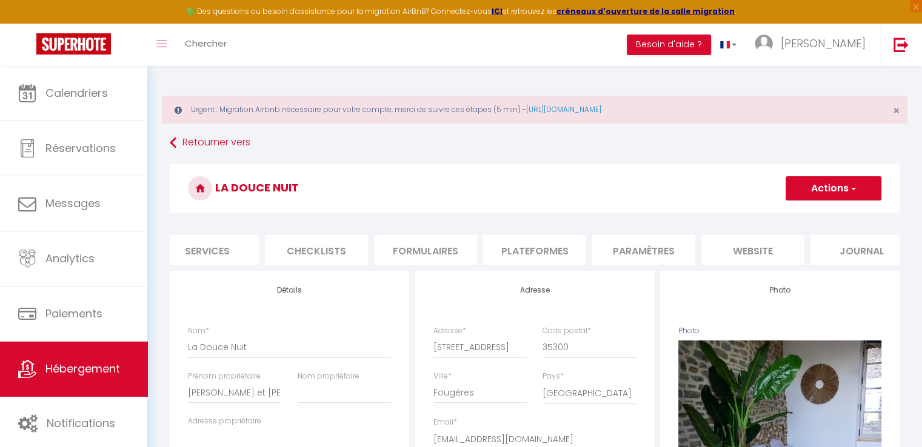
scroll to position [0, 361]
click at [733, 250] on li "website" at bounding box center [732, 250] width 103 height 30
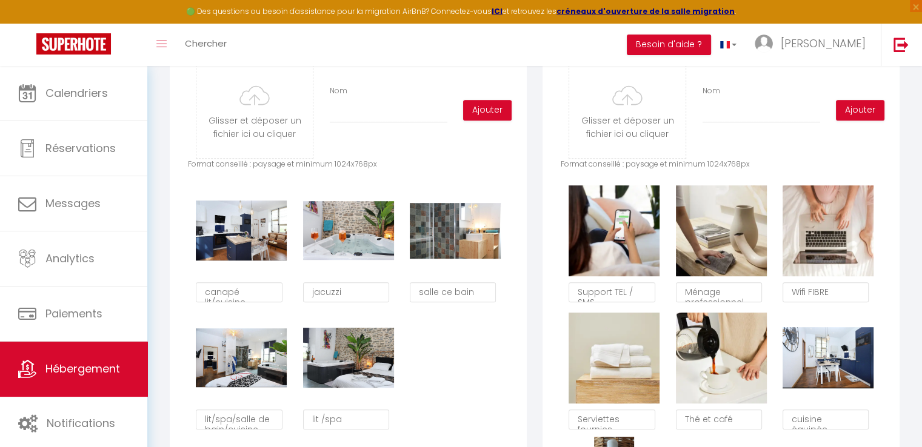
scroll to position [674, 0]
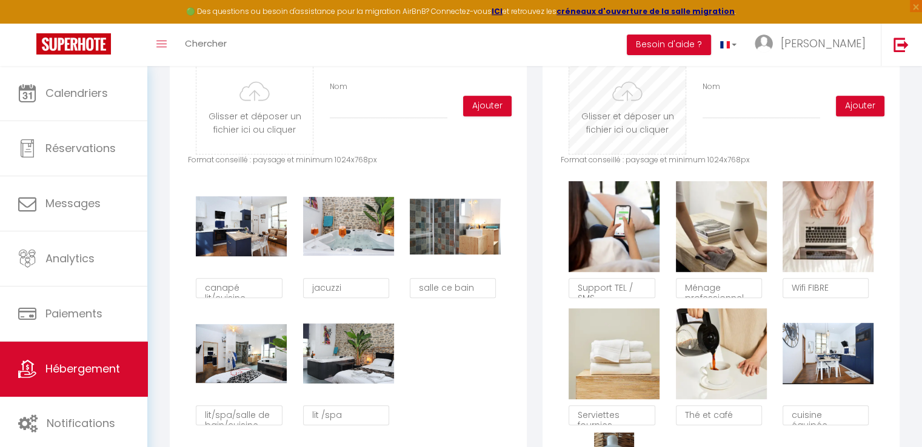
click at [628, 98] on input "file" at bounding box center [627, 106] width 116 height 96
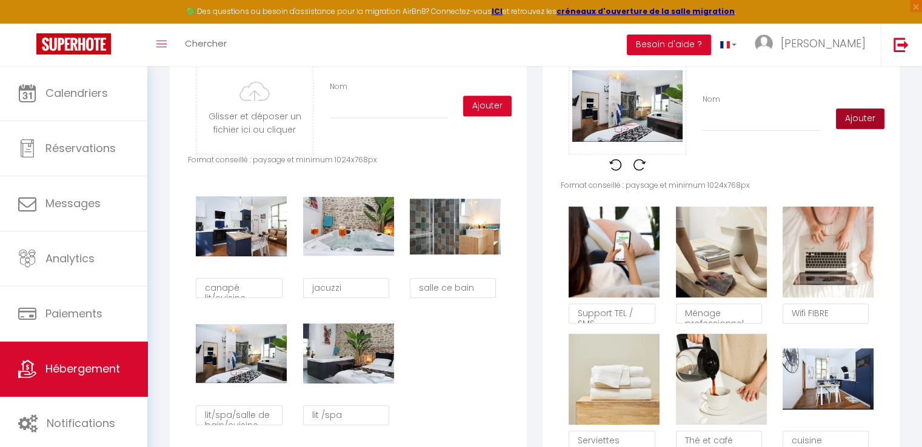
click at [853, 127] on button "Ajouter" at bounding box center [860, 118] width 48 height 21
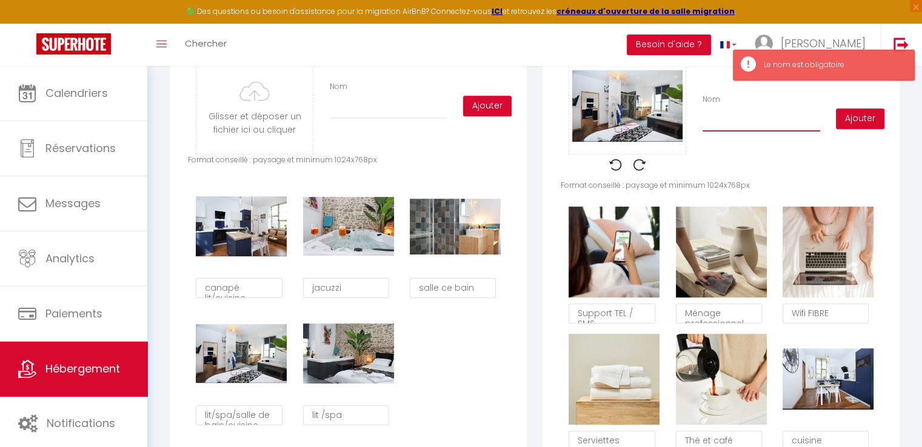
click at [745, 129] on input "Nom" at bounding box center [761, 121] width 118 height 22
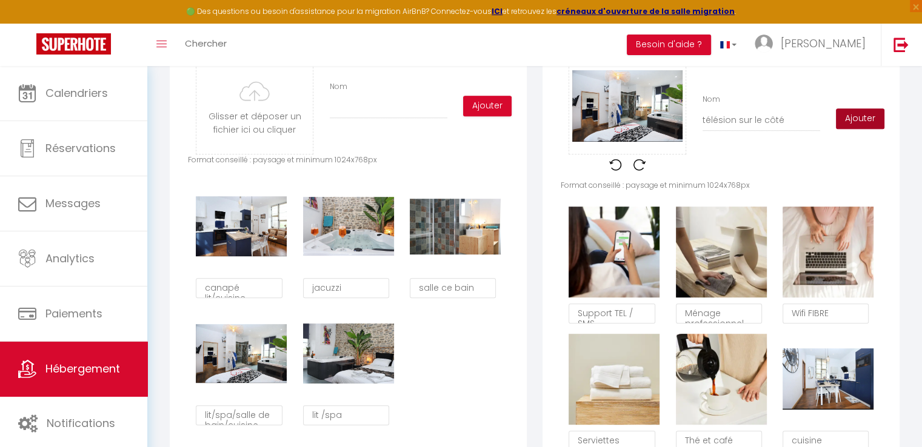
click at [862, 127] on button "Ajouter" at bounding box center [860, 118] width 48 height 21
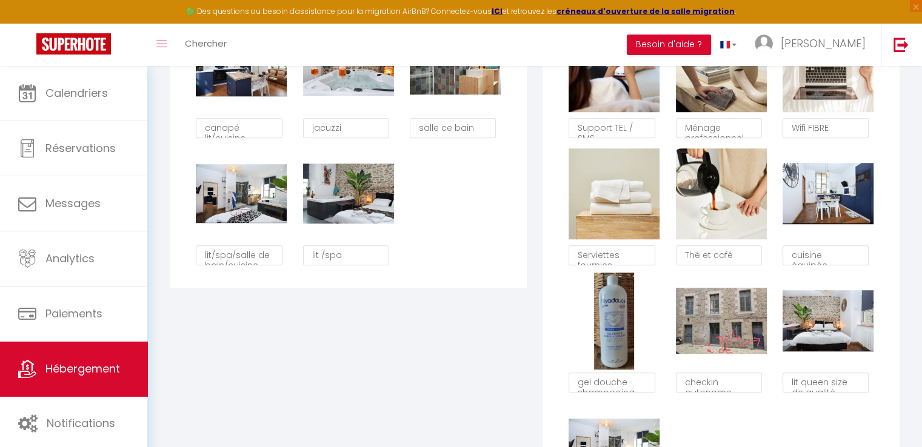
scroll to position [841, 0]
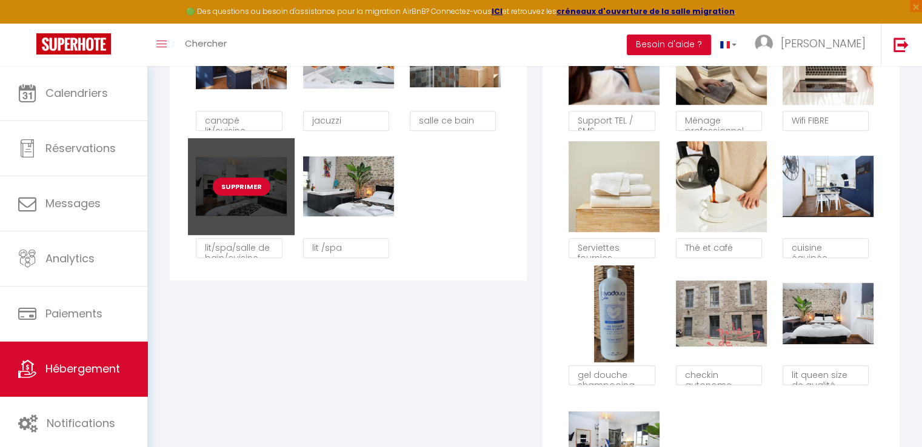
click at [258, 194] on button "Supprimer" at bounding box center [242, 187] width 58 height 18
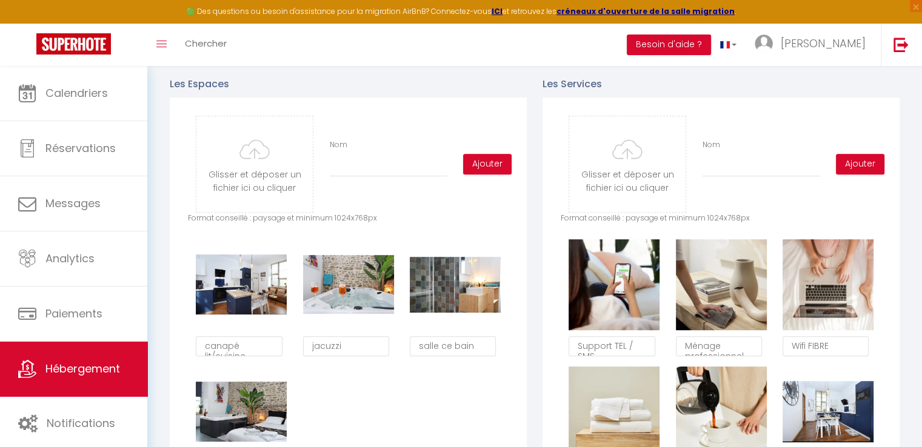
scroll to position [621, 0]
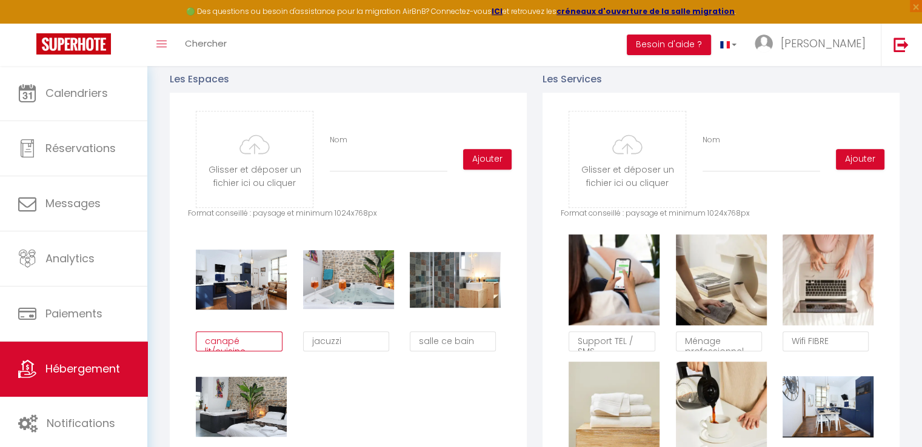
click at [238, 352] on textarea "canapé lit/cuisine cuisine" at bounding box center [239, 341] width 87 height 21
click at [259, 350] on textarea "canapé lit/cuisine cuisine" at bounding box center [239, 341] width 87 height 21
click at [216, 351] on textarea "lit/cuisine cuisine" at bounding box center [239, 341] width 87 height 21
click at [271, 352] on textarea "lcuisine cuisine" at bounding box center [239, 341] width 87 height 21
click at [251, 159] on input "file" at bounding box center [254, 160] width 116 height 96
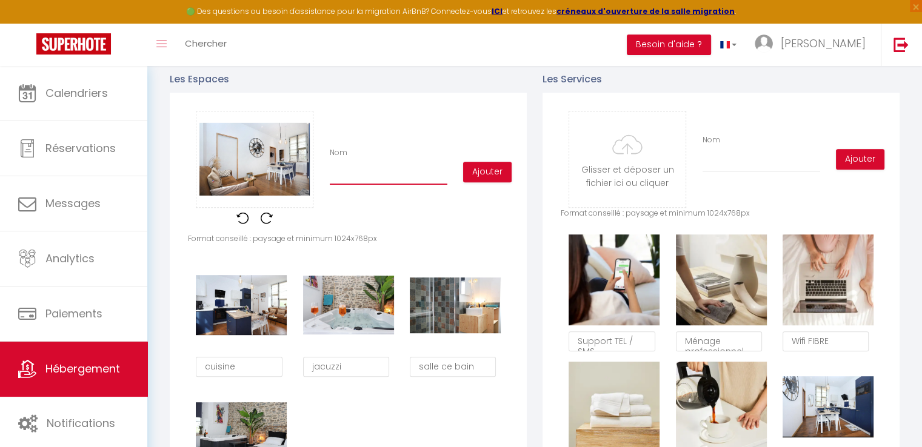
click at [351, 173] on input "Nom" at bounding box center [389, 174] width 118 height 22
click at [492, 181] on button "Ajouter" at bounding box center [487, 172] width 48 height 21
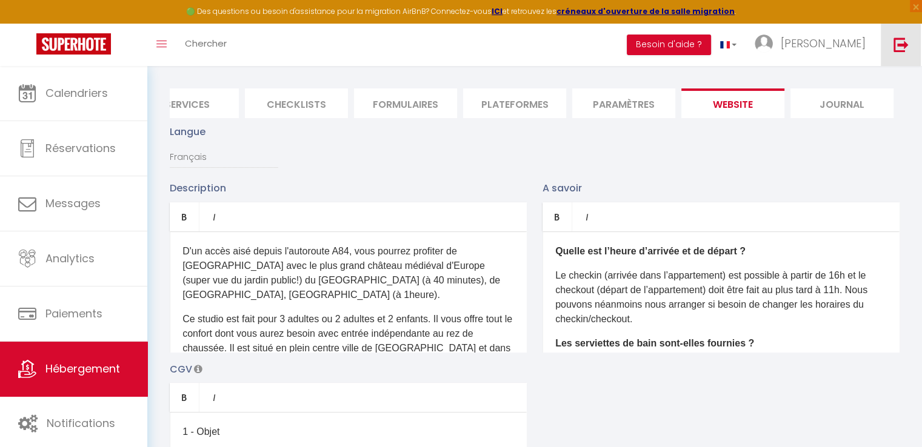
scroll to position [113, 0]
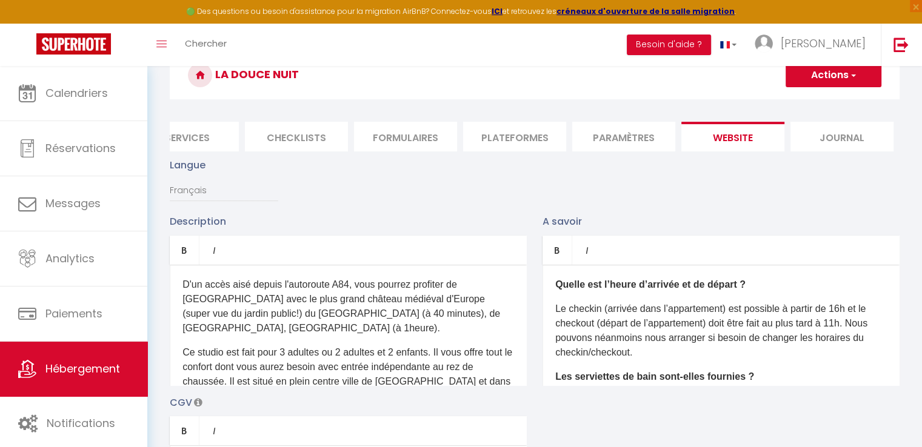
click at [858, 75] on button "Actions" at bounding box center [833, 75] width 96 height 24
click at [816, 99] on input "Enregistrer" at bounding box center [819, 102] width 45 height 12
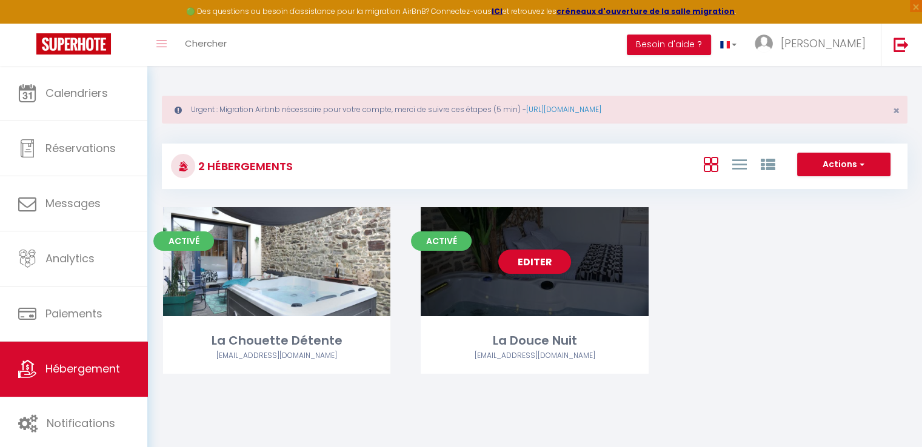
click at [560, 287] on div "Editer" at bounding box center [534, 261] width 227 height 109
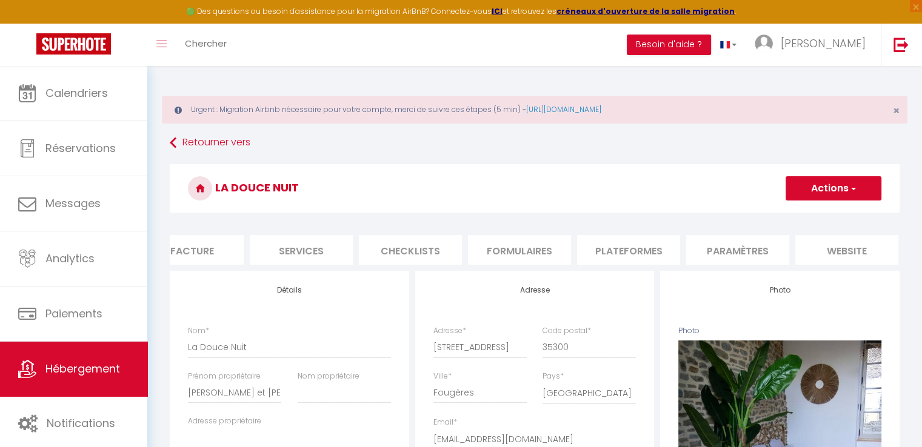
scroll to position [0, 267]
click at [824, 256] on li "website" at bounding box center [827, 250] width 103 height 30
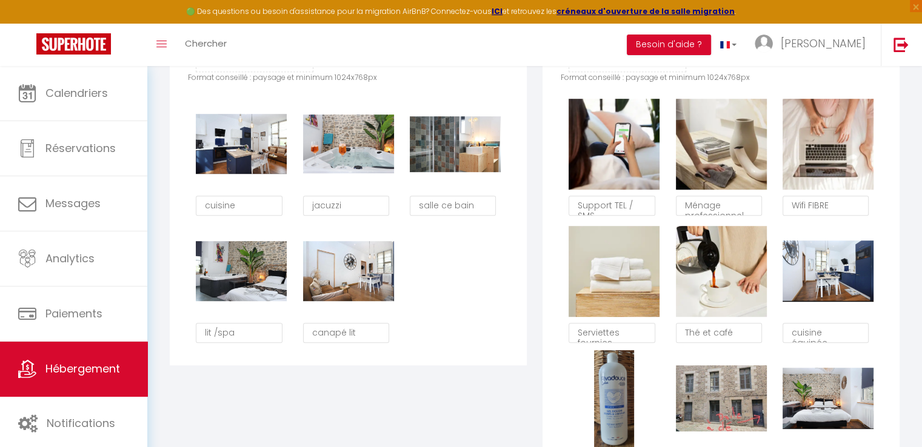
scroll to position [766, 0]
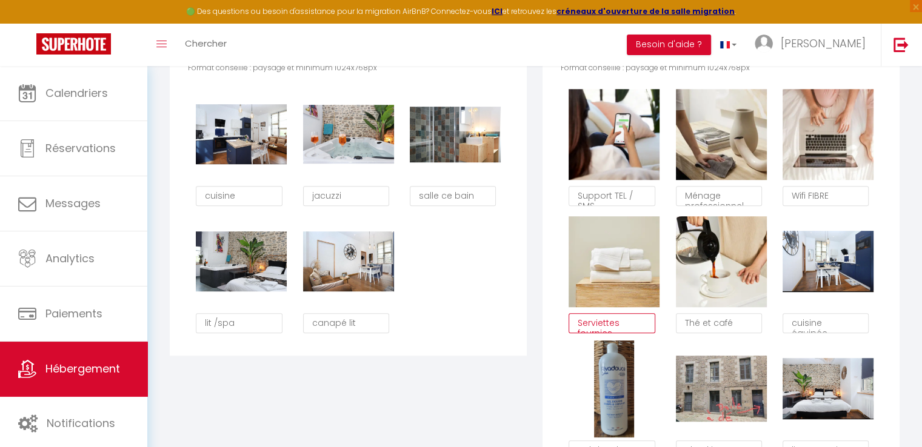
click at [633, 331] on textarea "Serviettes fournies" at bounding box center [611, 323] width 87 height 21
click at [614, 334] on textarea "Serviettes fournies" at bounding box center [611, 323] width 87 height 21
click at [614, 334] on textarea "Serviettes/draps" at bounding box center [611, 323] width 87 height 21
click at [845, 202] on textarea "Wifi FIBRE" at bounding box center [825, 196] width 87 height 21
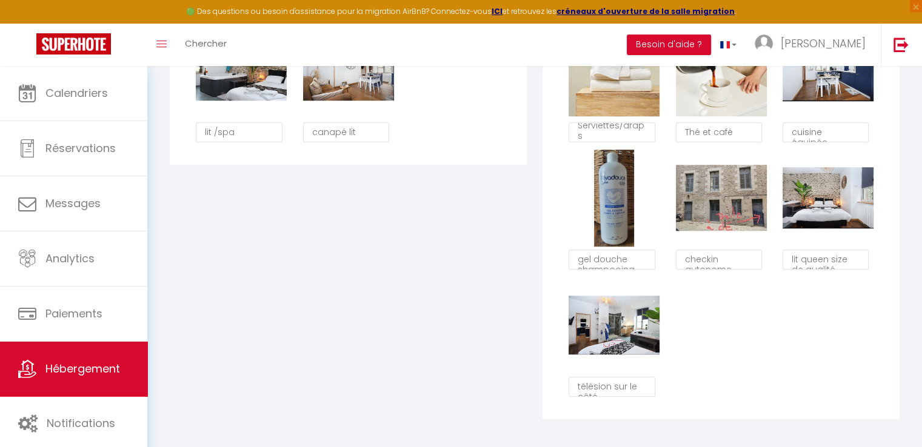
scroll to position [959, 0]
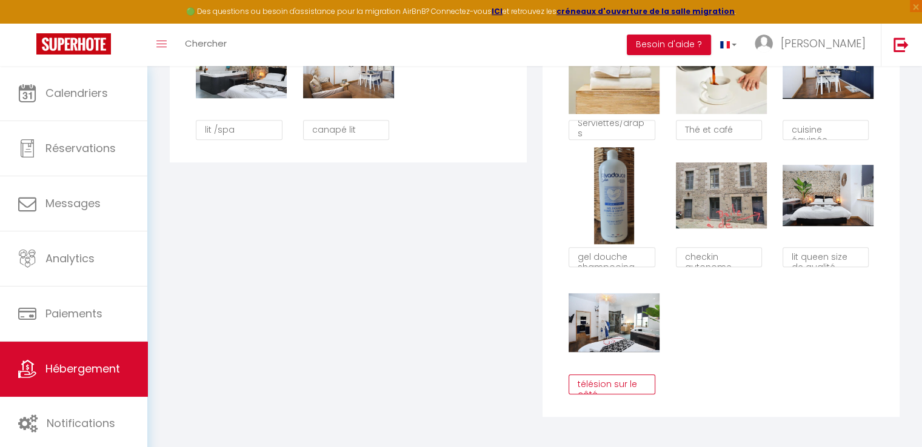
click at [618, 395] on textarea "télésion sur le côté" at bounding box center [611, 385] width 87 height 21
click at [604, 395] on textarea "télésion sur le côté" at bounding box center [611, 385] width 87 height 21
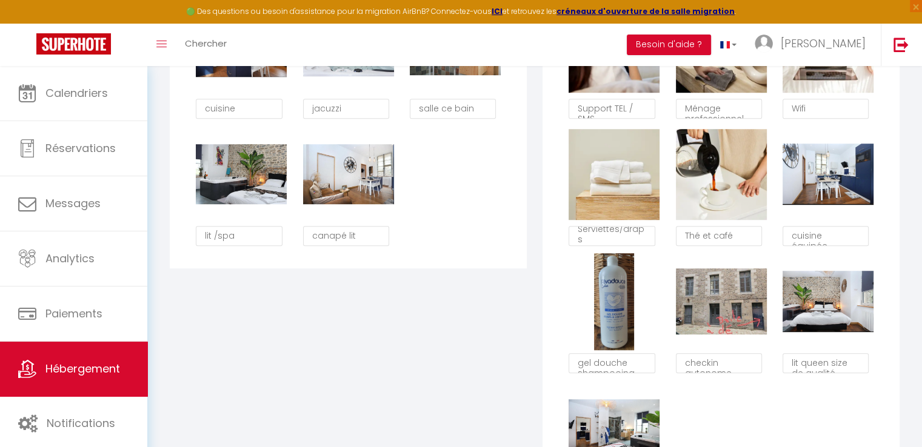
scroll to position [858, 0]
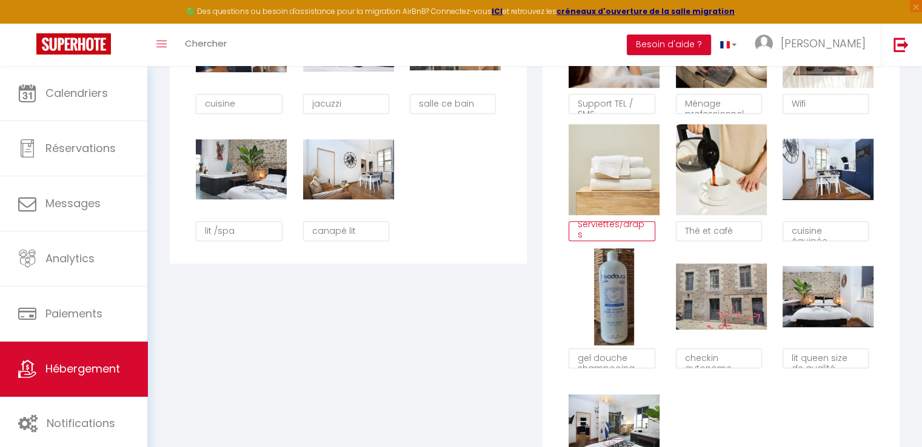
click at [641, 238] on textarea "Serviettes/draps" at bounding box center [611, 231] width 87 height 21
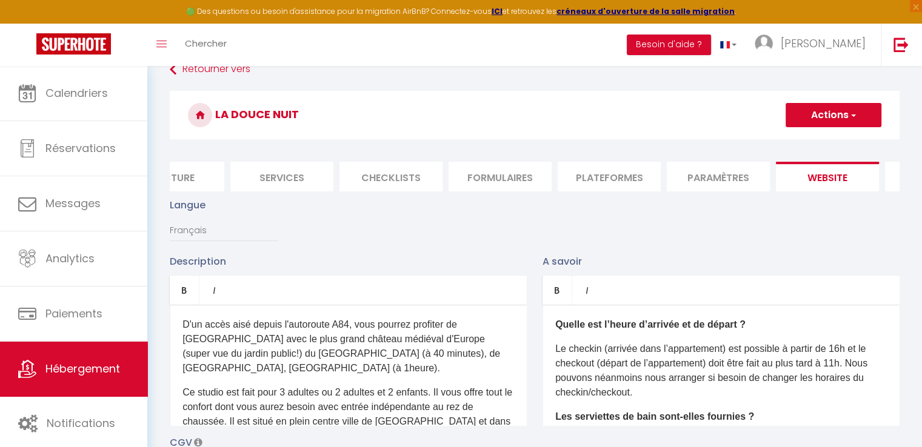
scroll to position [66, 0]
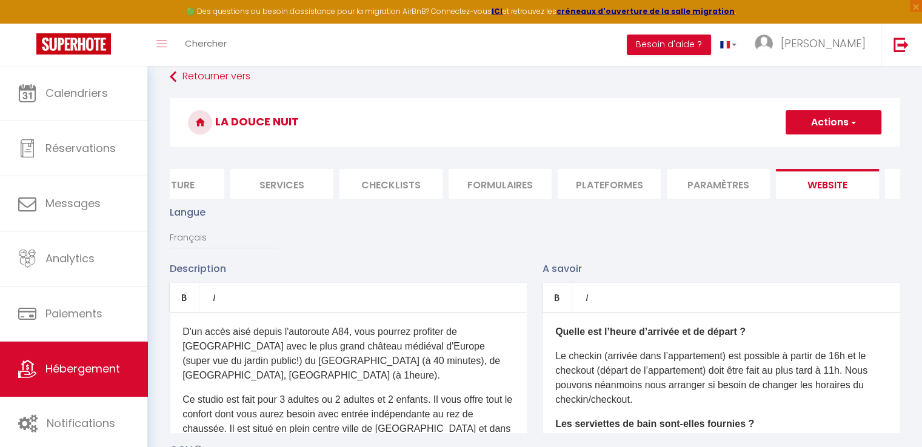
click at [850, 118] on span "button" at bounding box center [852, 122] width 8 height 12
click at [829, 147] on input "Enregistrer" at bounding box center [819, 149] width 45 height 12
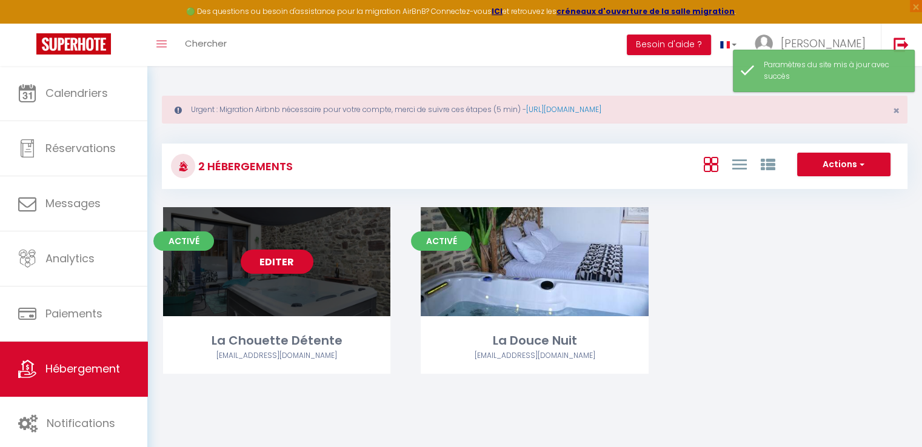
click at [313, 301] on div "Editer" at bounding box center [276, 261] width 227 height 109
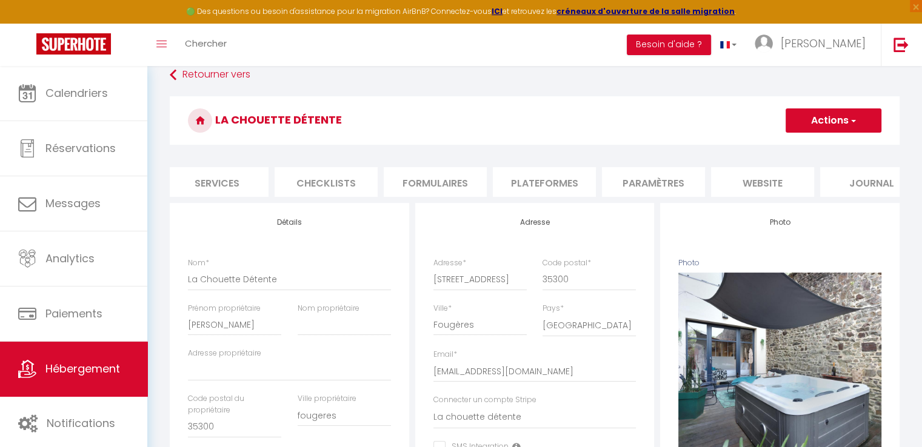
scroll to position [0, 339]
click at [773, 181] on li "website" at bounding box center [754, 182] width 103 height 30
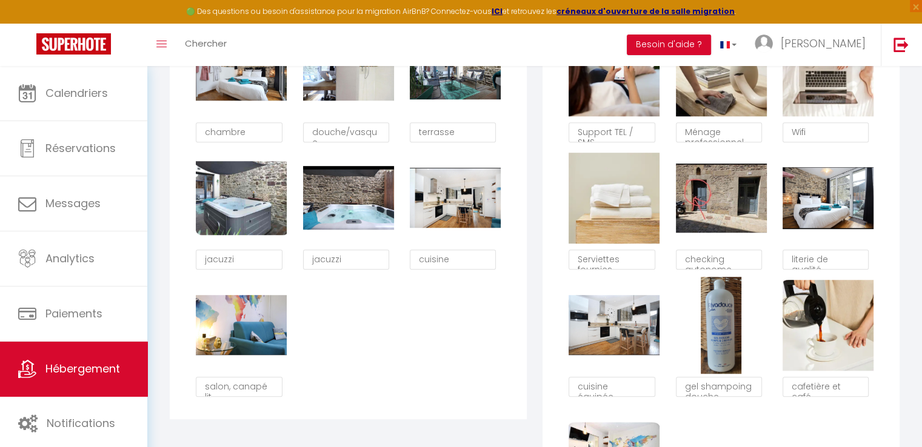
scroll to position [836, 0]
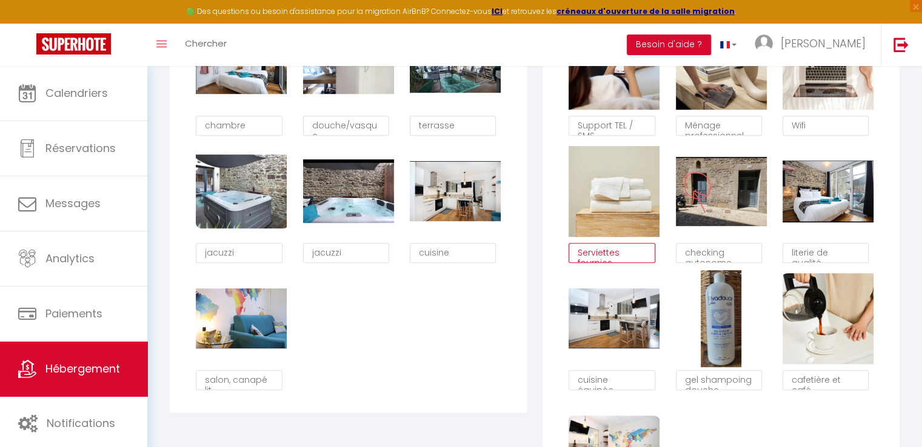
click at [613, 264] on textarea "Serviettes fournies" at bounding box center [611, 253] width 87 height 21
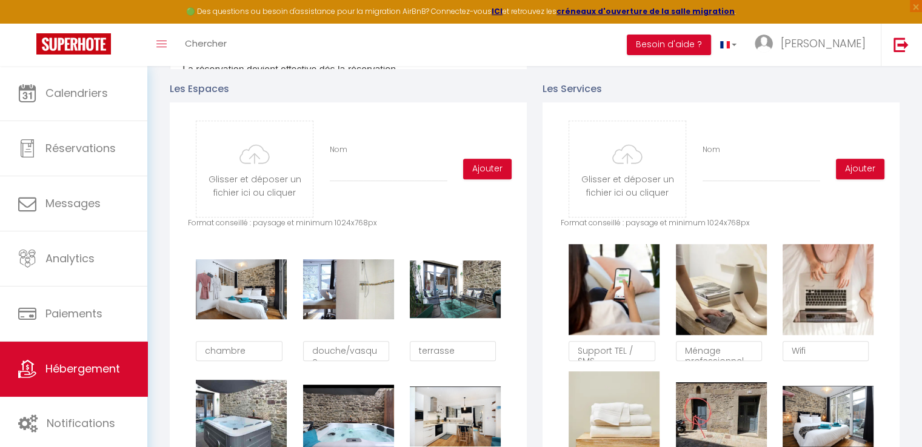
scroll to position [633, 0]
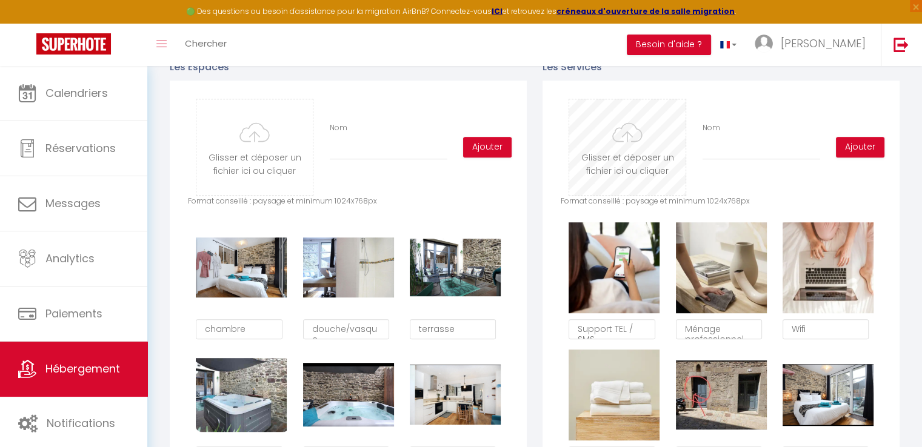
click at [626, 146] on input "file" at bounding box center [627, 147] width 116 height 96
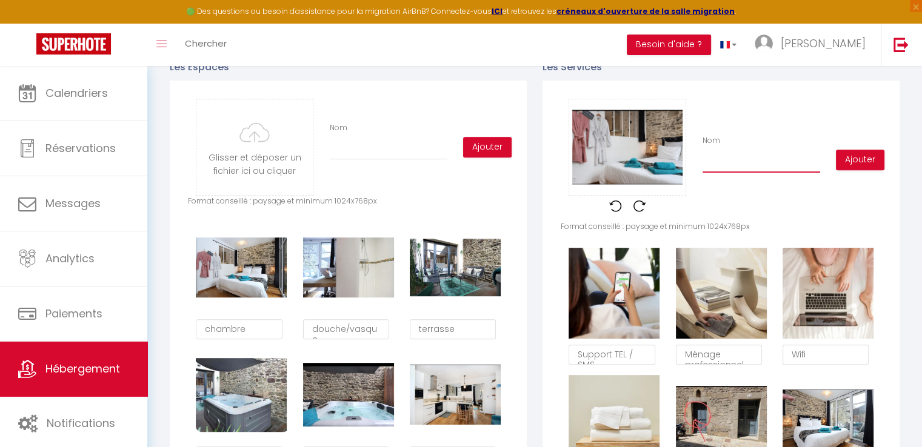
click at [713, 165] on input "Nom" at bounding box center [761, 162] width 118 height 22
click at [869, 170] on button "Ajouter" at bounding box center [860, 160] width 48 height 21
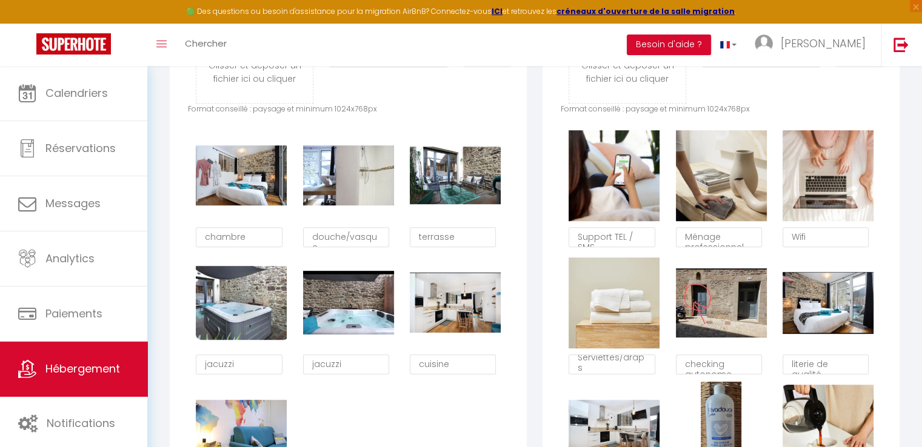
scroll to position [727, 0]
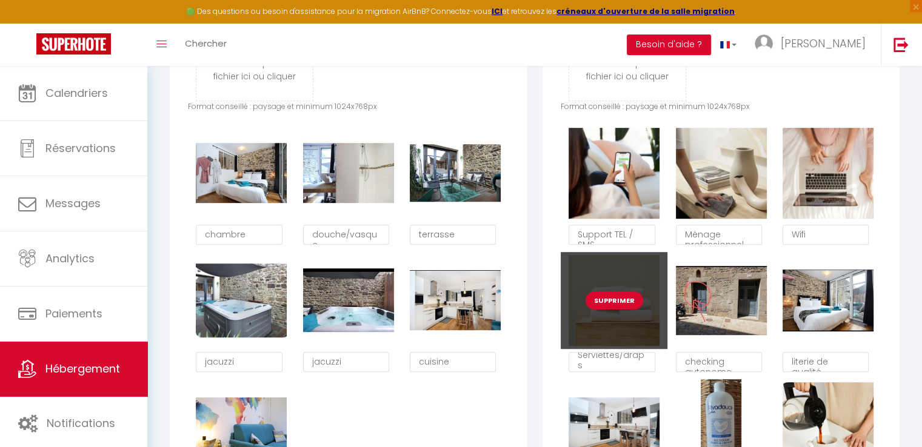
click at [616, 307] on button "Supprimer" at bounding box center [614, 300] width 58 height 18
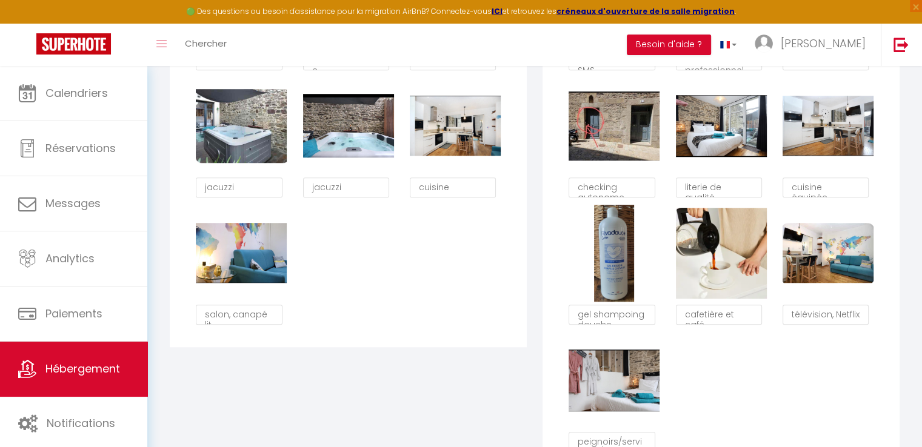
scroll to position [931, 0]
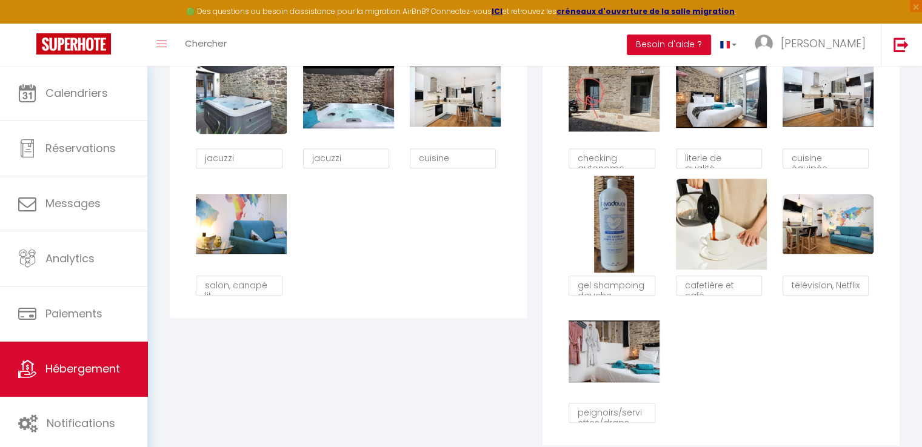
drag, startPoint x: 927, startPoint y: 231, endPoint x: 915, endPoint y: 130, distance: 101.9
click at [915, 130] on div "Urgent : Migration Airbnb nécessaire pour votre compte, merci de suivre ces éta…" at bounding box center [534, 84] width 774 height 1898
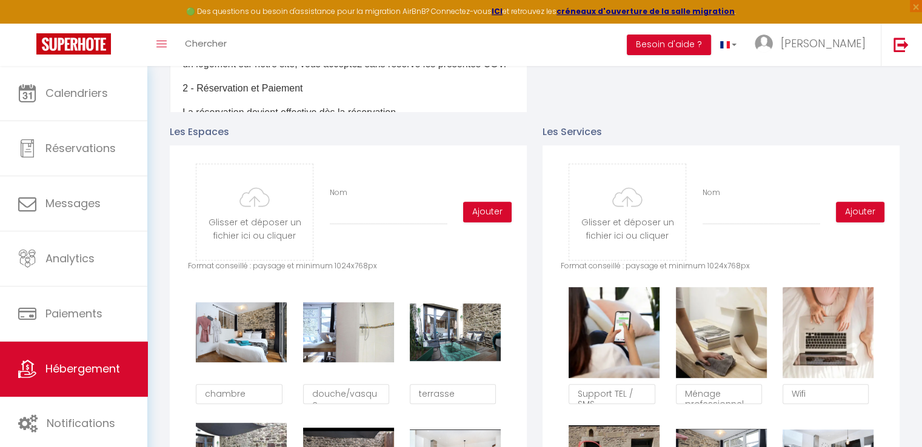
scroll to position [572, 0]
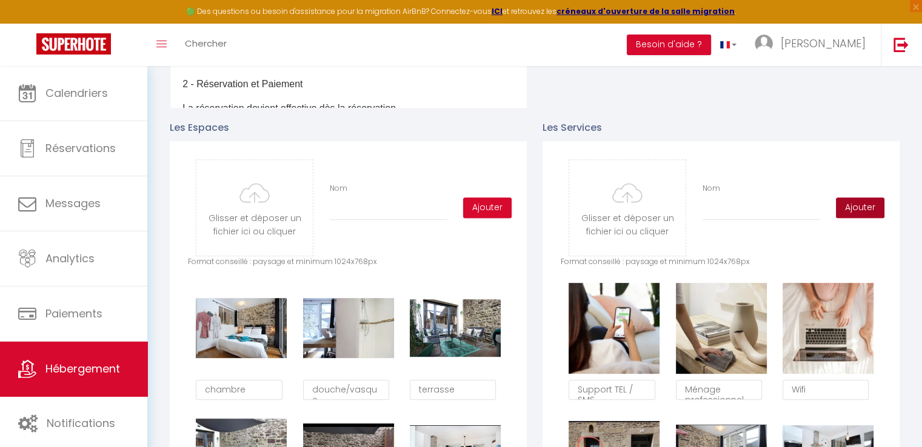
click at [862, 213] on button "Ajouter" at bounding box center [860, 208] width 48 height 21
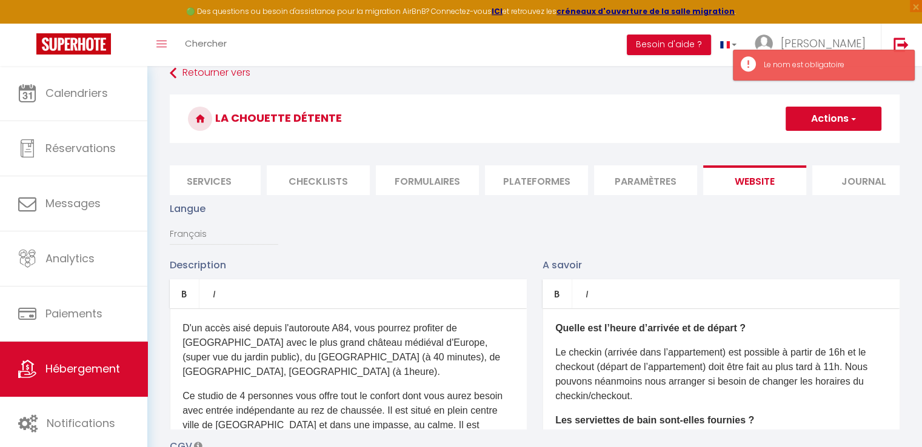
scroll to position [36, 0]
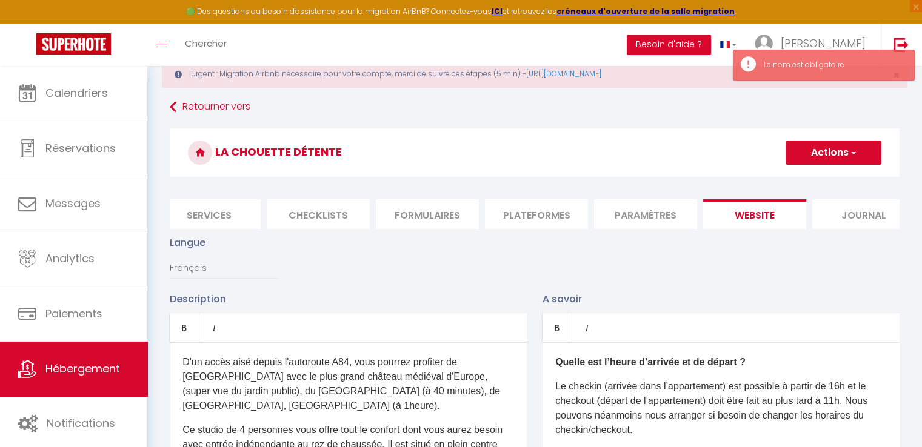
click at [854, 150] on span "button" at bounding box center [852, 153] width 8 height 12
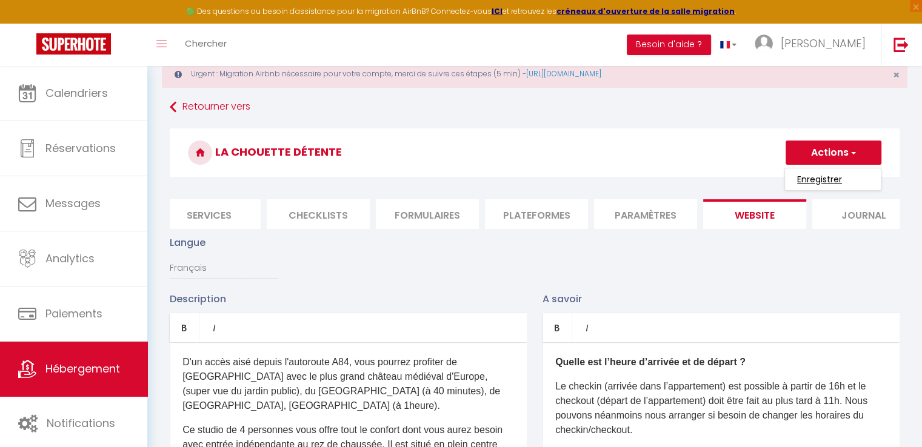
click at [836, 177] on input "Enregistrer" at bounding box center [819, 179] width 45 height 12
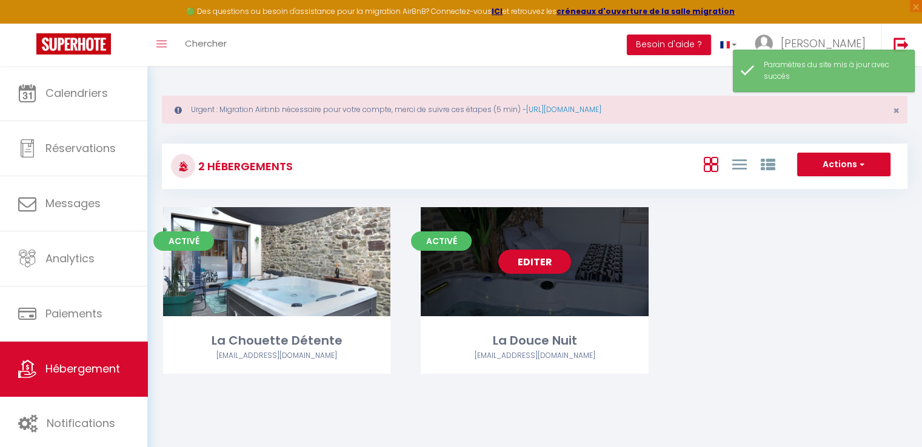
click at [582, 257] on div "Editer" at bounding box center [534, 261] width 227 height 109
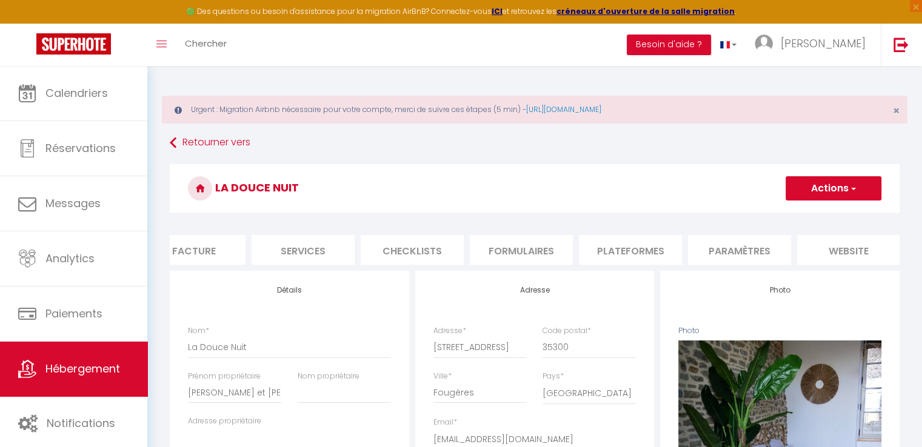
scroll to position [0, 291]
click at [799, 257] on li "website" at bounding box center [802, 250] width 103 height 30
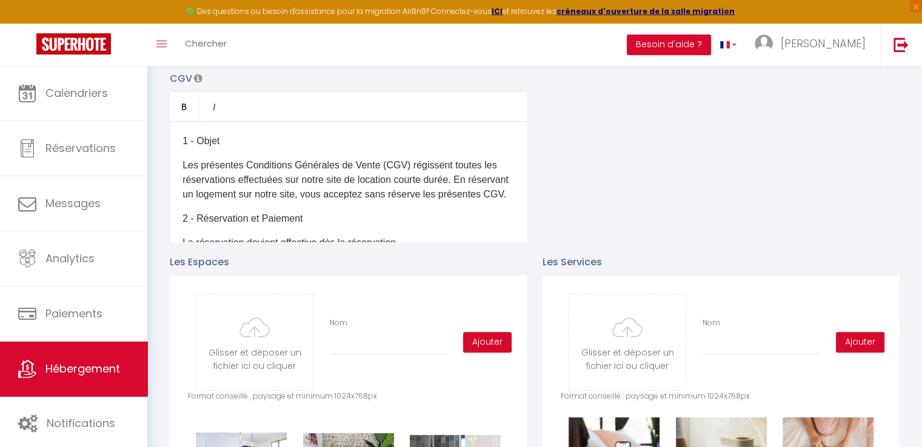
scroll to position [430, 0]
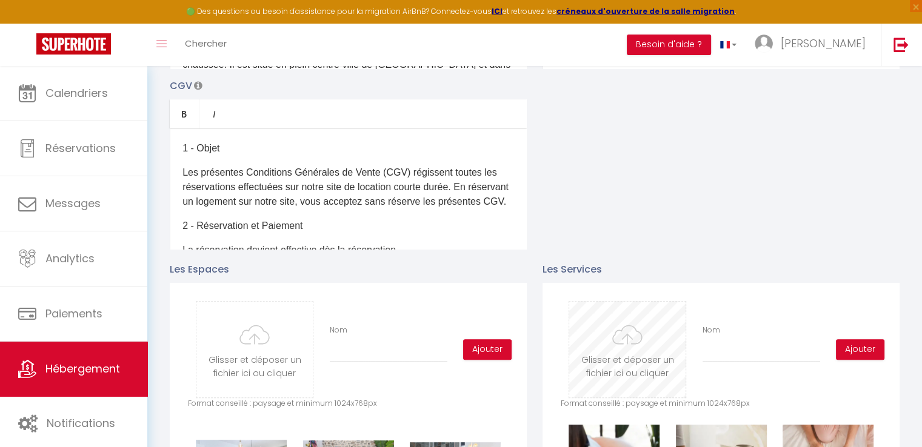
click at [619, 345] on input "file" at bounding box center [627, 350] width 116 height 96
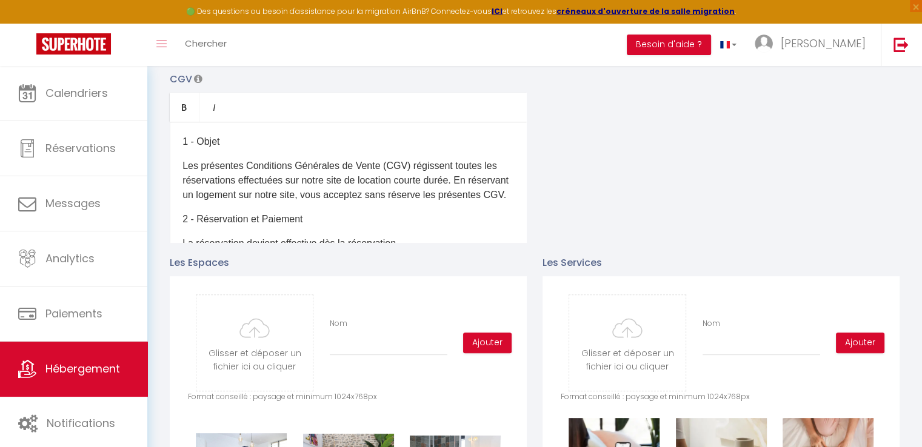
scroll to position [504, 0]
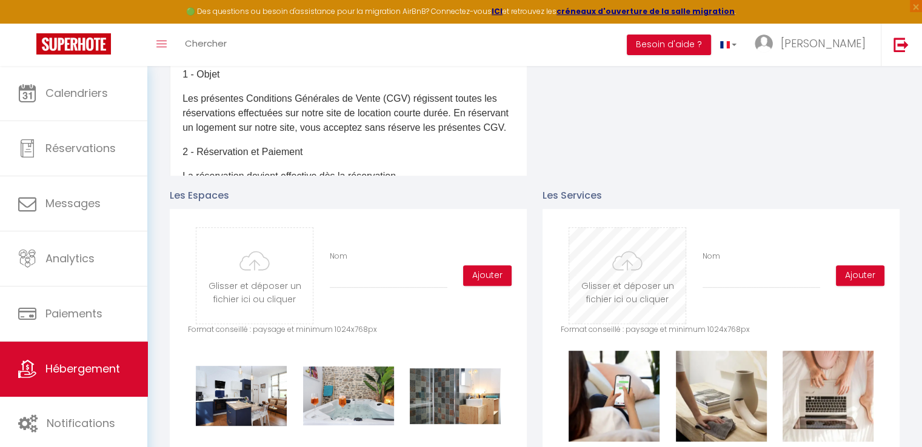
click at [635, 272] on input "file" at bounding box center [627, 276] width 116 height 96
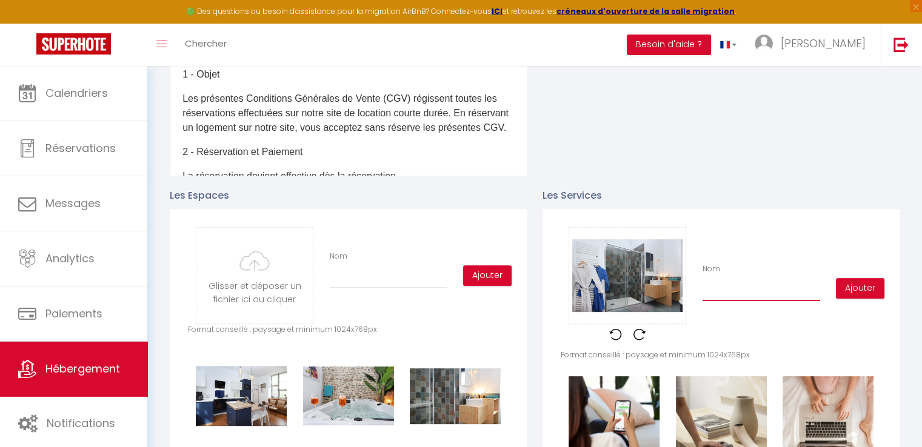
click at [717, 301] on input "Nom" at bounding box center [761, 290] width 118 height 22
click at [864, 299] on button "Ajouter" at bounding box center [860, 288] width 48 height 21
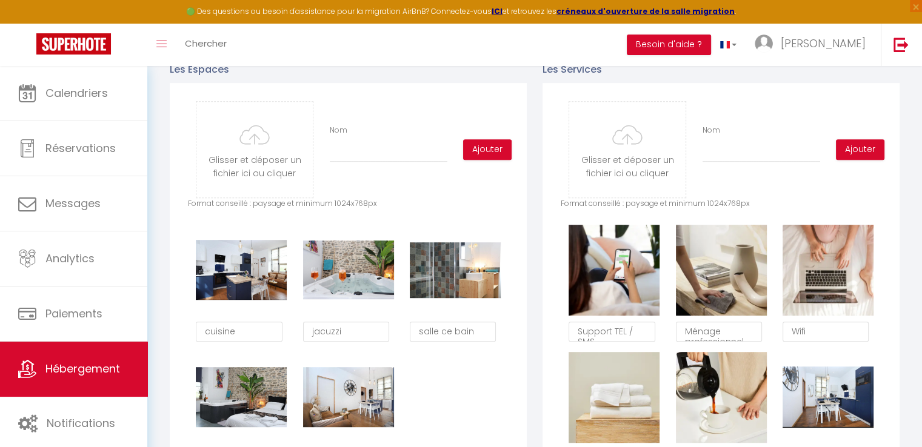
scroll to position [625, 0]
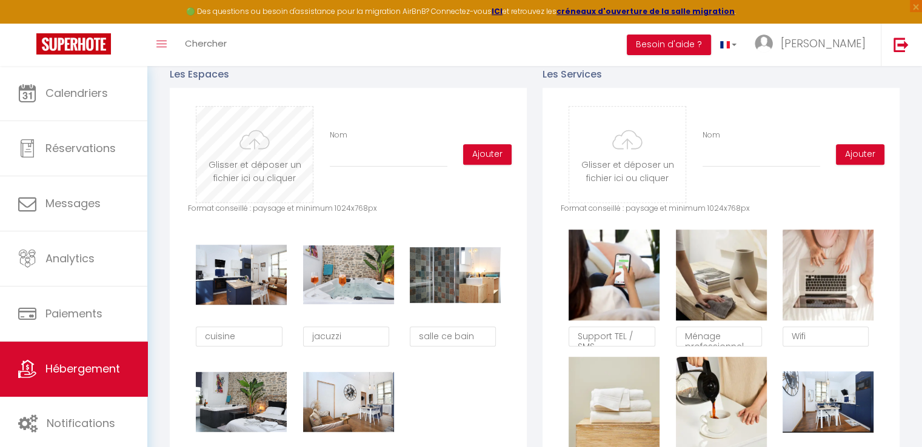
click at [255, 151] on input "file" at bounding box center [254, 155] width 116 height 96
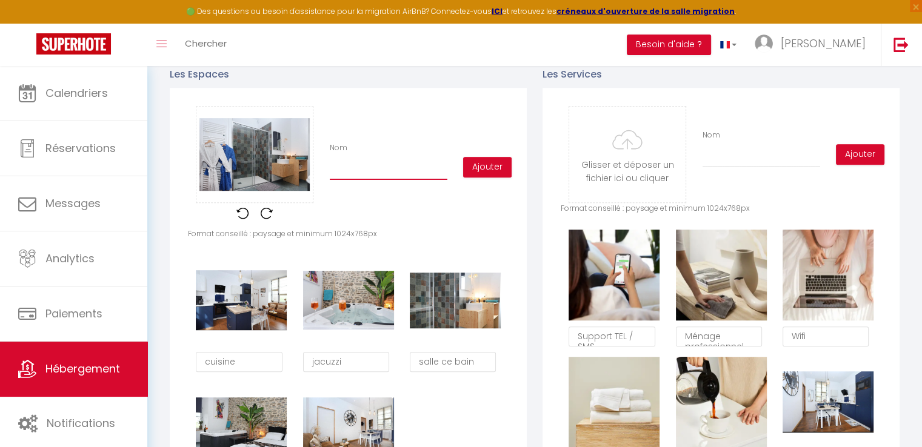
click at [374, 180] on input "Nom" at bounding box center [389, 169] width 118 height 22
click at [482, 170] on button "Ajouter" at bounding box center [487, 167] width 48 height 21
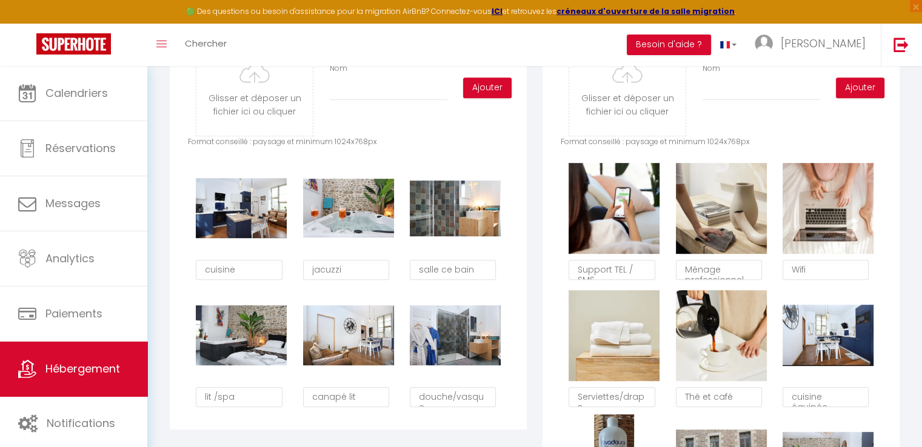
scroll to position [694, 0]
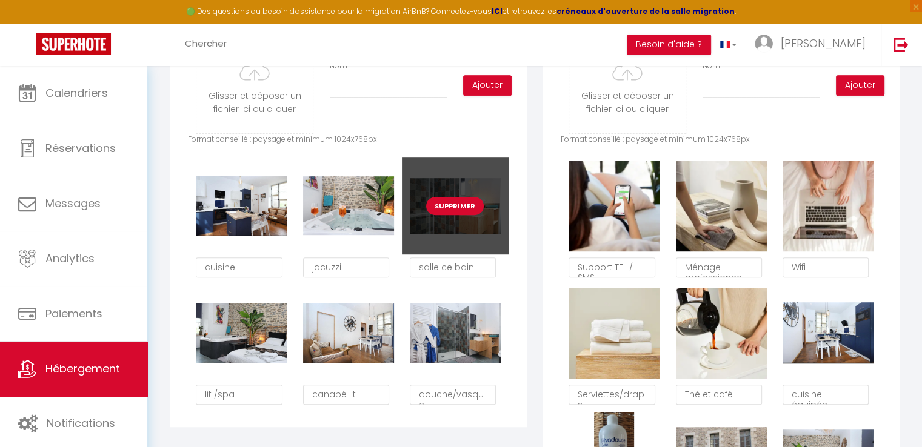
click at [456, 211] on button "Supprimer" at bounding box center [455, 206] width 58 height 18
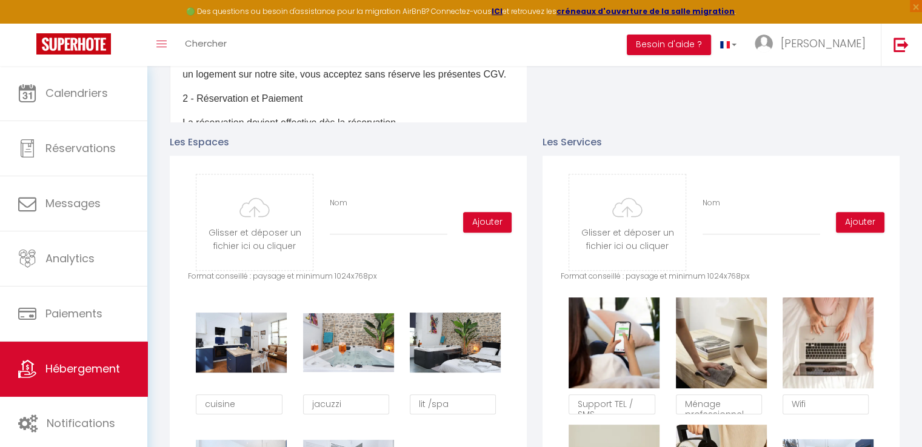
scroll to position [562, 0]
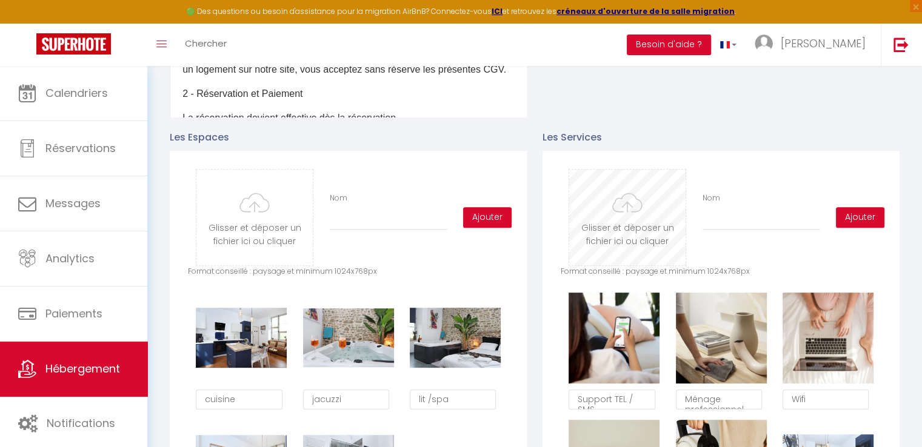
click at [638, 211] on input "file" at bounding box center [627, 218] width 116 height 96
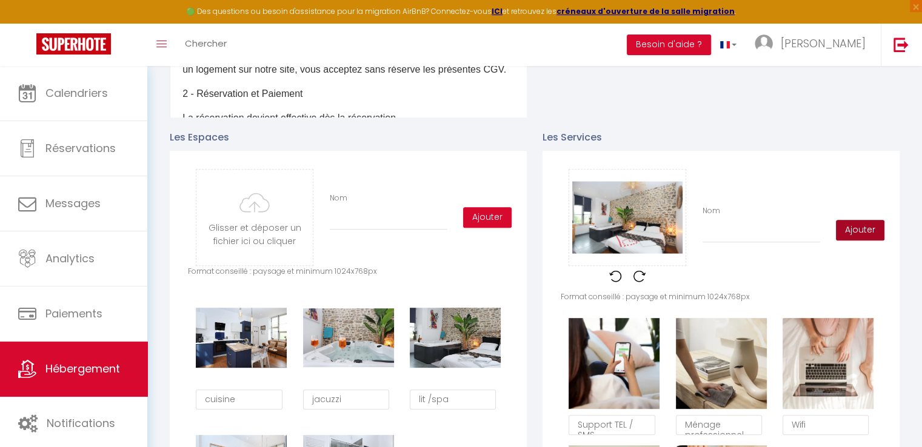
click at [852, 238] on button "Ajouter" at bounding box center [860, 230] width 48 height 21
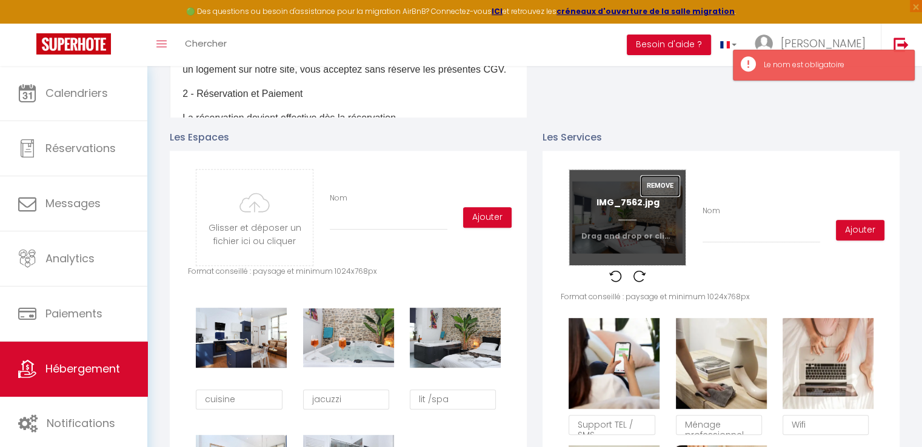
click at [651, 191] on button "Remove" at bounding box center [660, 186] width 39 height 21
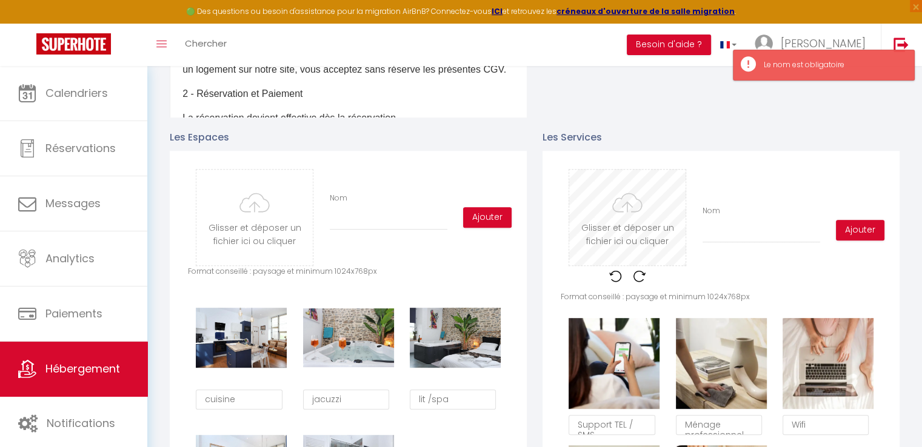
click at [633, 207] on input "file" at bounding box center [627, 218] width 116 height 96
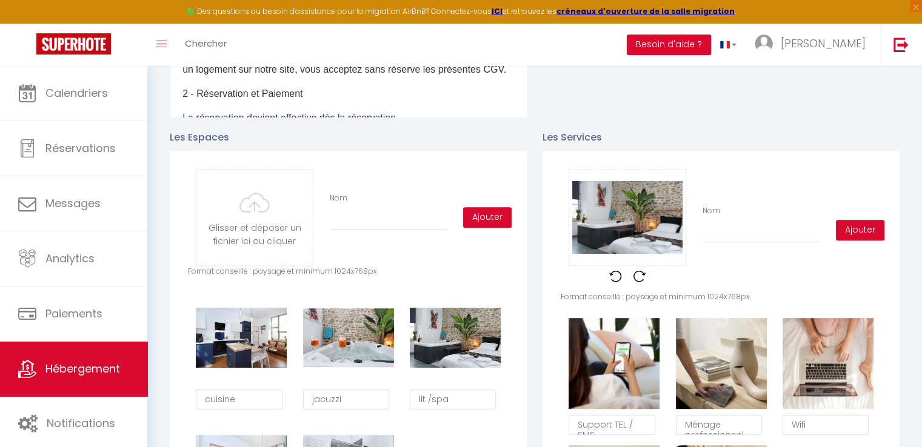
scroll to position [0, 291]
click at [730, 241] on input "Nom" at bounding box center [761, 232] width 118 height 22
type input "s"
checkbox input "true"
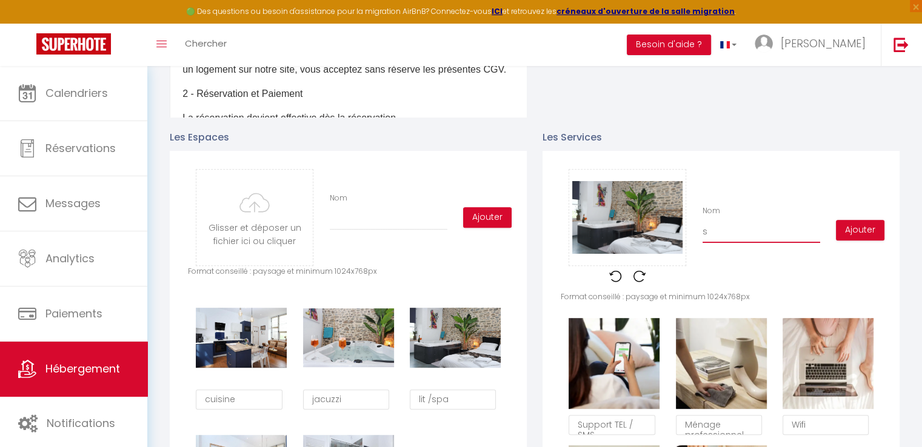
checkbox input "true"
type input "se"
checkbox input "true"
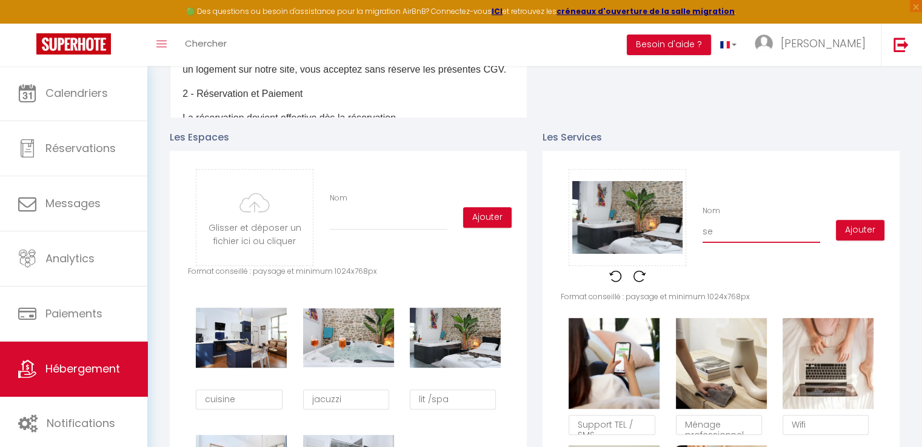
type input "ser"
checkbox input "true"
type input "serv"
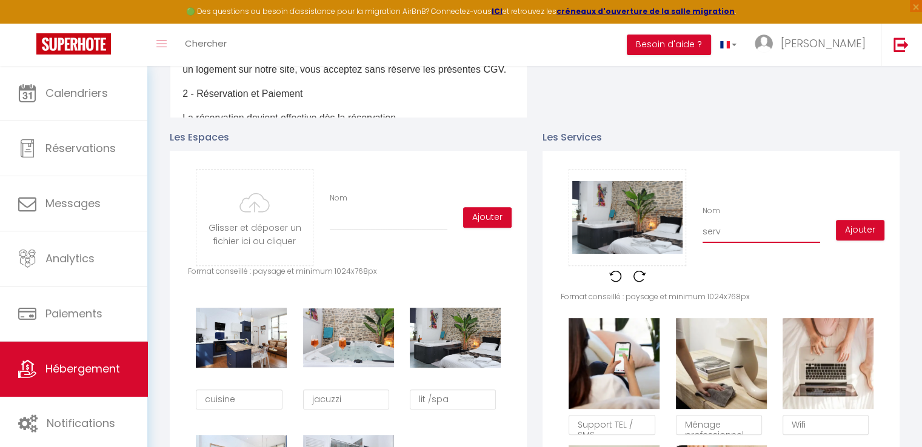
checkbox input "true"
type input "servi"
checkbox input "true"
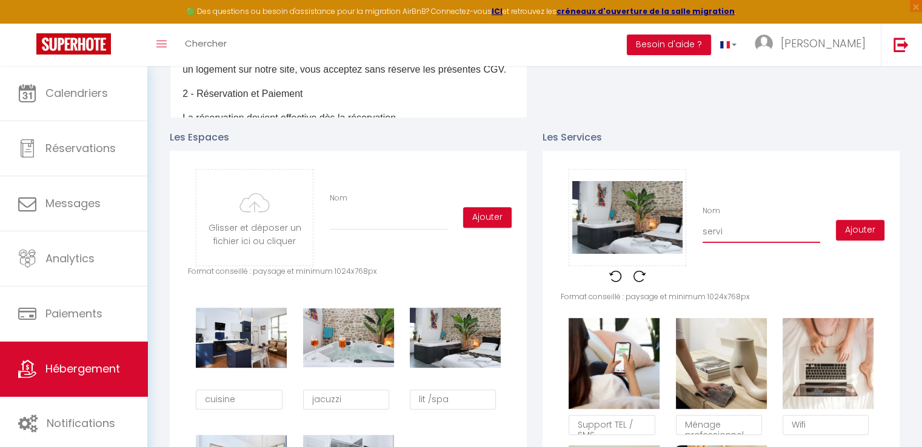
checkbox input "true"
type input "servie"
checkbox input "true"
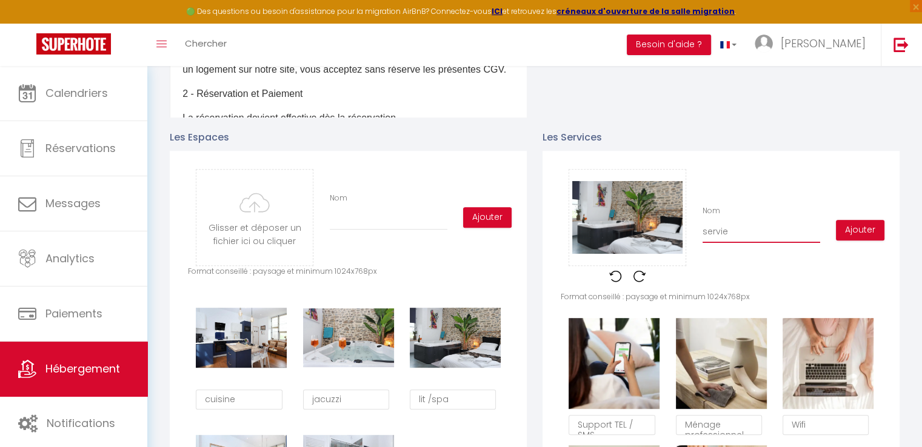
checkbox input "true"
type input "serviet"
checkbox input "true"
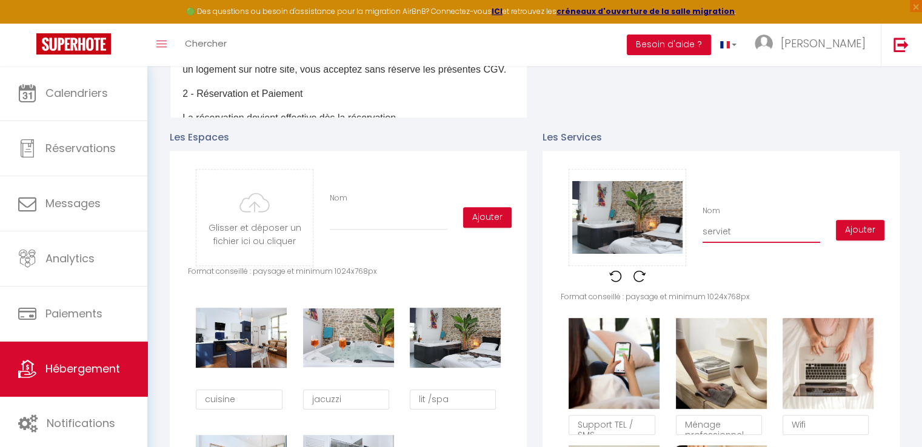
type input "serviett"
checkbox input "true"
type input "serviette"
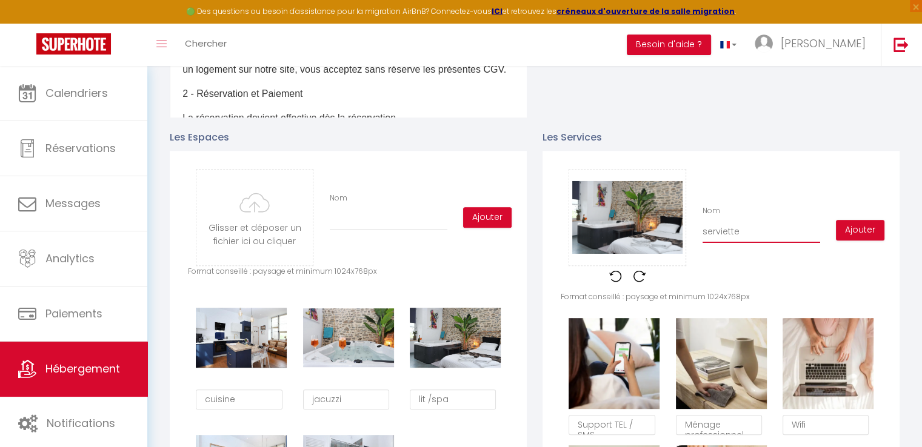
checkbox input "true"
type input "serviettes"
checkbox input "true"
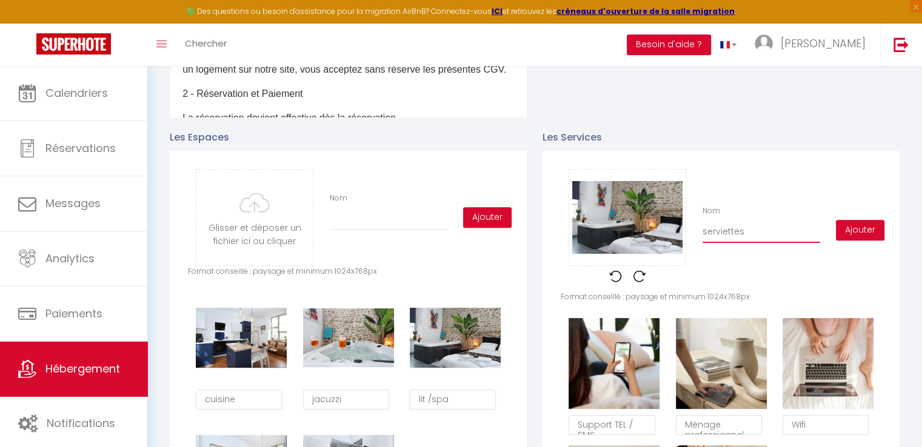
checkbox input "true"
type input "serviettes/"
checkbox input "true"
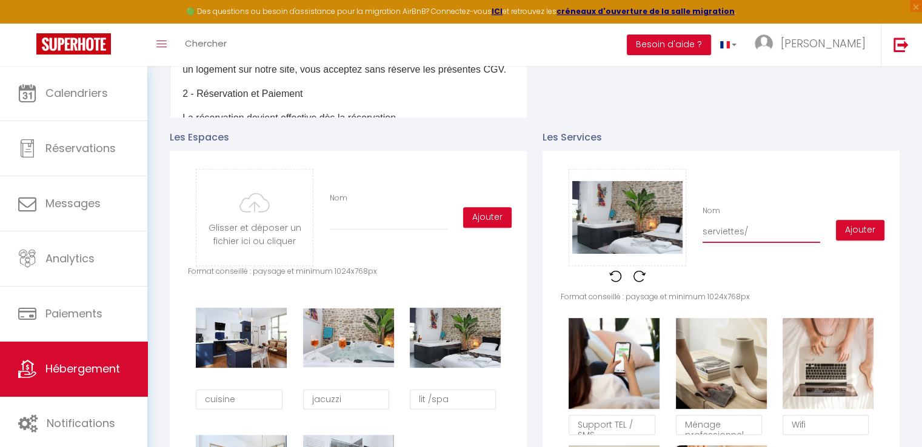
checkbox input "true"
type input "serviettes/d"
checkbox input "true"
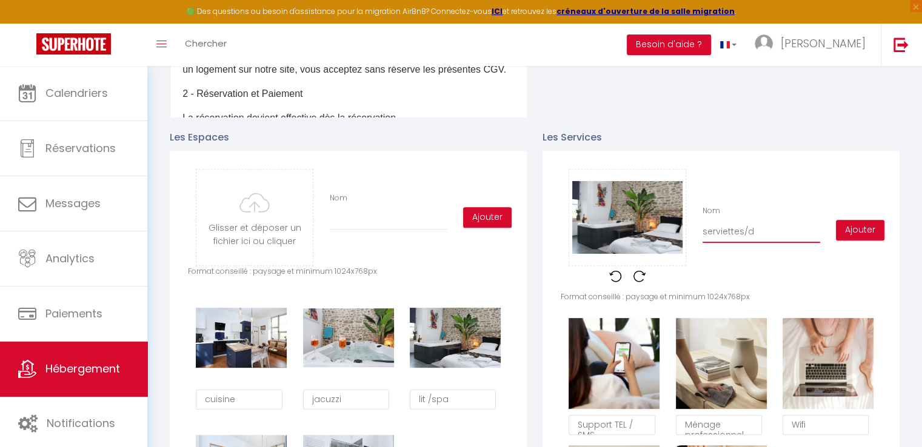
type input "serviettes/dr"
checkbox input "true"
type input "serviettes/dra"
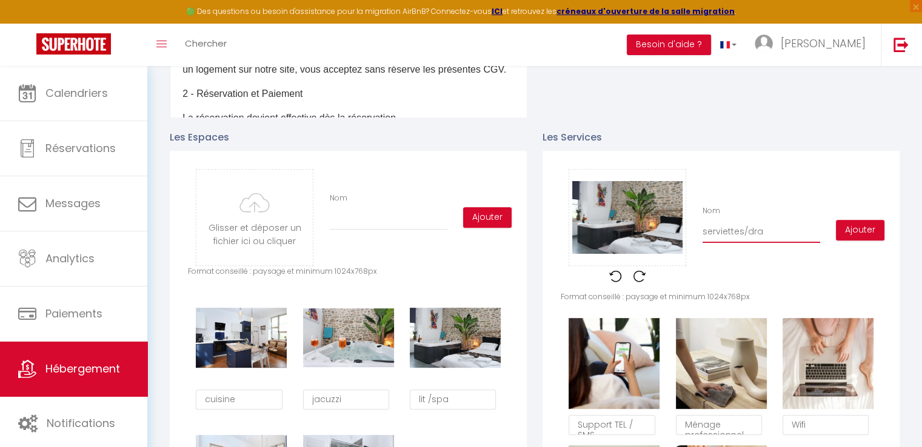
checkbox input "true"
type input "serviettes/drap"
checkbox input "true"
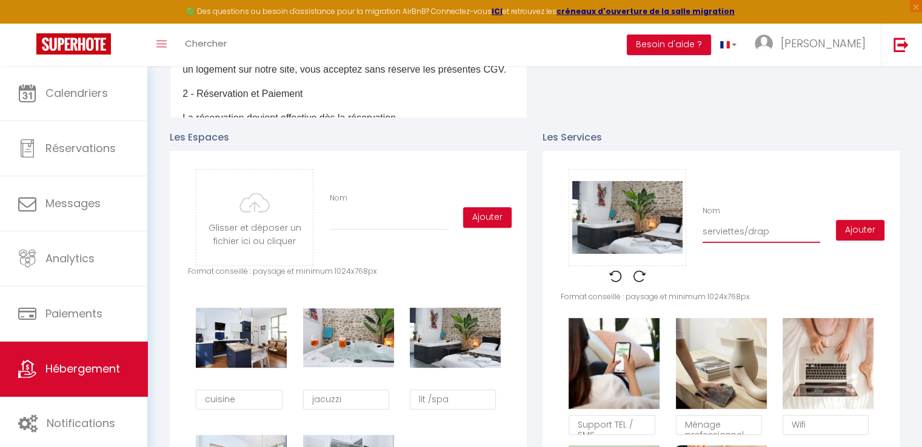
checkbox input "true"
type input "serviettes/draps"
checkbox input "true"
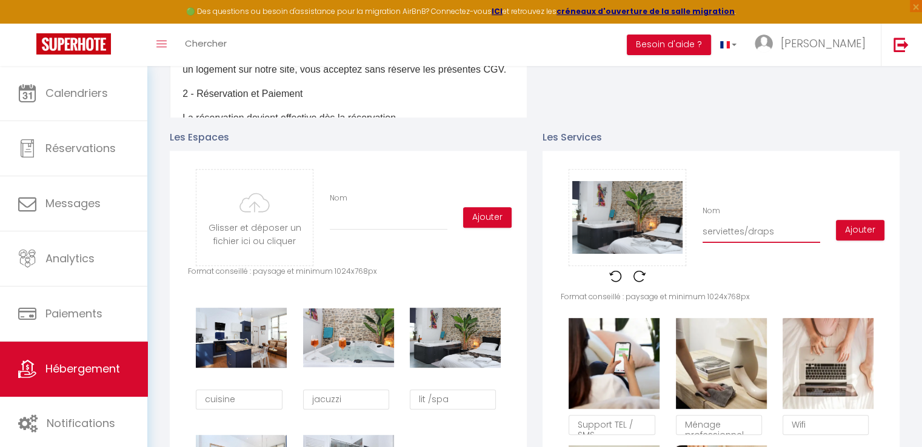
checkbox input "true"
type input "serviettes/draps"
checkbox input "true"
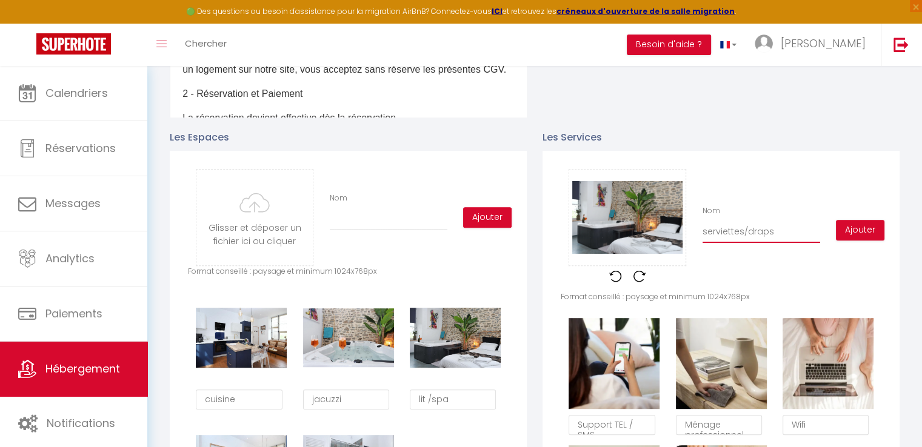
type input "serviettes/draps f"
checkbox input "true"
type input "serviettes/draps fo"
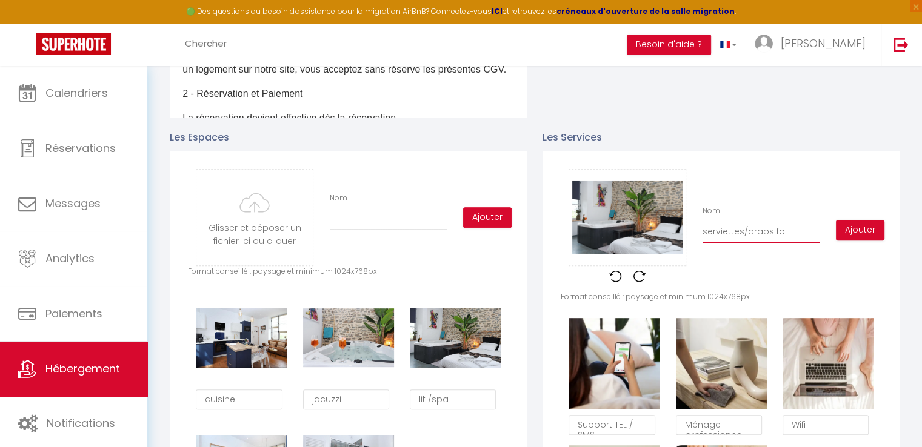
checkbox input "true"
type input "serviettes/draps fou"
checkbox input "true"
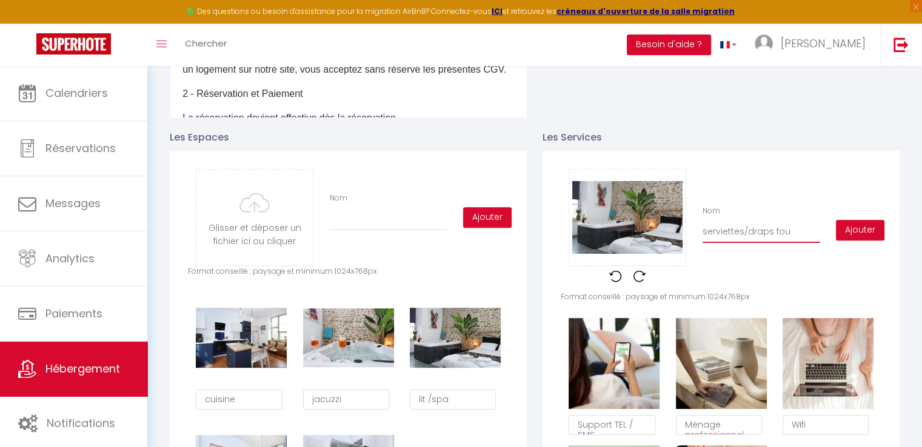
checkbox input "true"
type input "serviettes/draps four"
checkbox input "true"
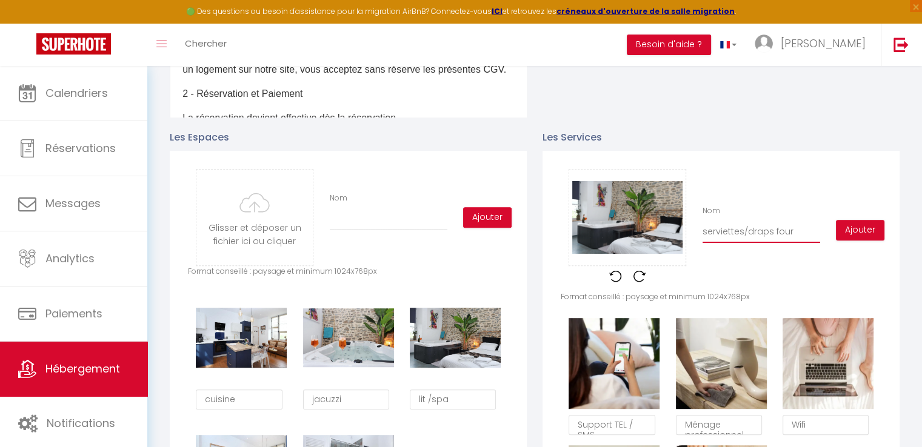
checkbox input "true"
type input "serviettes/draps fourn"
checkbox input "true"
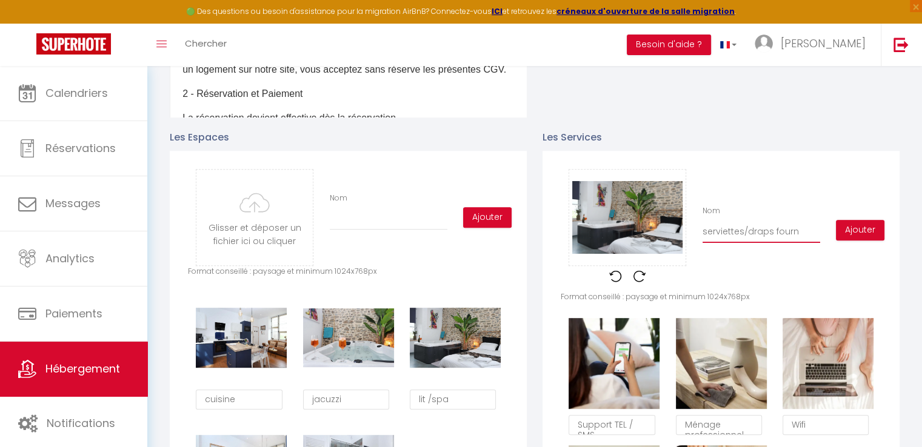
type input "serviettes/draps fourni"
checkbox input "true"
type input "serviettes/draps fournis"
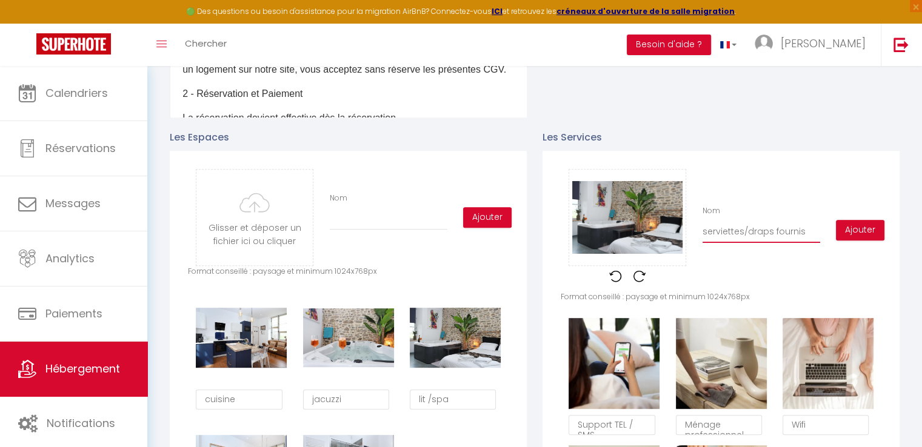
checkbox input "true"
type input "serviettes/draps fournis"
click at [861, 238] on button "Ajouter" at bounding box center [860, 230] width 48 height 21
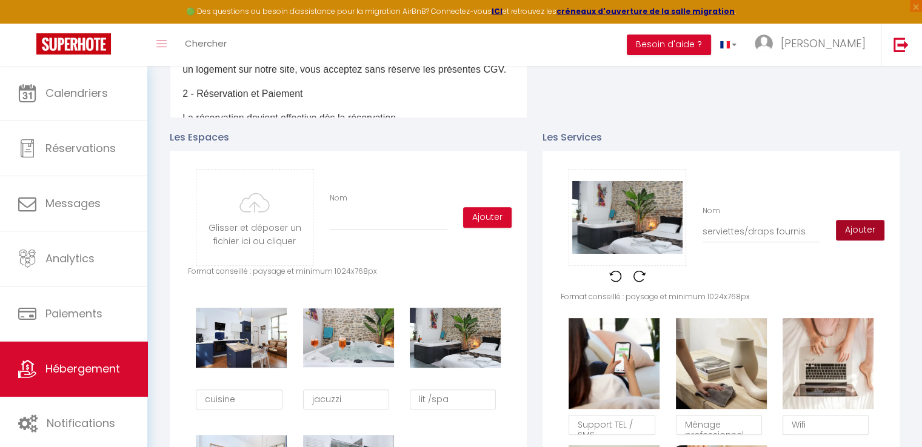
checkbox input "true"
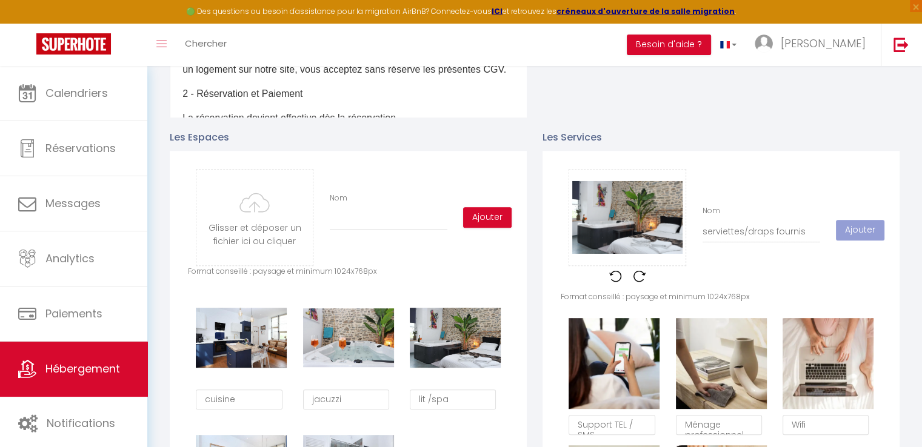
checkbox input "true"
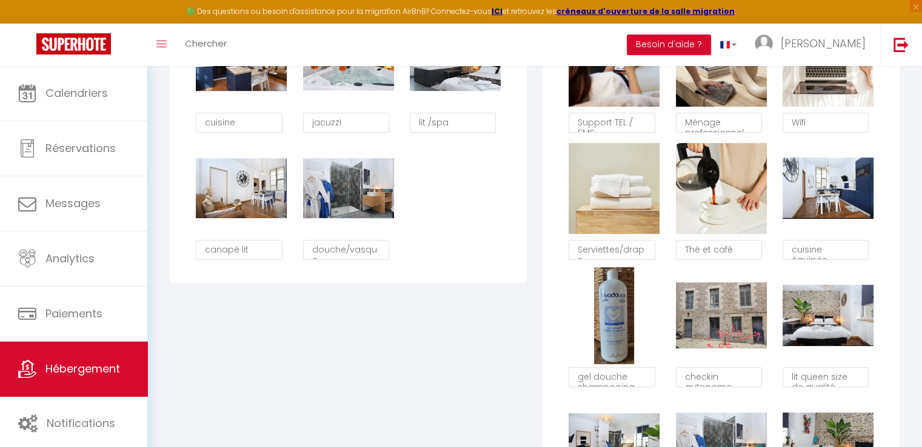
scroll to position [834, 0]
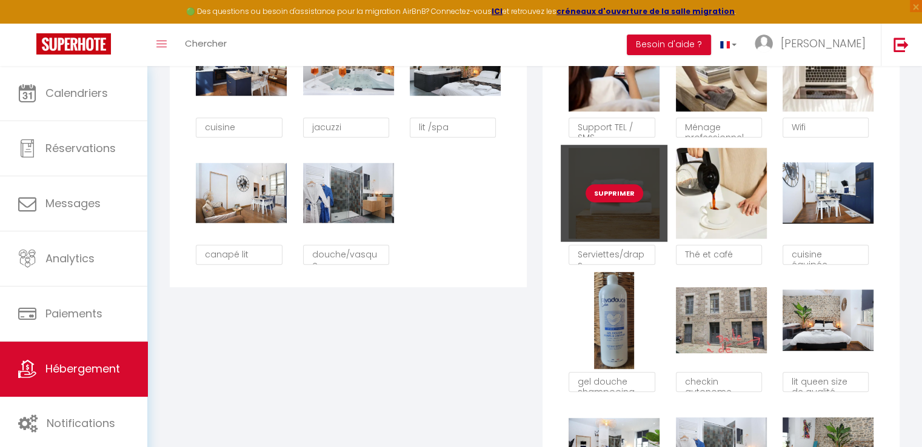
click at [594, 193] on button "Supprimer" at bounding box center [614, 193] width 58 height 18
checkbox input "true"
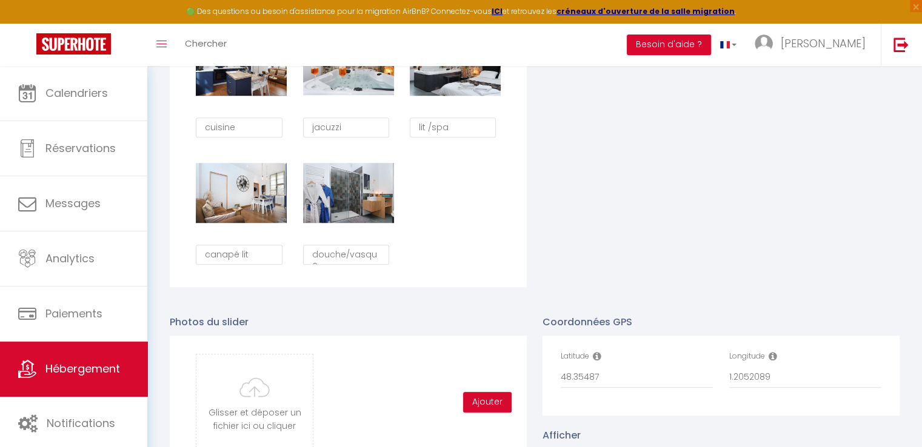
checkbox input "true"
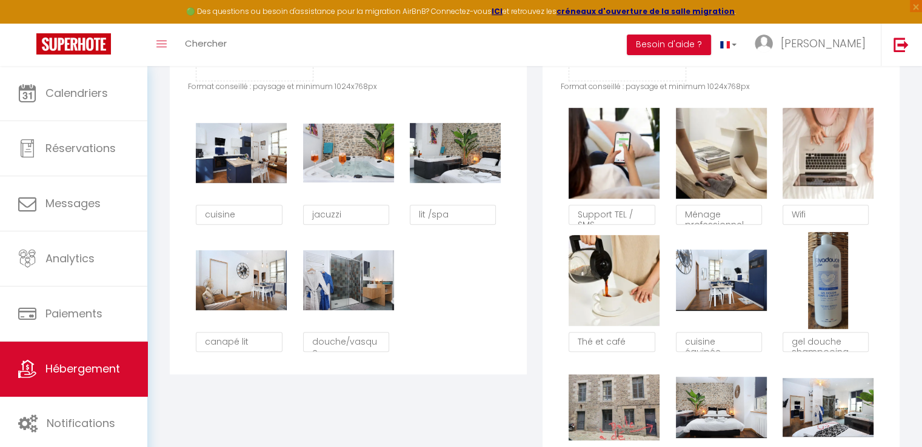
scroll to position [757, 0]
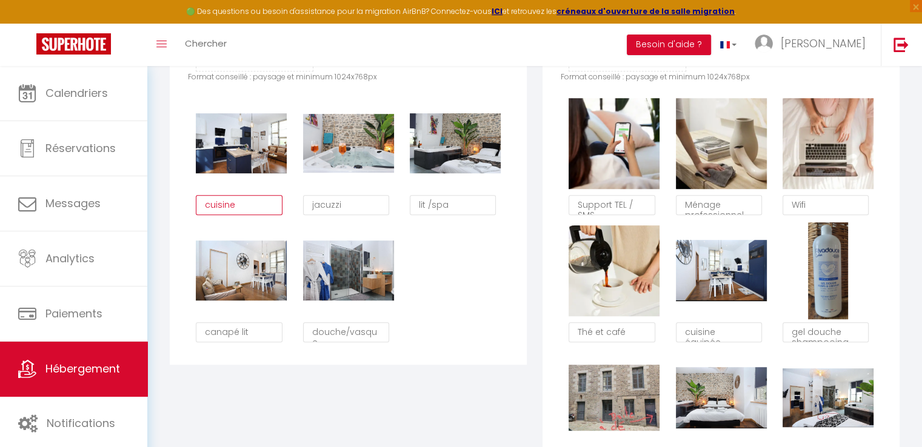
click at [233, 215] on textarea "cuisine" at bounding box center [239, 205] width 87 height 21
click at [482, 305] on div "Supprimer cuisine equipée Supprimer jacuzzi Supprimer lit /spa Supprimer canapé…" at bounding box center [348, 222] width 321 height 255
click at [242, 214] on textarea "cuisine equipée" at bounding box center [239, 205] width 87 height 21
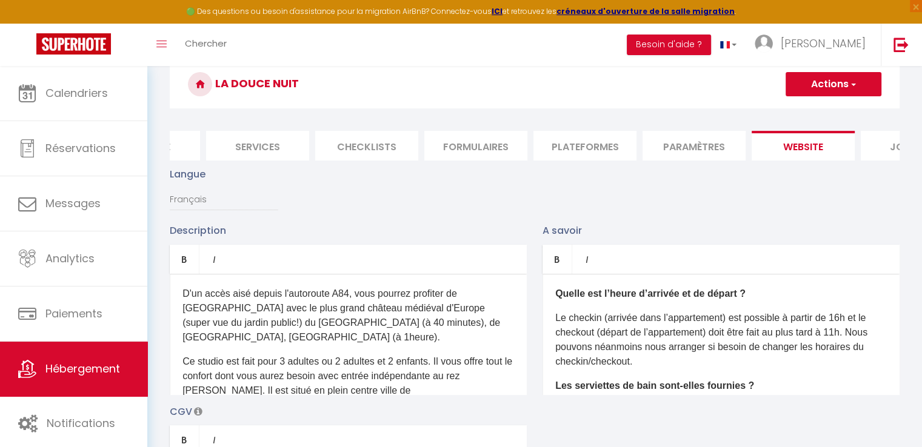
scroll to position [99, 0]
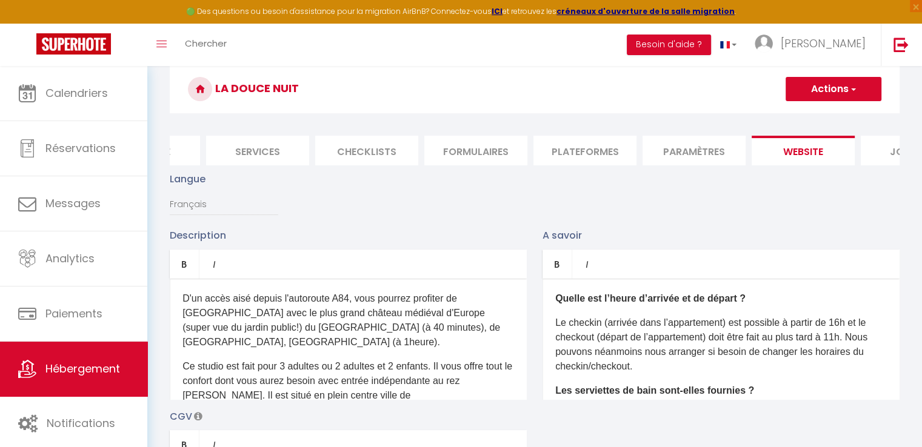
type textarea "cuisine équipée"
click at [848, 87] on span "button" at bounding box center [852, 89] width 8 height 12
click at [844, 113] on link "Enregistrer" at bounding box center [833, 116] width 96 height 16
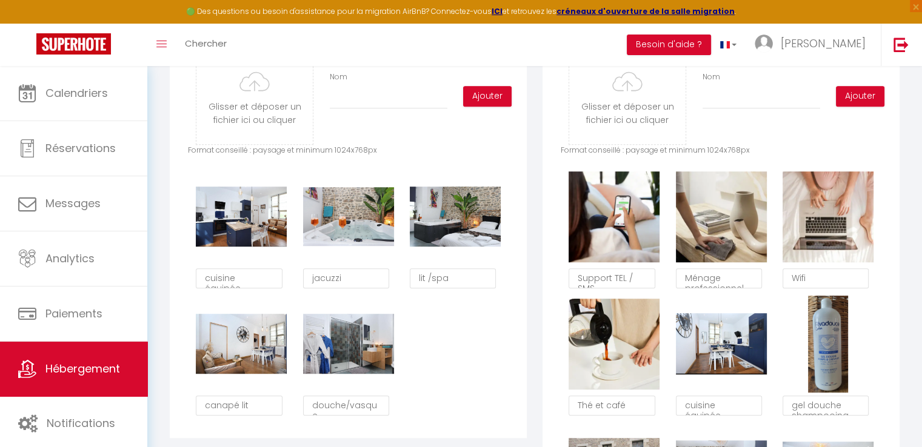
scroll to position [696, 0]
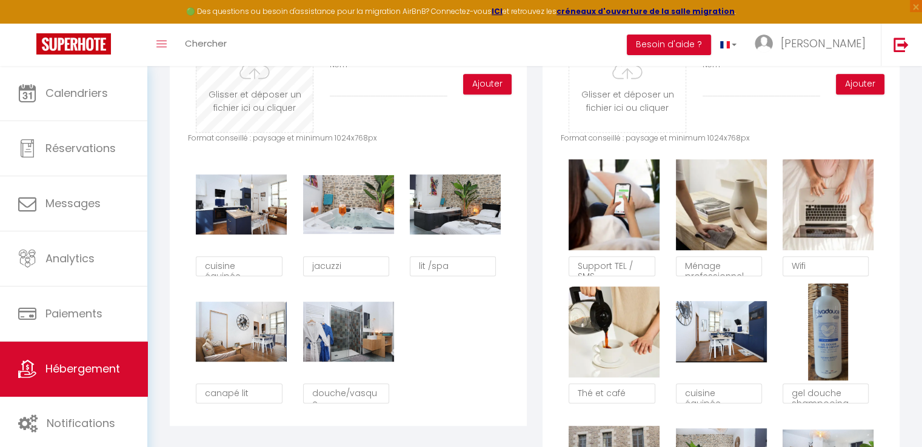
click at [266, 86] on input "file" at bounding box center [254, 84] width 116 height 96
type input "C:\fakepath\IMG_7561.jpg"
checkbox input "true"
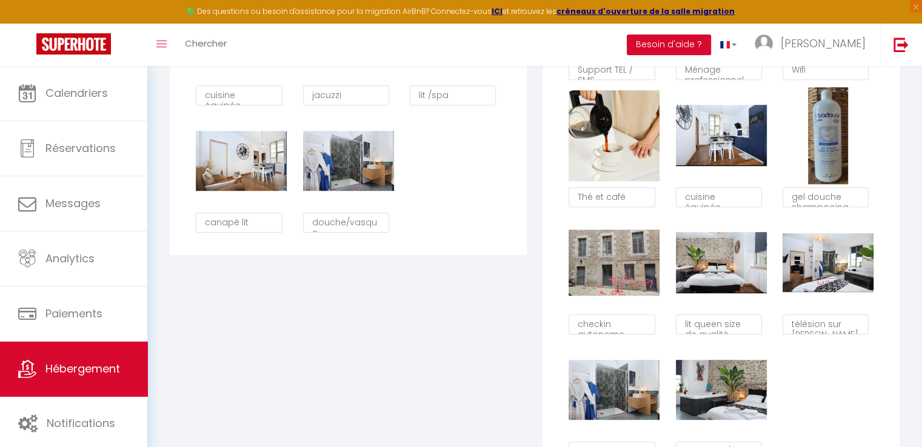
scroll to position [894, 0]
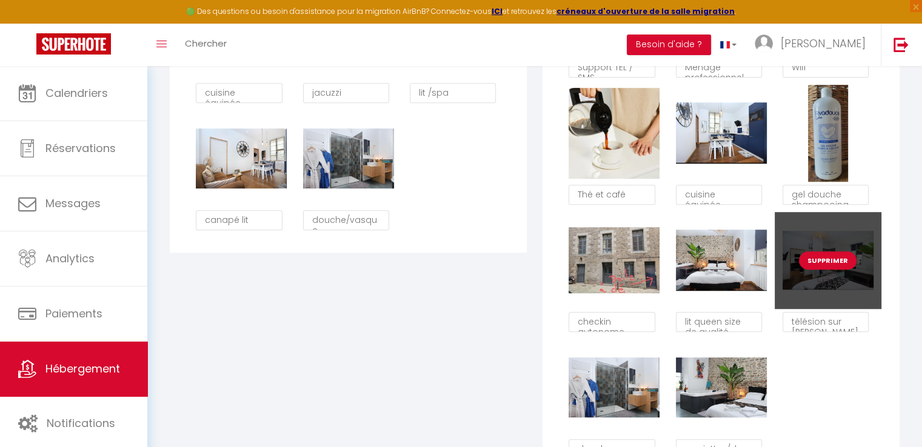
click at [836, 269] on button "Supprimer" at bounding box center [828, 260] width 58 height 18
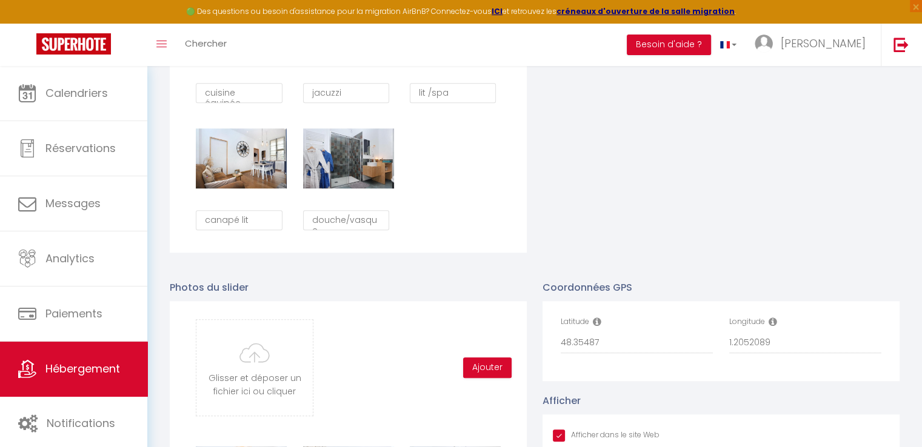
checkbox input "true"
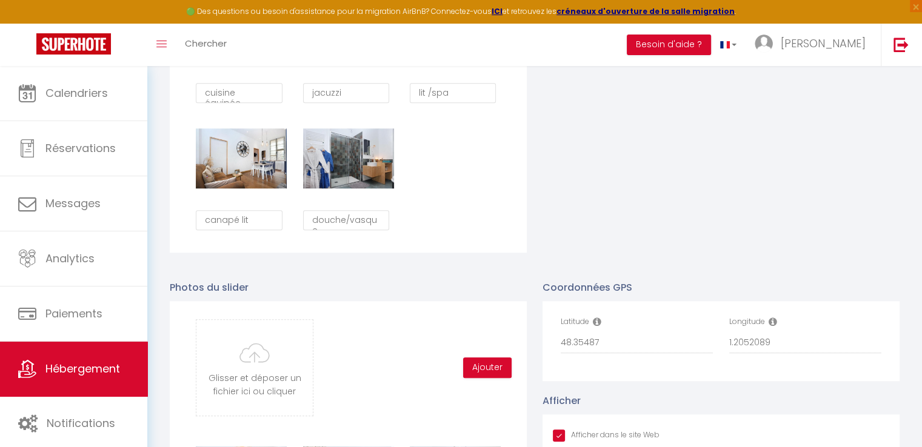
checkbox input "true"
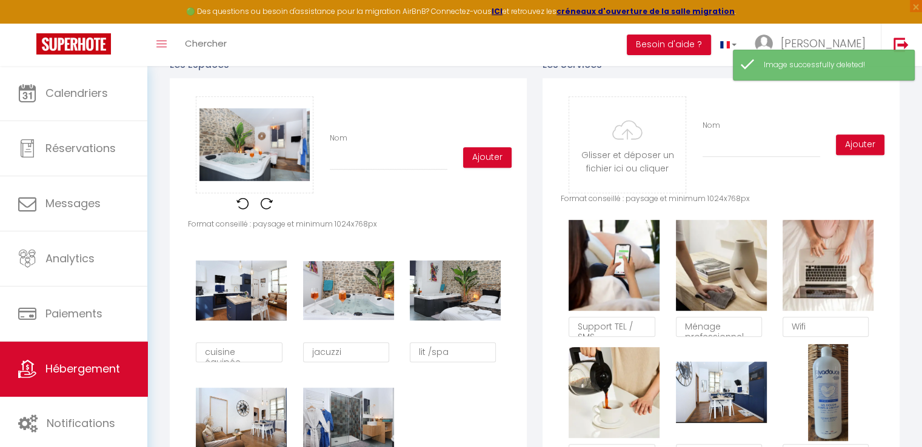
scroll to position [534, 0]
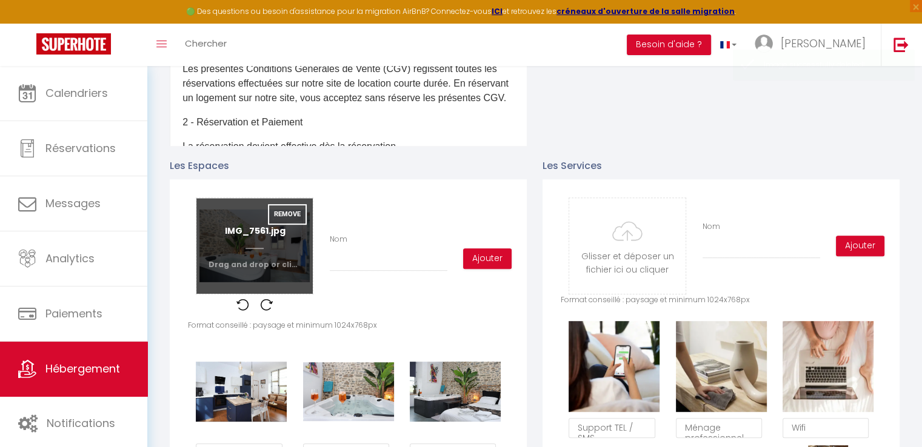
click at [213, 274] on input "file" at bounding box center [254, 246] width 116 height 96
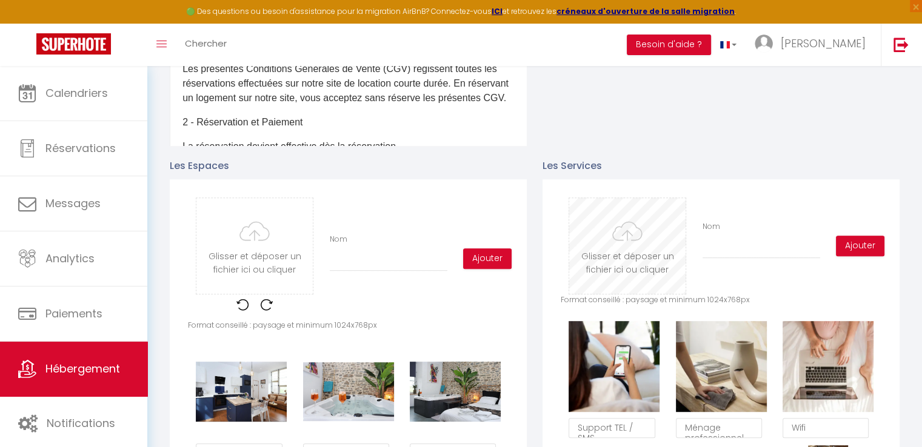
click at [623, 242] on input "file" at bounding box center [627, 246] width 116 height 96
type input "C:\fakepath\IMG_7561.jpg"
checkbox input "true"
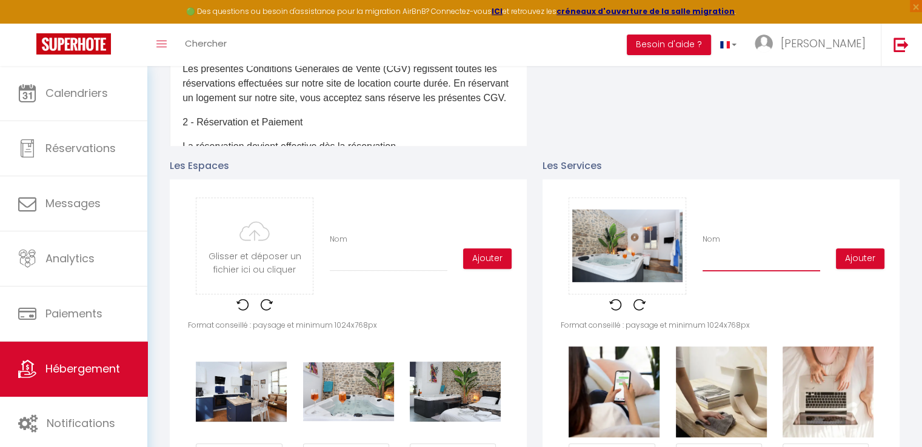
click at [727, 271] on input "Nom" at bounding box center [761, 261] width 118 height 22
type input "t"
checkbox input "true"
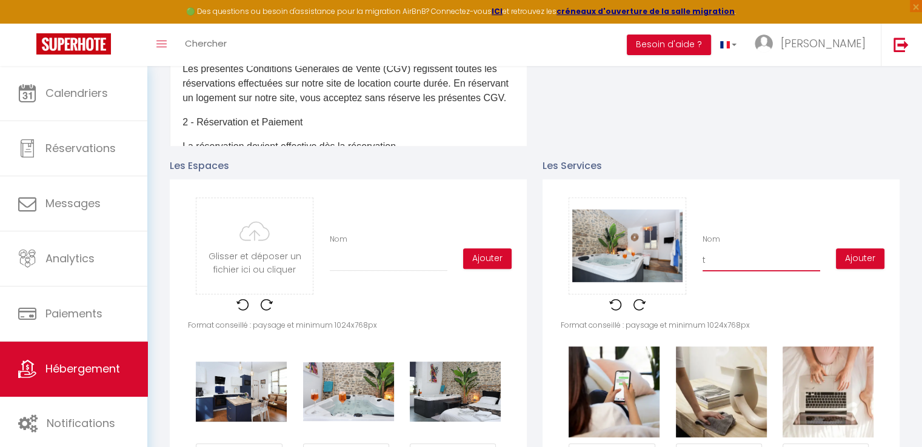
type input "té"
checkbox input "true"
type input "tél"
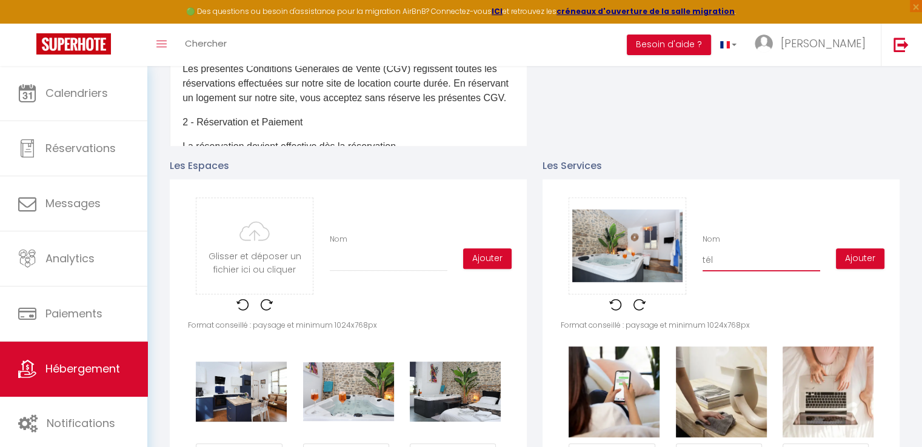
checkbox input "true"
type input "télé"
checkbox input "true"
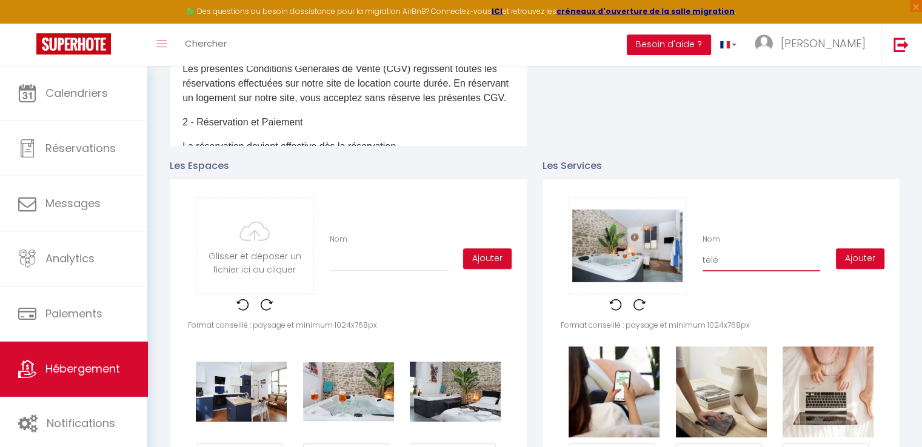
checkbox input "true"
type input "télév"
checkbox input "true"
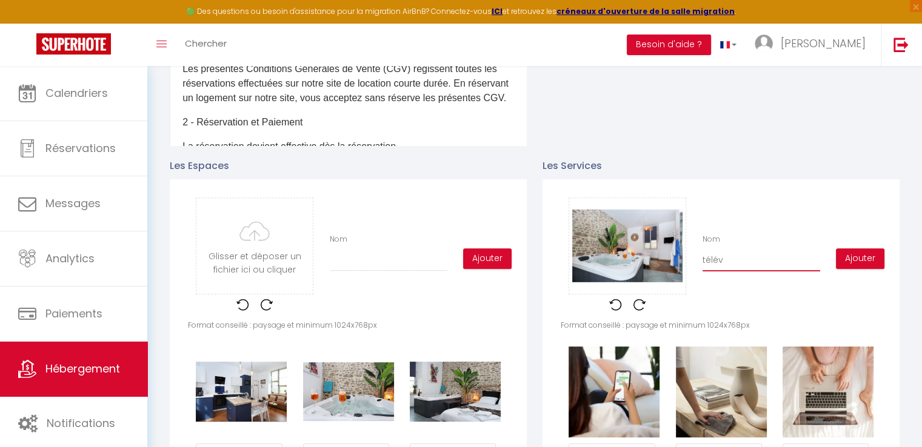
checkbox input "true"
type input "télévi"
checkbox input "true"
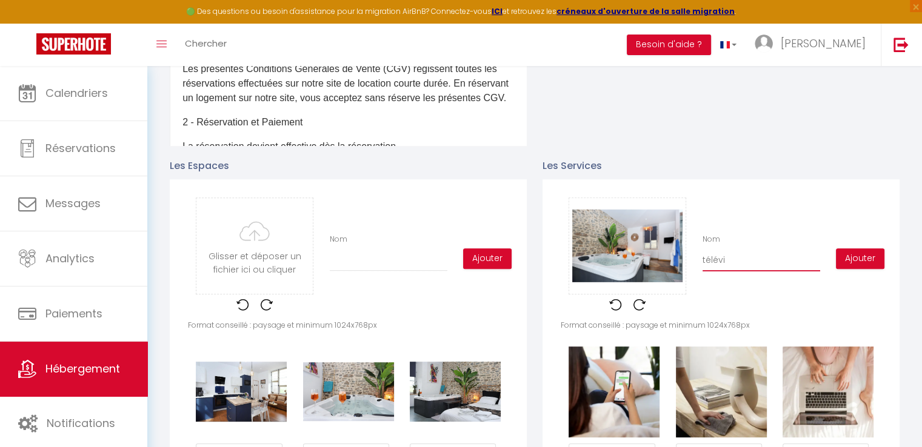
type input "télévio"
checkbox input "true"
type input "télévi"
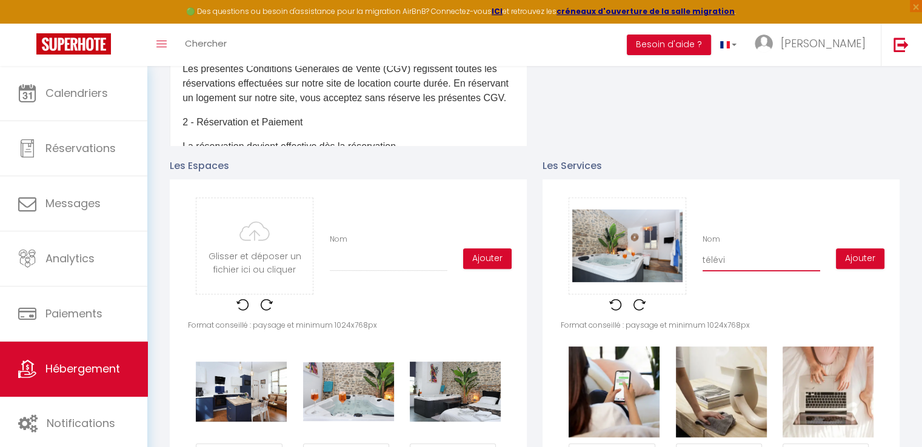
checkbox input "true"
type input "télévis"
checkbox input "true"
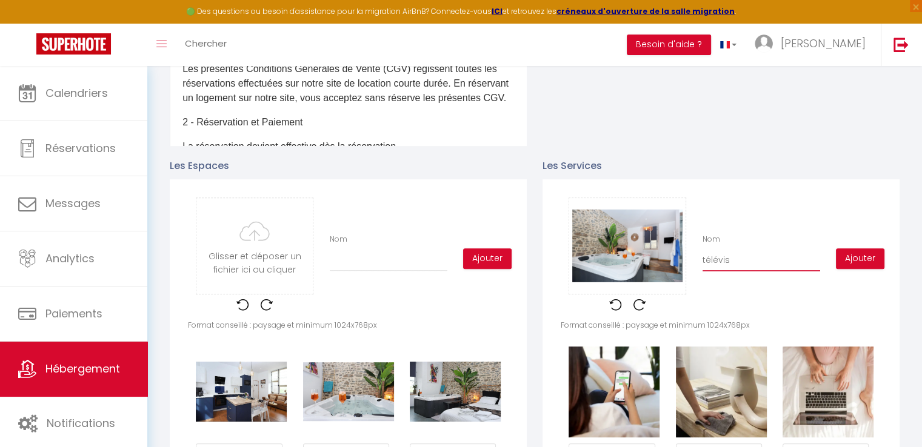
checkbox input "true"
type input "télévisi"
checkbox input "true"
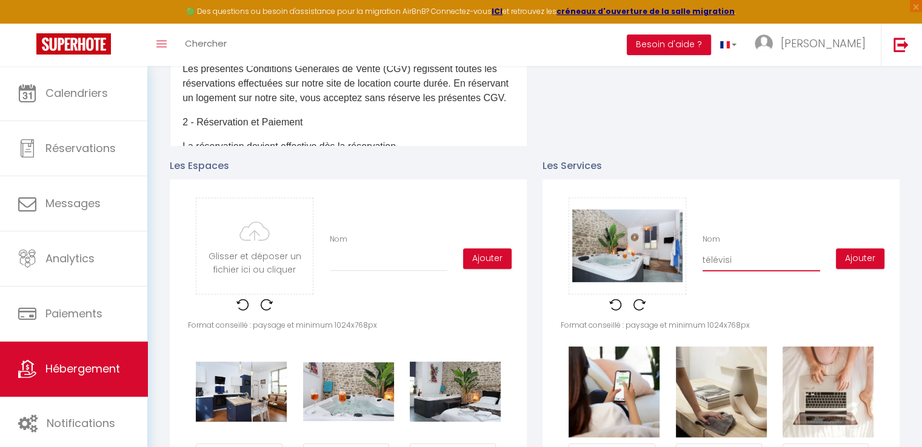
checkbox input "true"
type input "télévisio"
checkbox input "true"
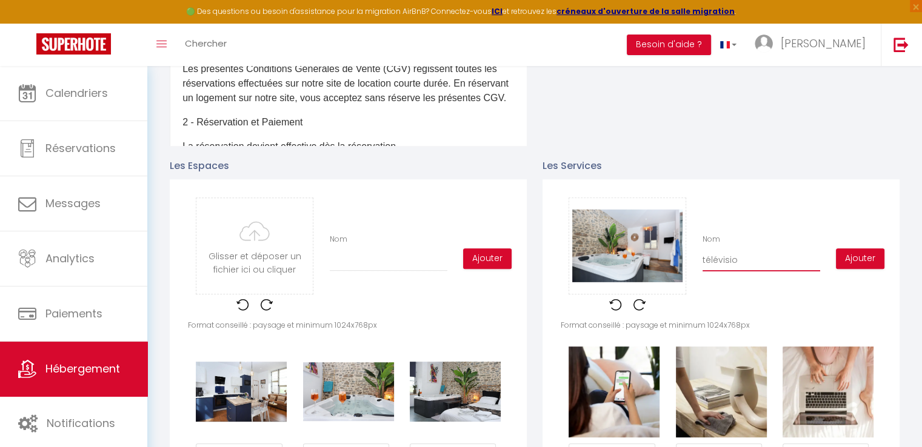
type input "télévision"
checkbox input "true"
type input "télévision"
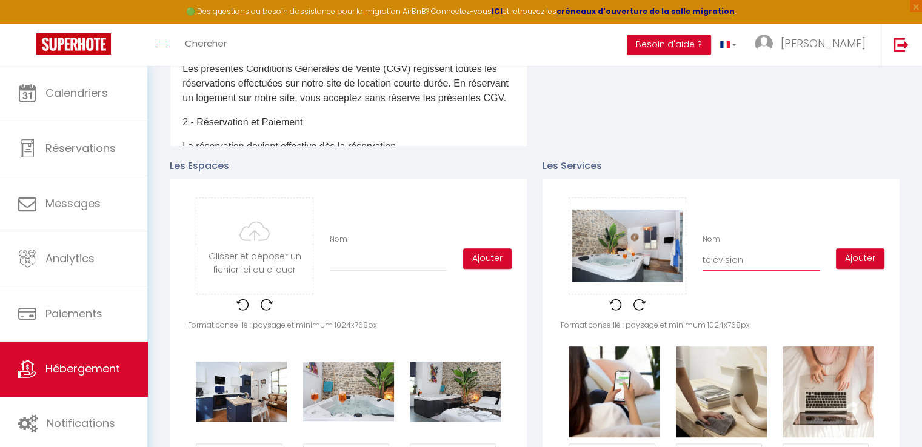
checkbox input "true"
type input "télévision n"
checkbox input "true"
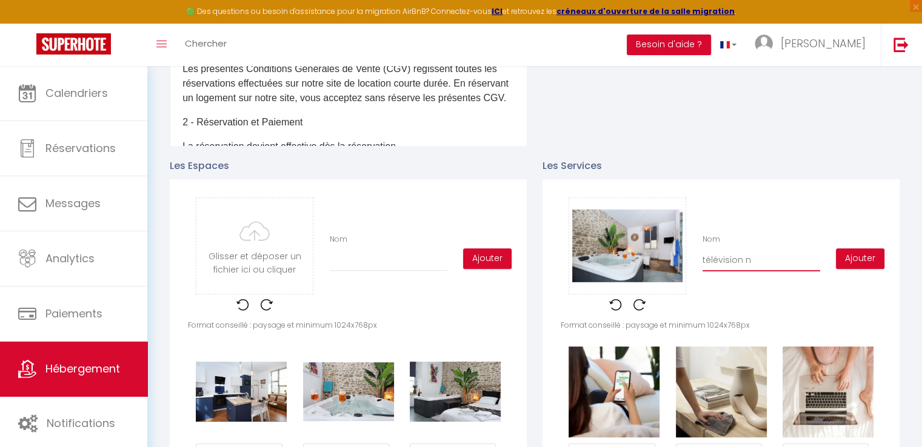
checkbox input "true"
type input "télévision ne"
checkbox input "true"
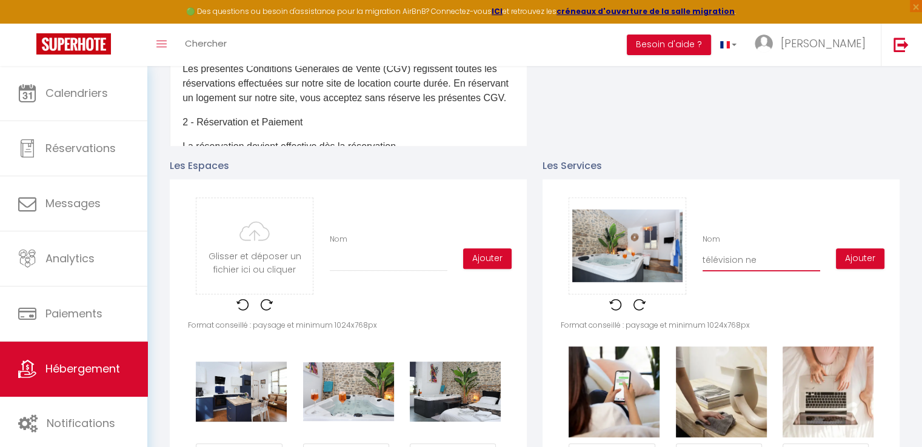
checkbox input "true"
type input "télévision net"
checkbox input "true"
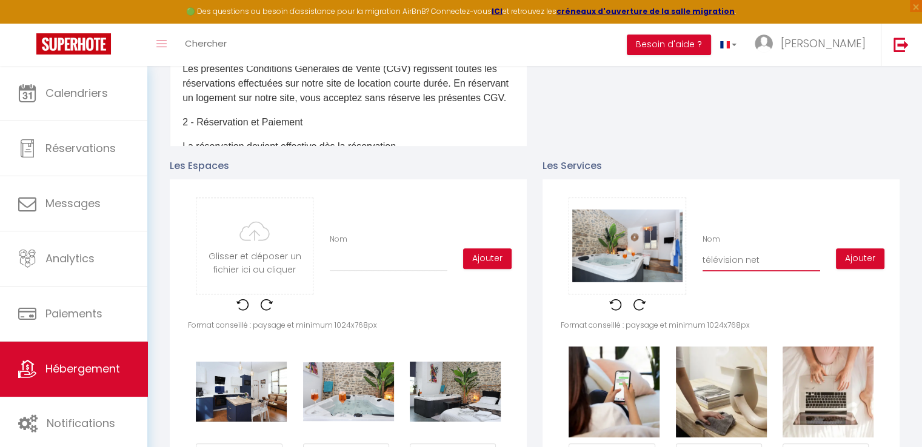
type input "télévision netf"
checkbox input "true"
type input "télévision netfl"
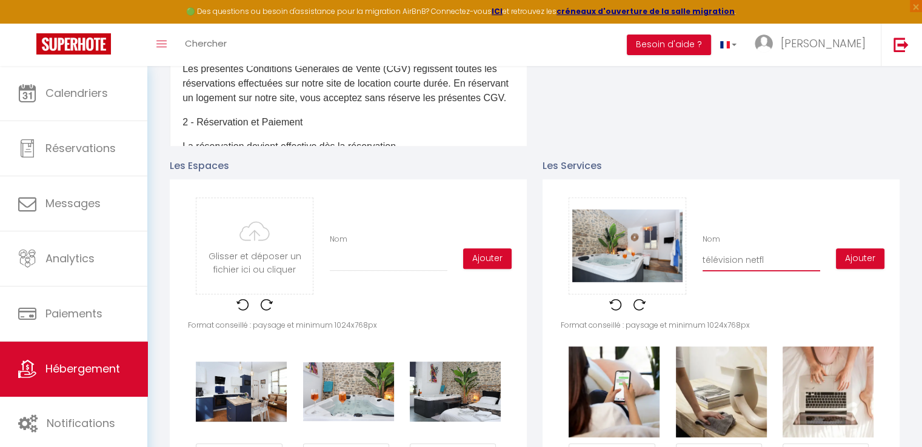
checkbox input "true"
type input "télévision netfli"
click at [863, 268] on button "Ajouter" at bounding box center [860, 258] width 48 height 21
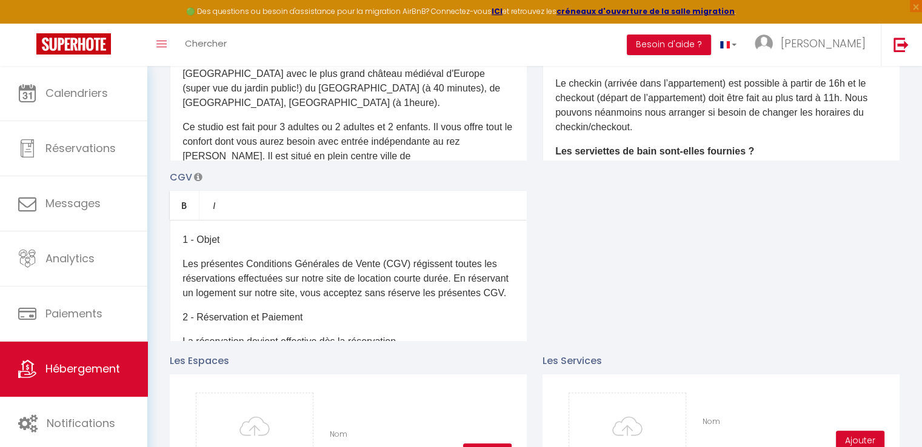
scroll to position [225, 0]
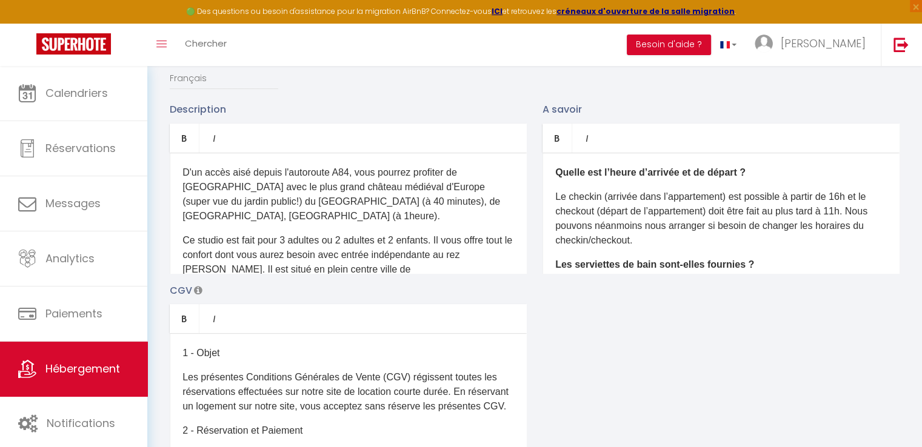
click at [851, 112] on p "A savoir" at bounding box center [720, 109] width 357 height 15
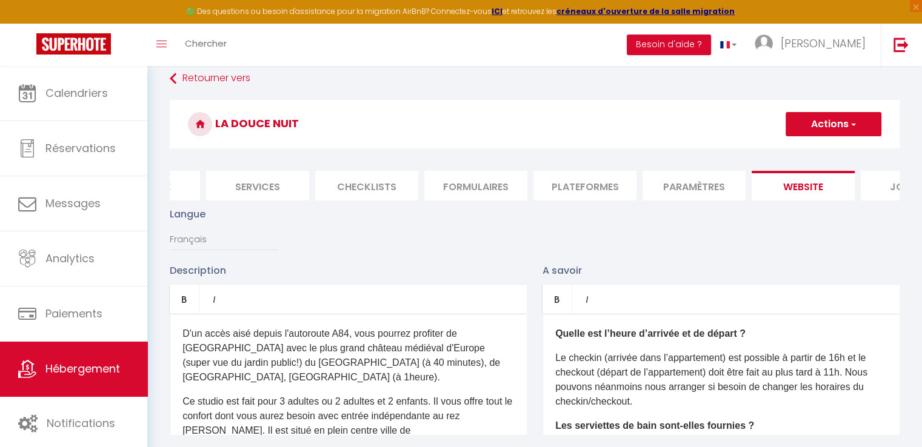
click at [843, 124] on button "Actions" at bounding box center [833, 124] width 96 height 24
click at [828, 145] on input "Enregistrer" at bounding box center [819, 151] width 45 height 12
